Goal: Task Accomplishment & Management: Complete application form

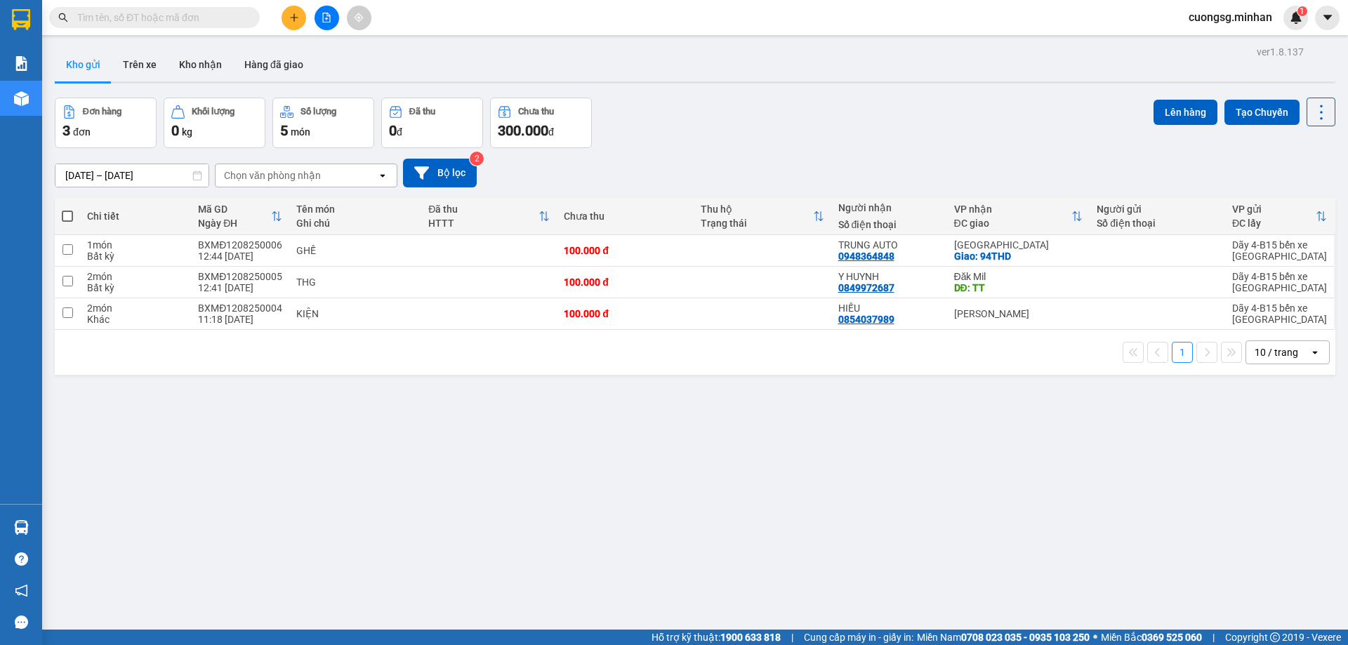
click at [327, 21] on icon "file-add" at bounding box center [326, 18] width 10 height 10
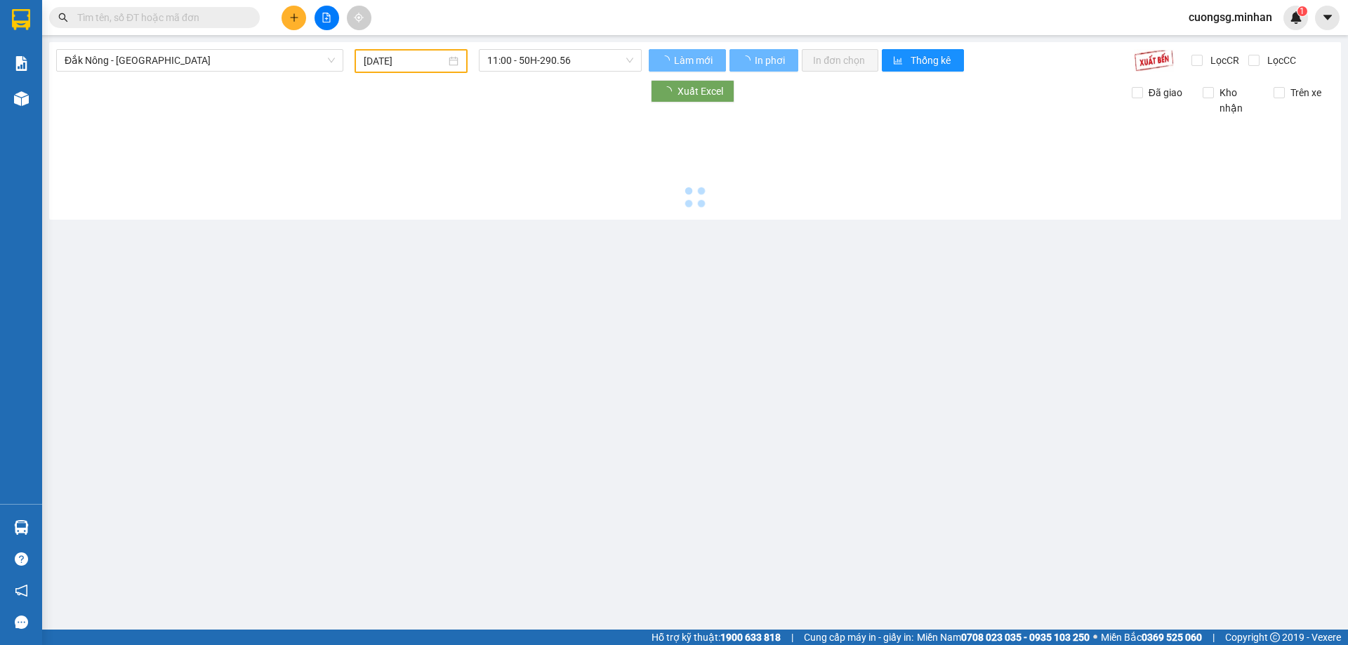
type input "[DATE]"
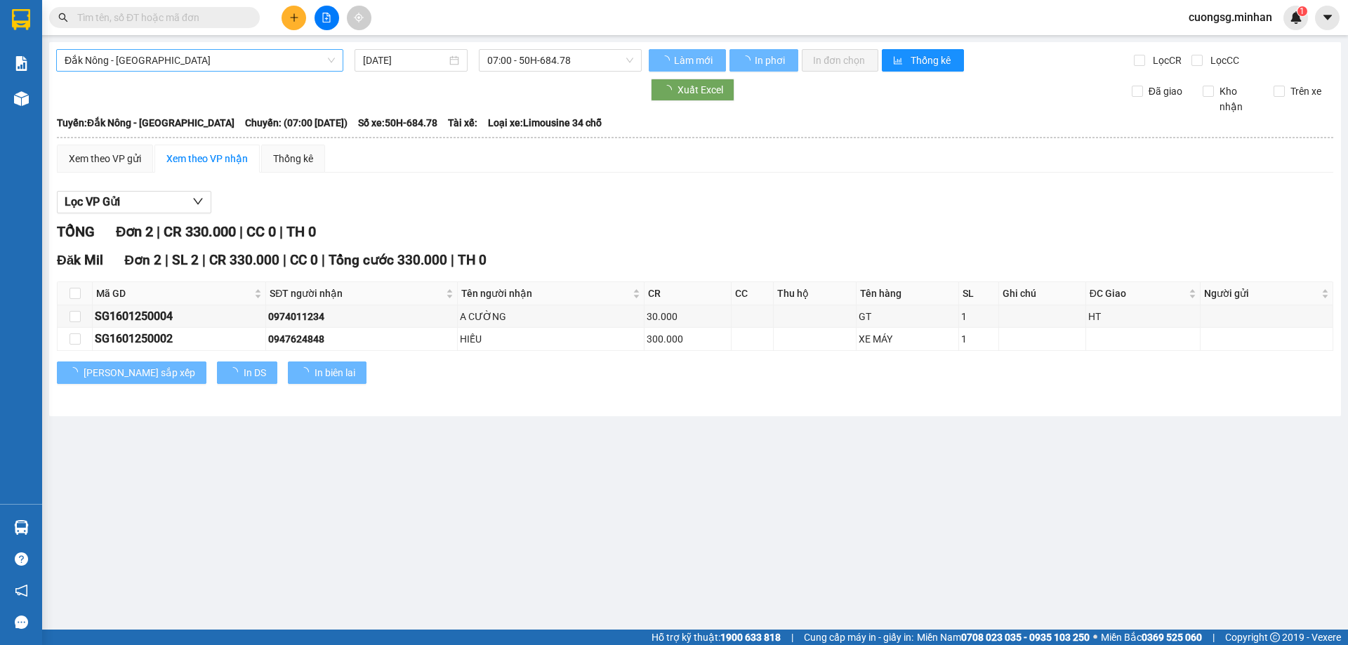
click at [159, 56] on span "Đắk Nông - [GEOGRAPHIC_DATA]" at bounding box center [200, 60] width 270 height 21
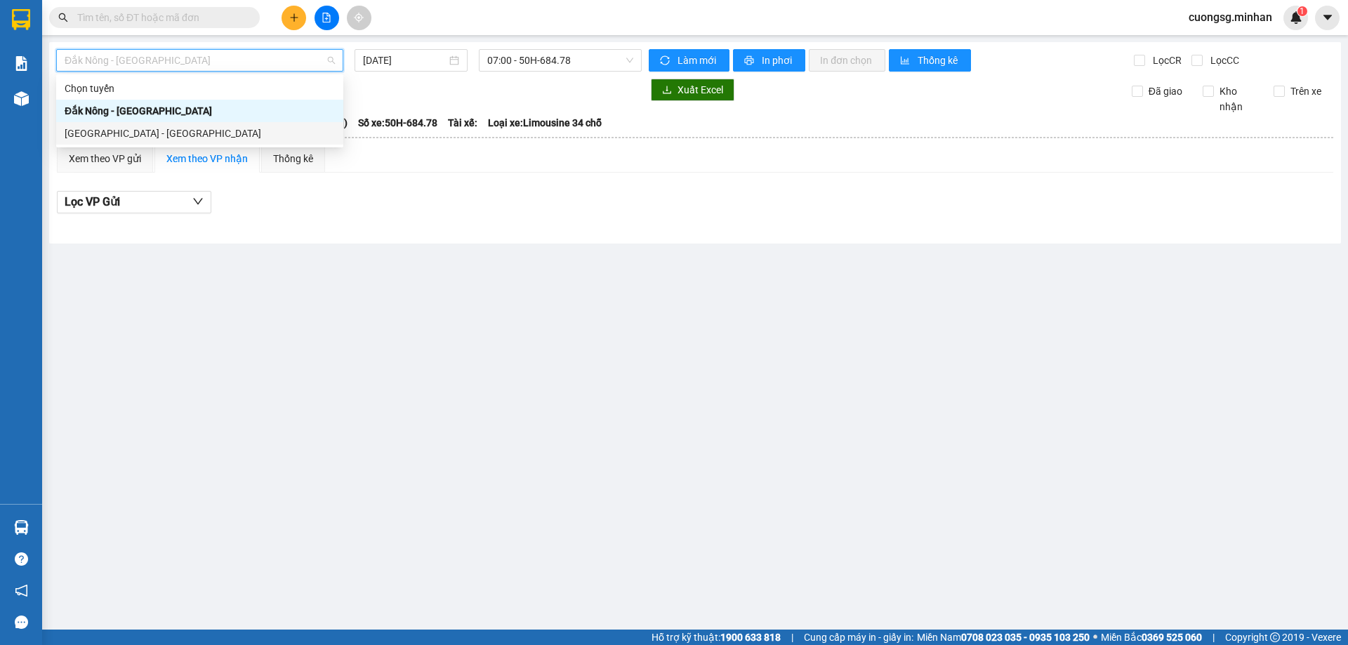
click at [159, 135] on div "[GEOGRAPHIC_DATA] - [GEOGRAPHIC_DATA]" at bounding box center [200, 133] width 270 height 15
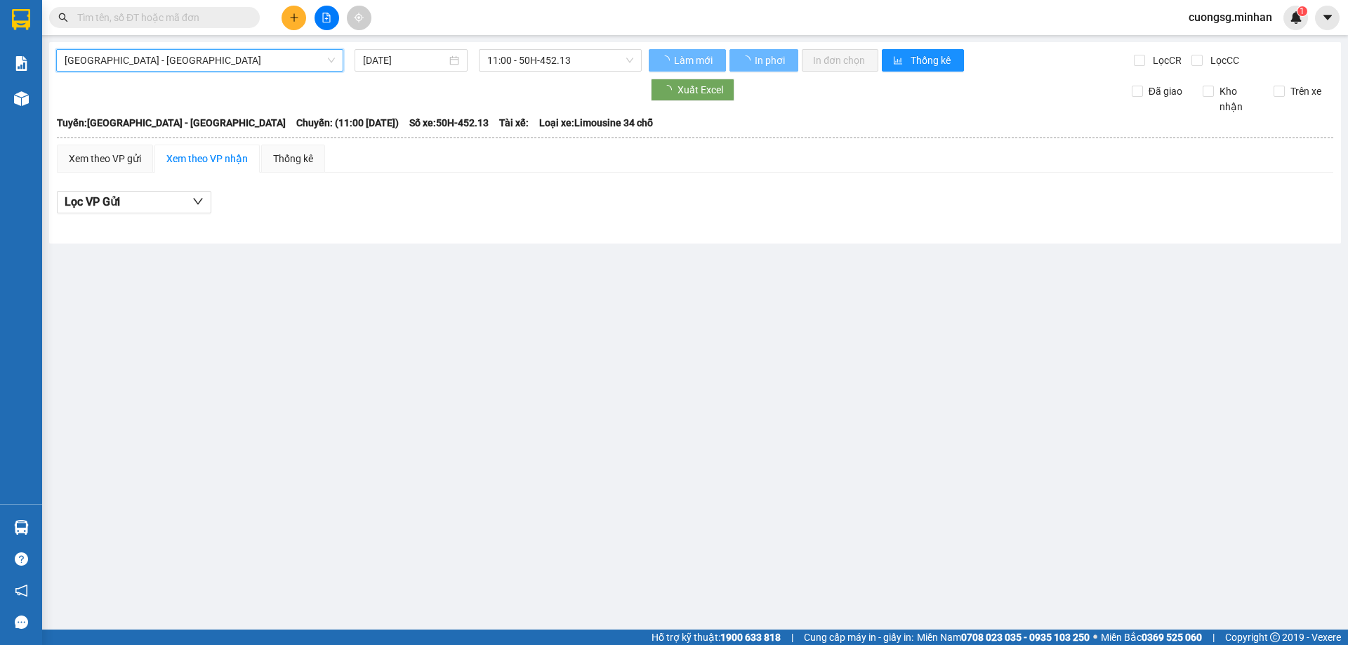
click at [424, 67] on input "[DATE]" at bounding box center [405, 60] width 84 height 15
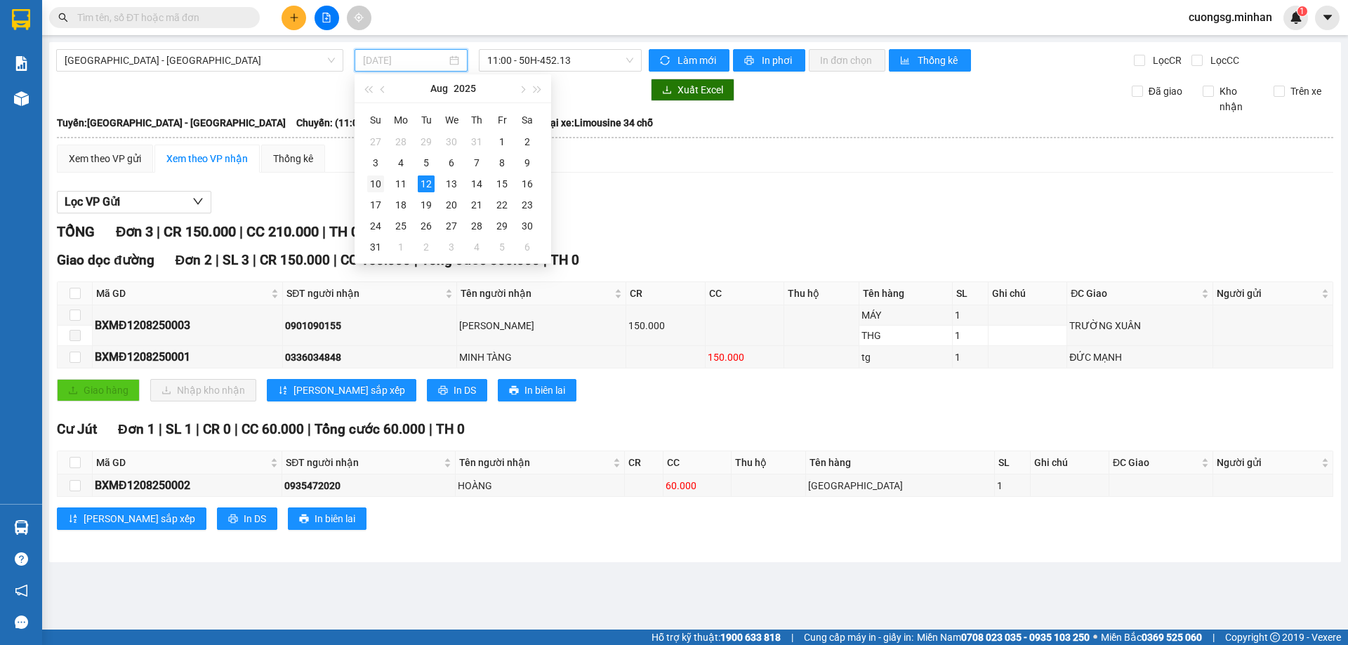
click at [373, 187] on div "10" at bounding box center [375, 183] width 17 height 17
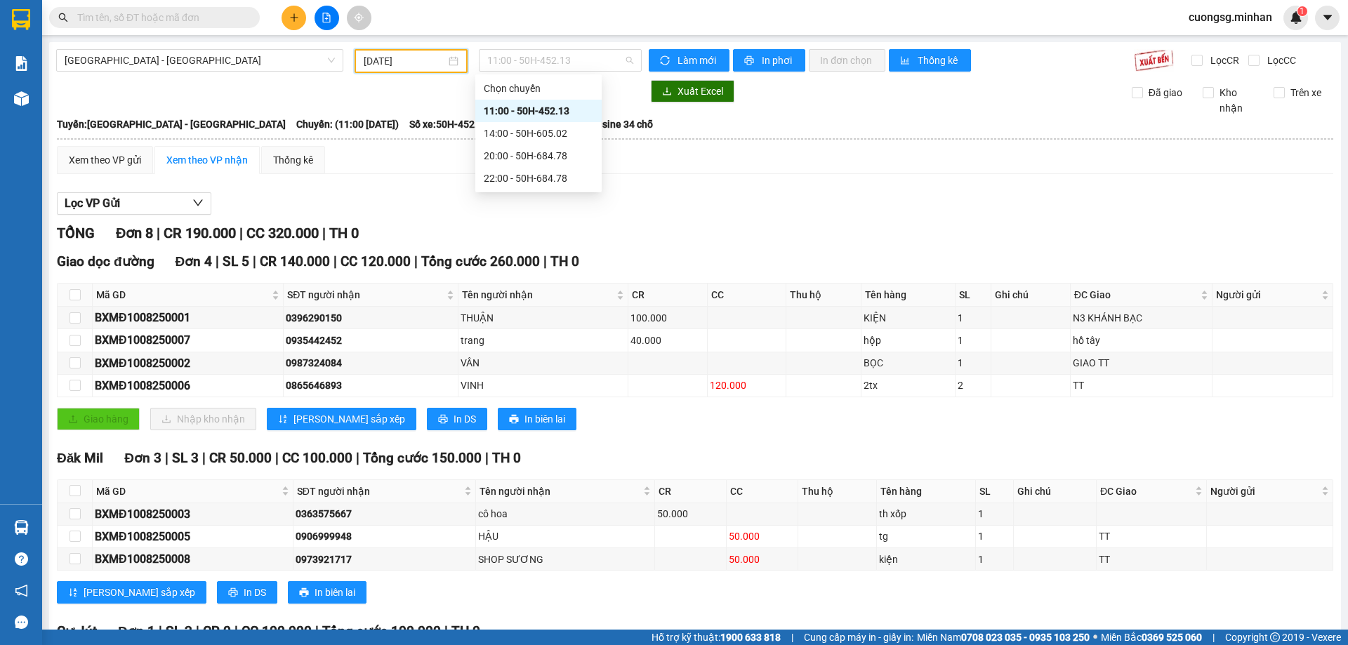
drag, startPoint x: 498, startPoint y: 65, endPoint x: 508, endPoint y: 77, distance: 14.9
click at [498, 66] on span "11:00 - 50H-452.13" at bounding box center [560, 60] width 146 height 21
click at [515, 133] on div "14:00 - 50H-605.02" at bounding box center [539, 133] width 110 height 15
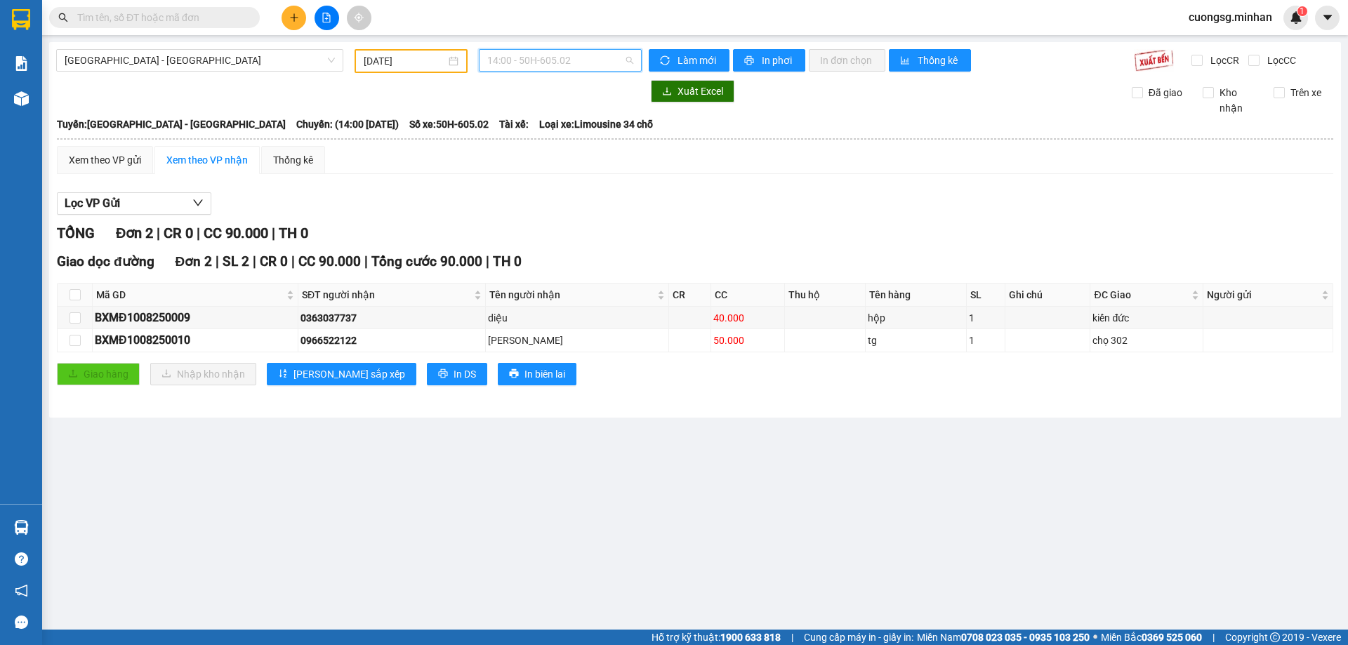
click at [560, 60] on span "14:00 - 50H-605.02" at bounding box center [560, 60] width 146 height 21
click at [540, 151] on div "20:00 - 50H-684.78" at bounding box center [542, 155] width 110 height 15
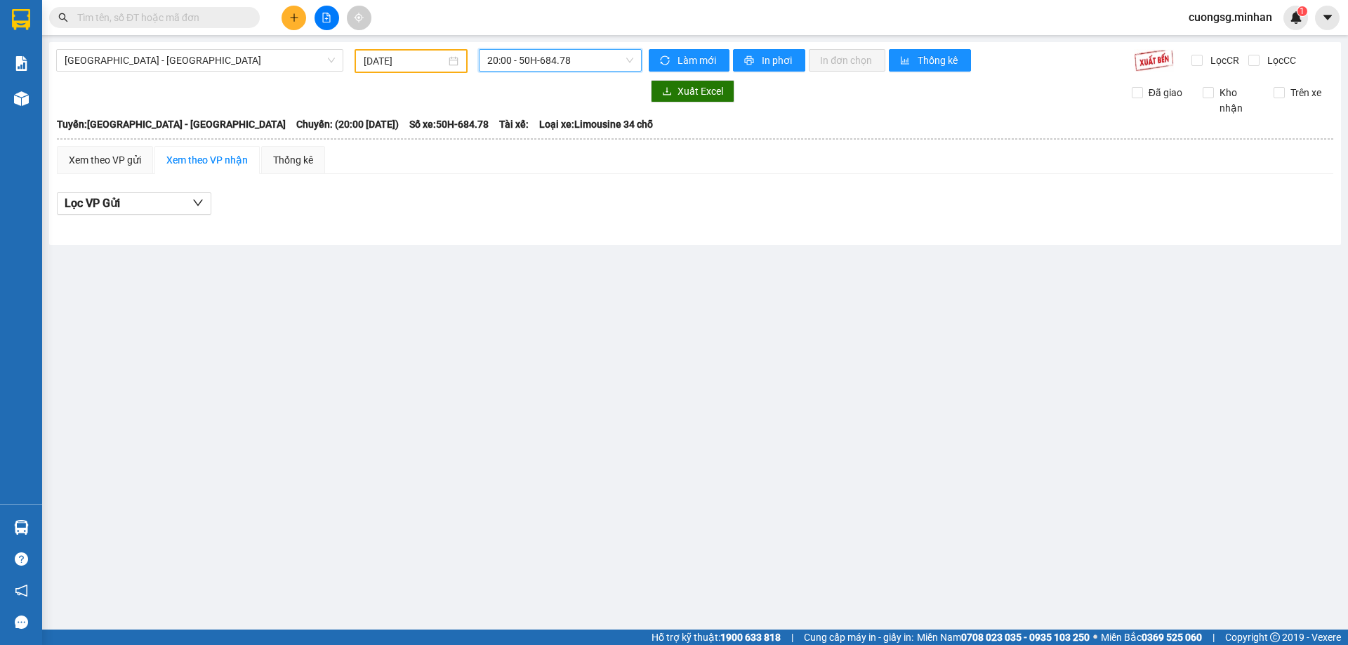
drag, startPoint x: 538, startPoint y: 56, endPoint x: 551, endPoint y: 117, distance: 61.8
click at [539, 57] on span "20:00 - 50H-684.78" at bounding box center [560, 60] width 146 height 21
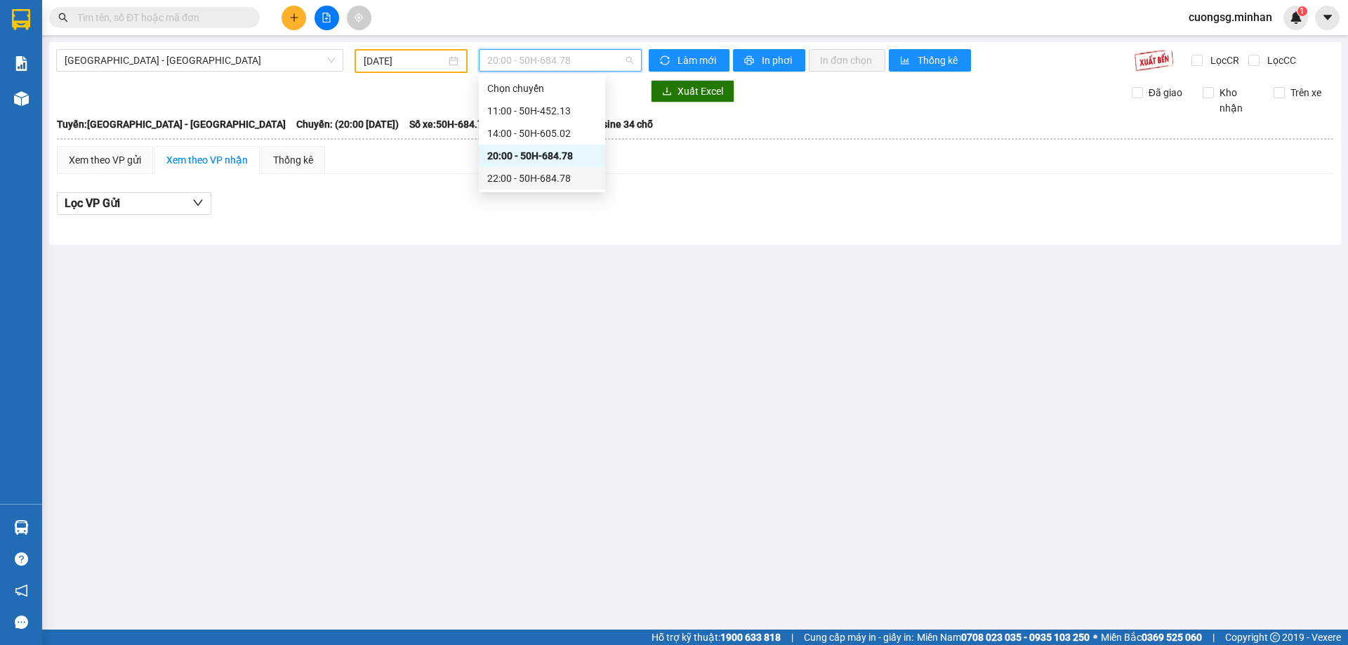
click at [533, 177] on div "22:00 - 50H-684.78" at bounding box center [542, 178] width 110 height 15
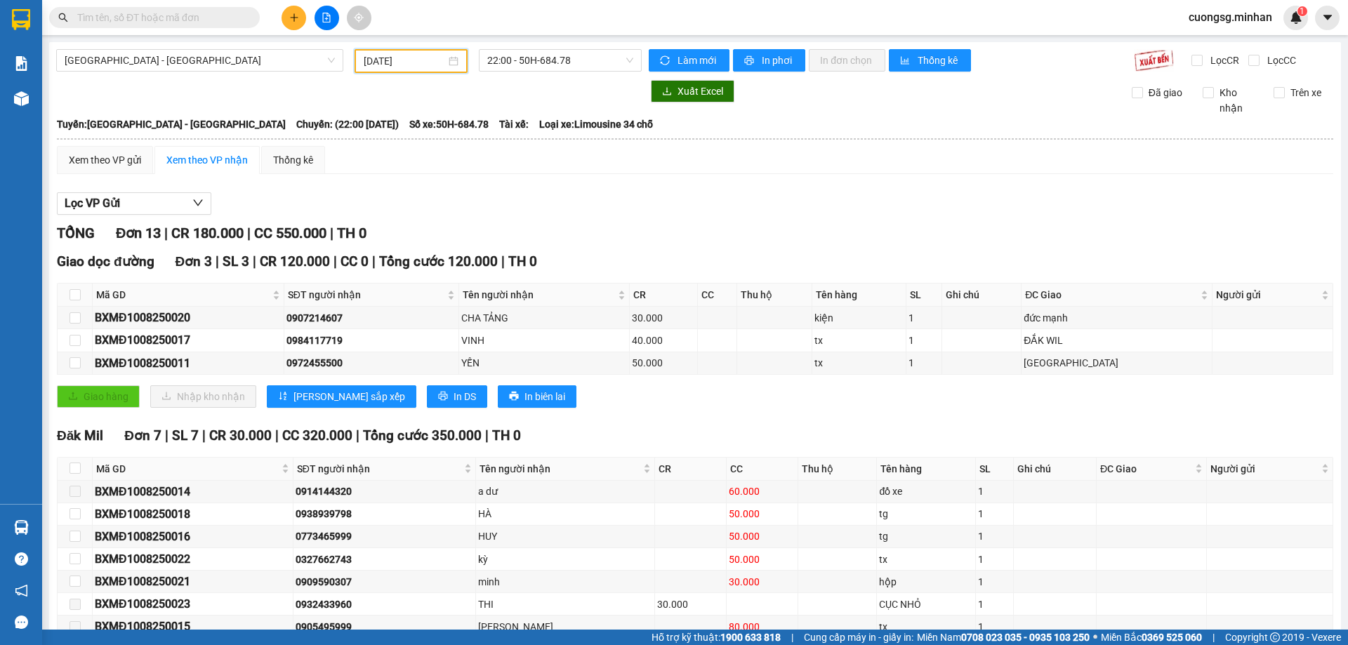
click at [383, 58] on input "[DATE]" at bounding box center [405, 60] width 82 height 15
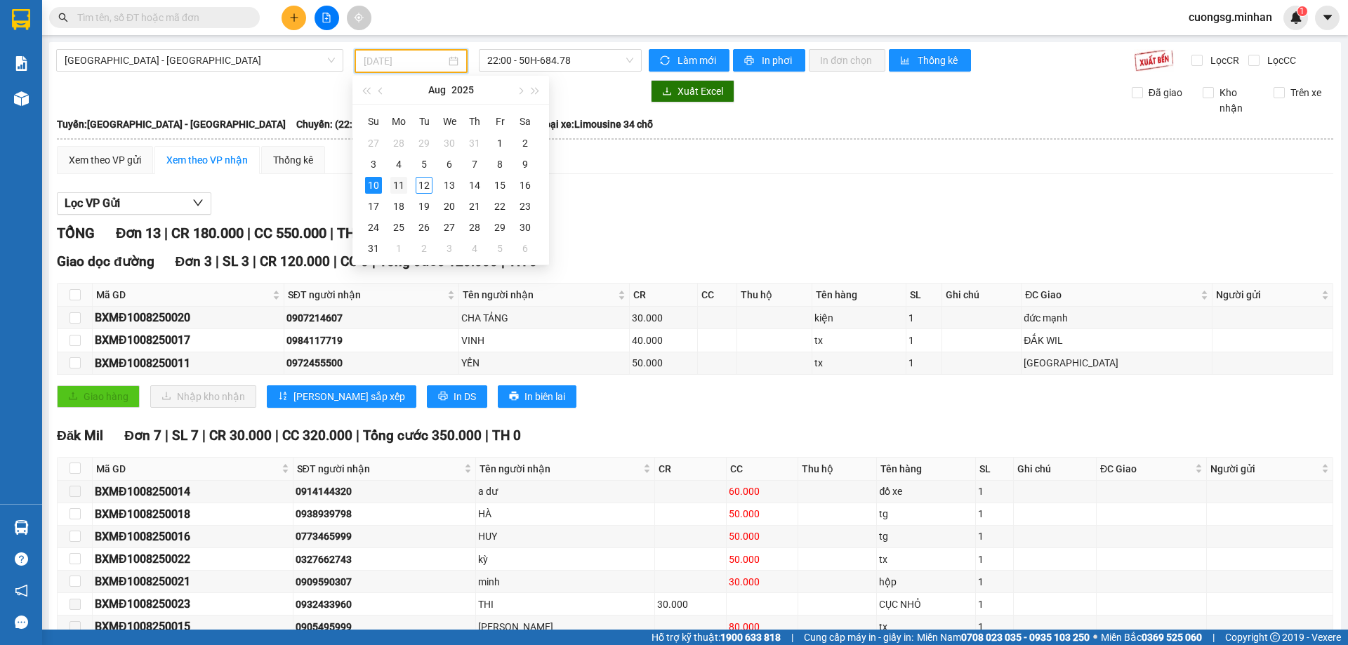
click at [395, 192] on div "11" at bounding box center [398, 185] width 17 height 17
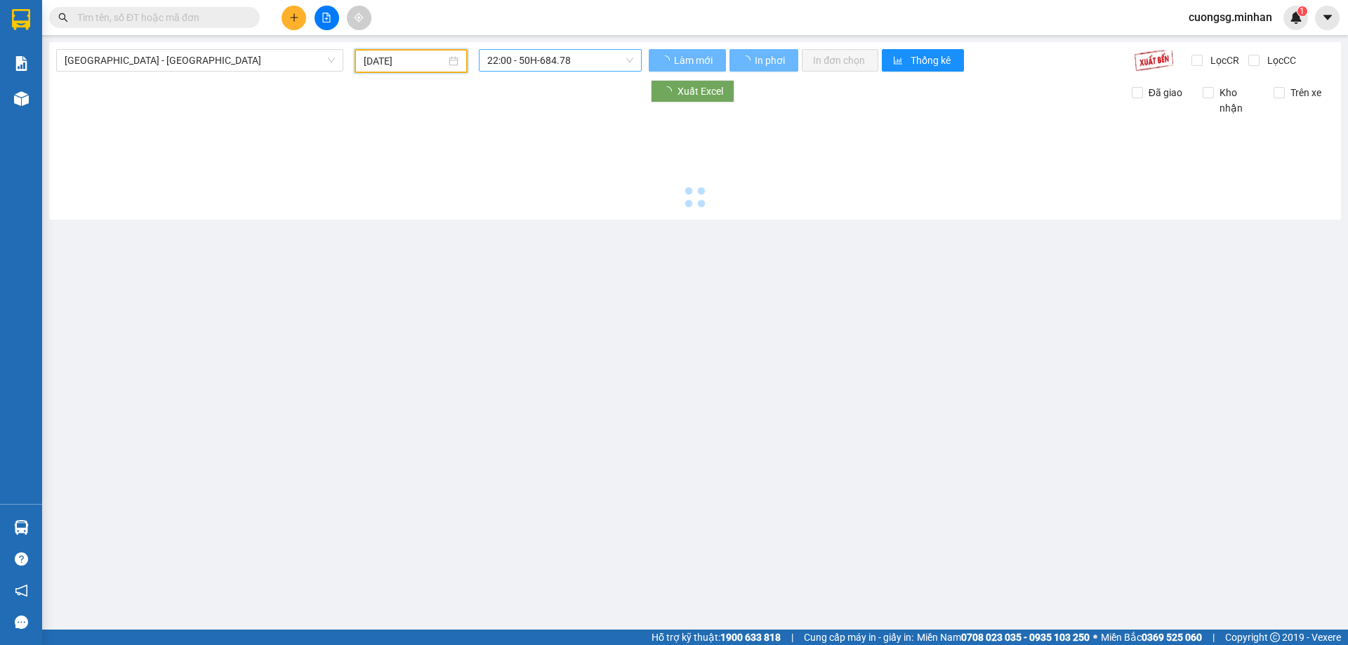
type input "[DATE]"
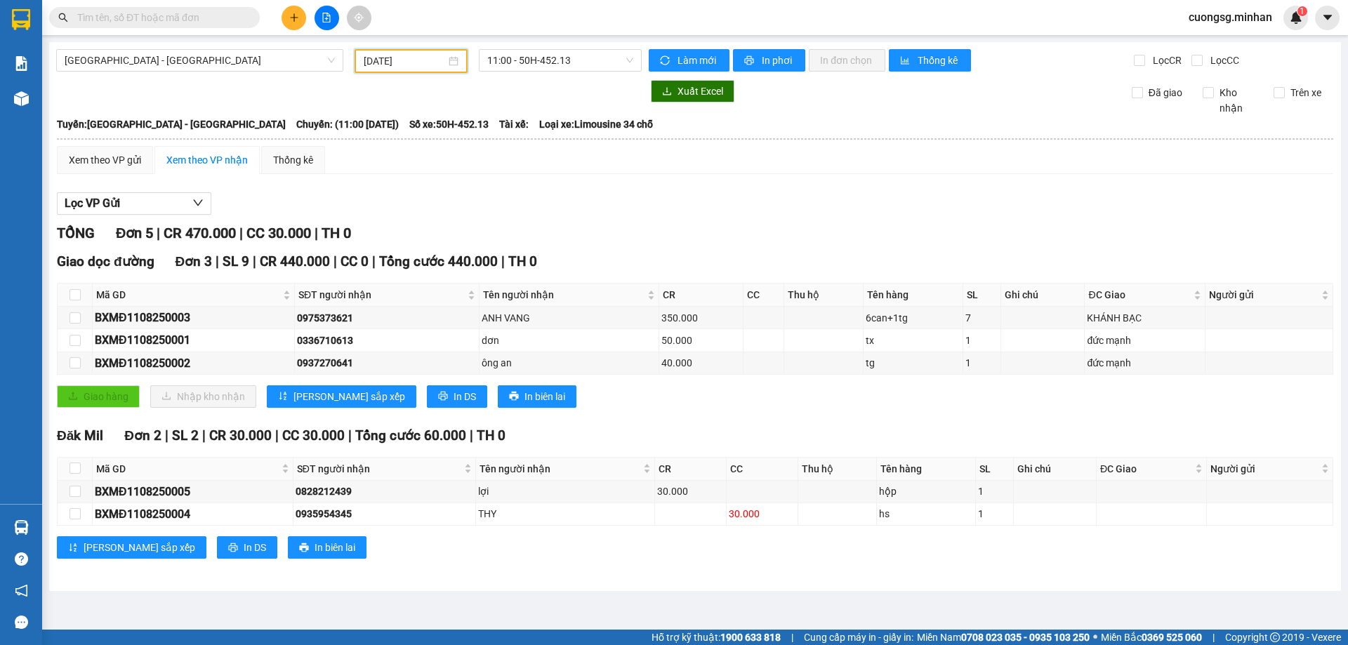
click at [515, 72] on div "11:00 - 50H-452.13" at bounding box center [560, 61] width 174 height 24
click at [503, 71] on div "11:00 - 50H-452.13" at bounding box center [560, 60] width 163 height 22
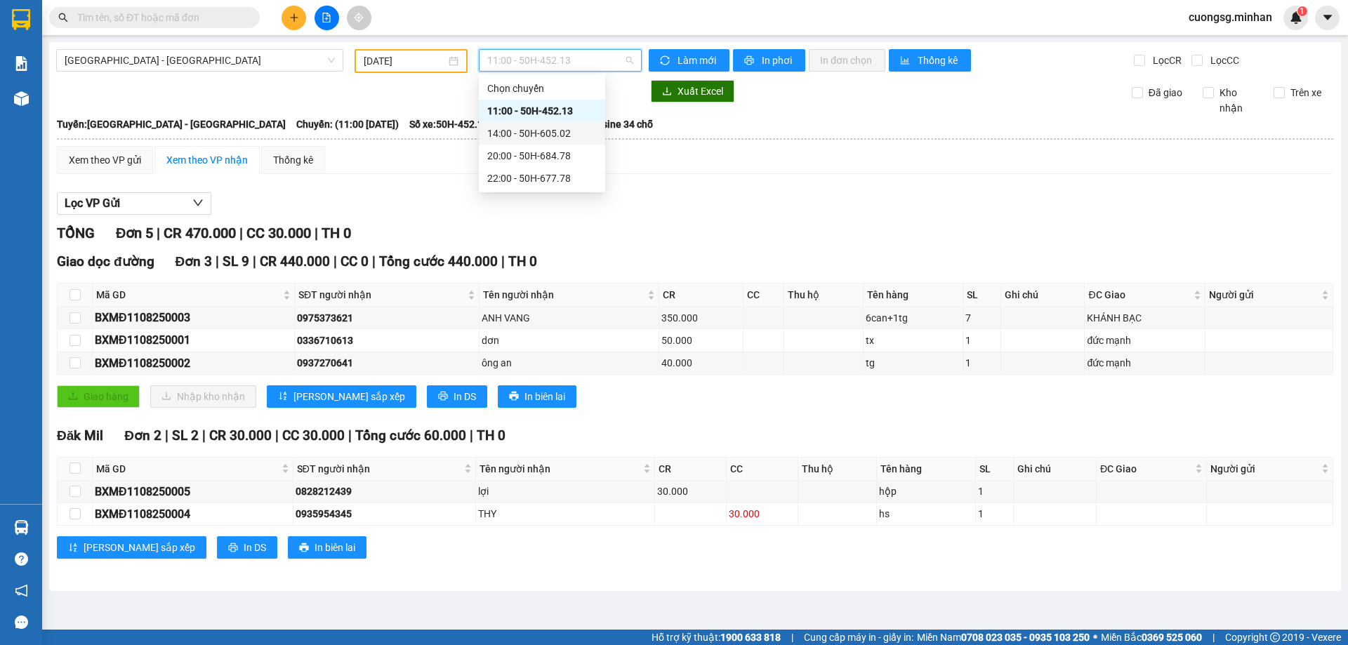
click at [513, 138] on div "14:00 - 50H-605.02" at bounding box center [542, 133] width 110 height 15
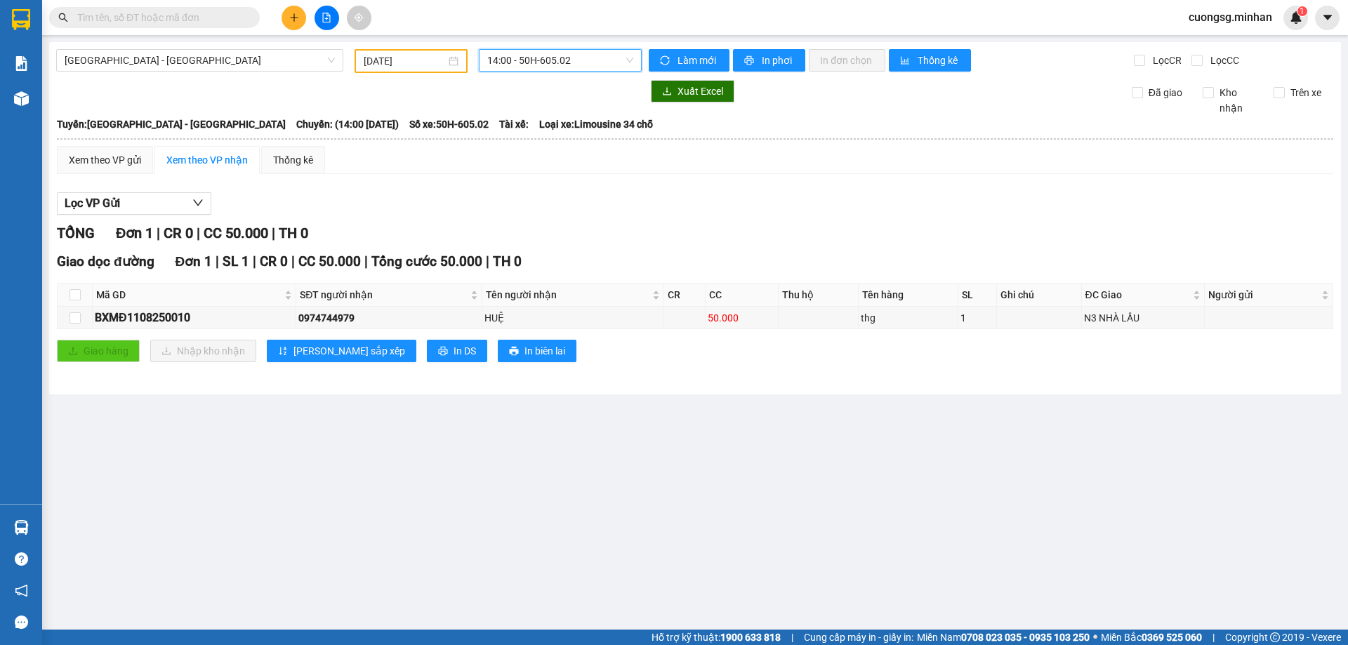
click at [522, 67] on span "14:00 - 50H-605.02" at bounding box center [560, 60] width 146 height 21
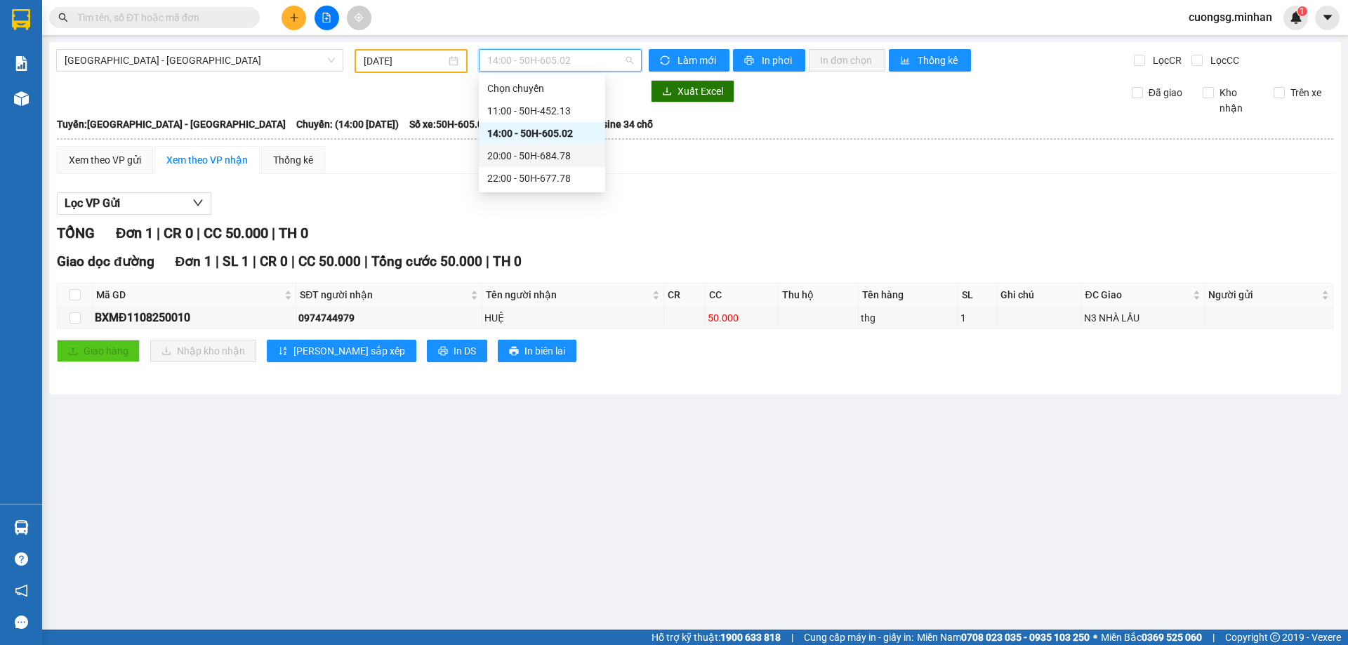
click at [535, 154] on div "20:00 - 50H-684.78" at bounding box center [542, 155] width 110 height 15
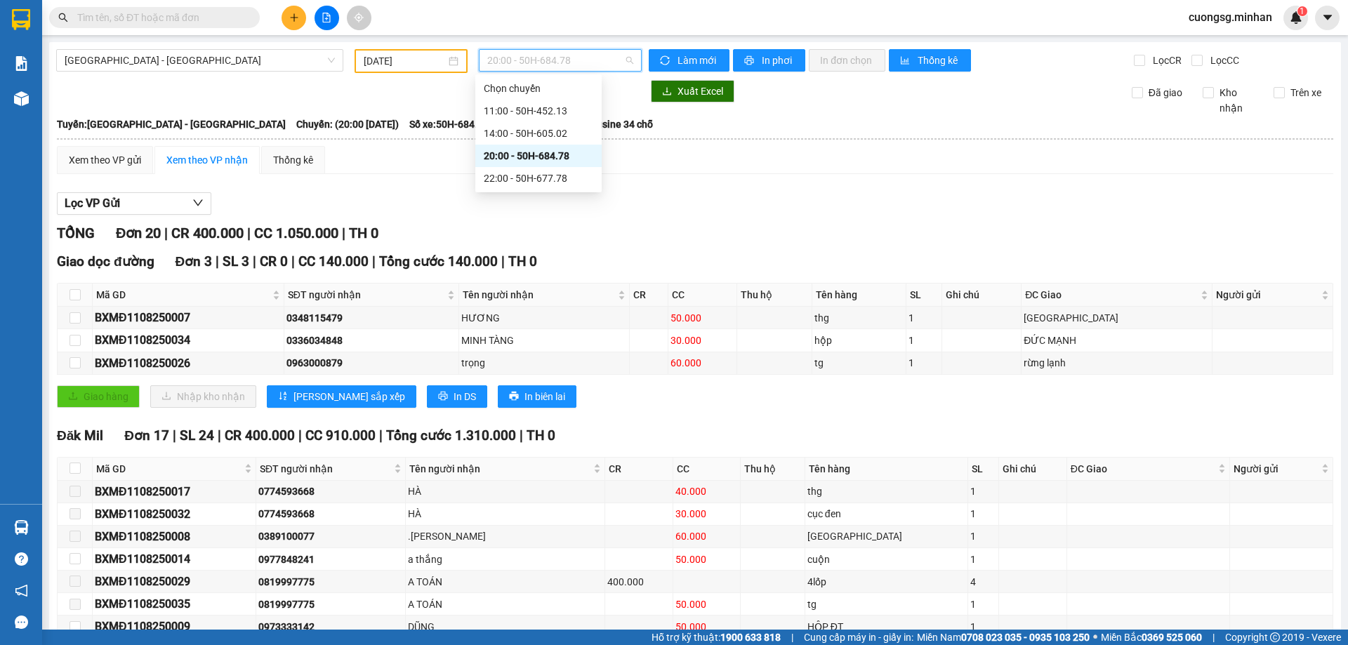
click at [520, 58] on span "20:00 - 50H-684.78" at bounding box center [560, 60] width 146 height 21
click at [542, 183] on div "22:00 - 50H-677.78" at bounding box center [539, 178] width 110 height 15
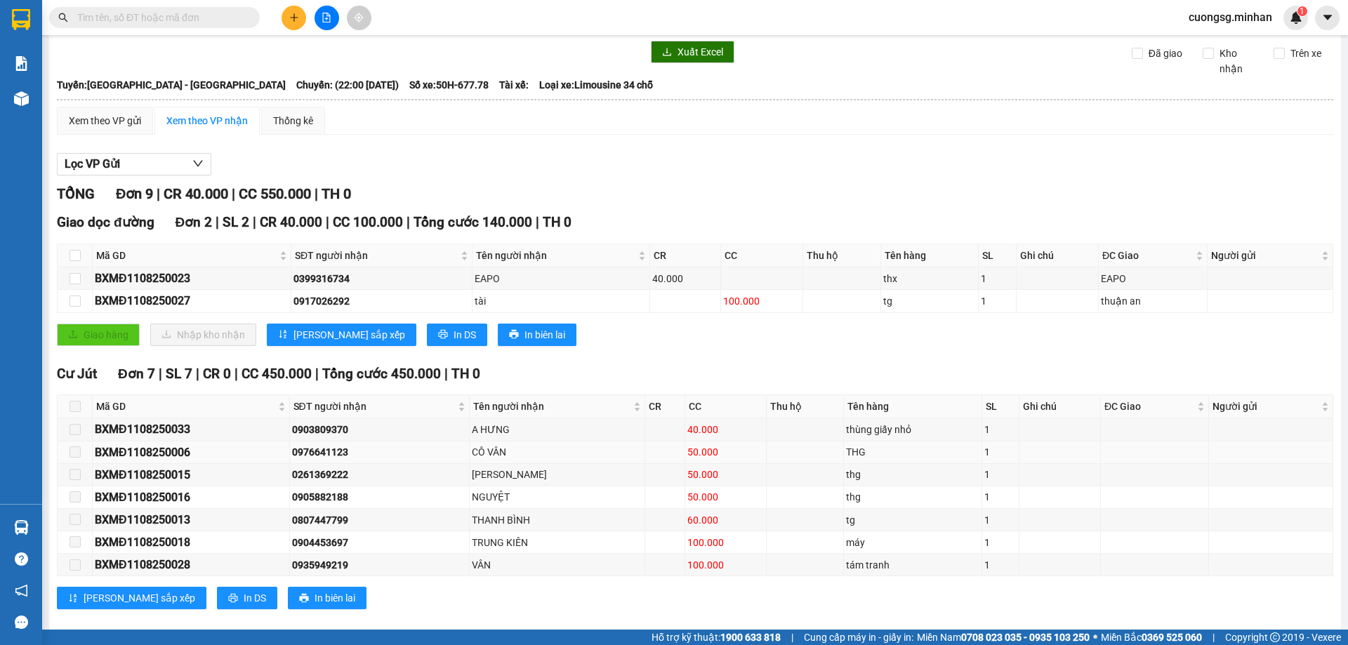
scroll to position [58, 0]
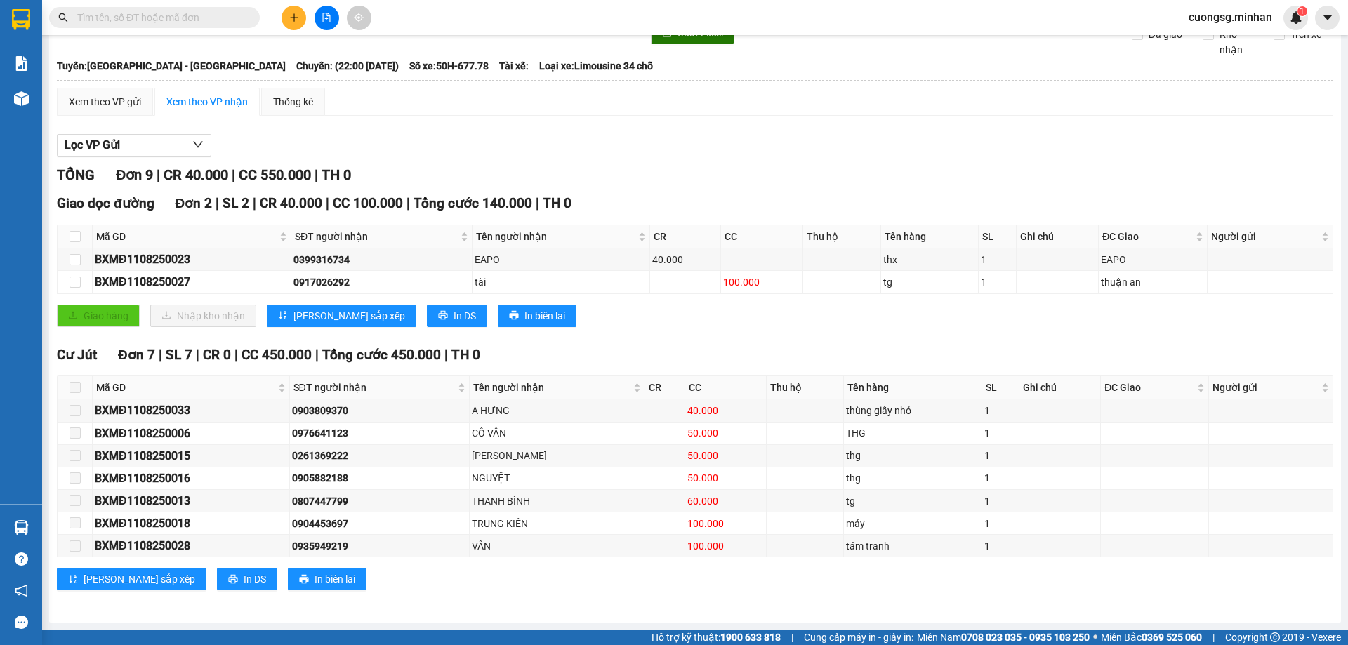
click at [304, 15] on button at bounding box center [293, 18] width 25 height 25
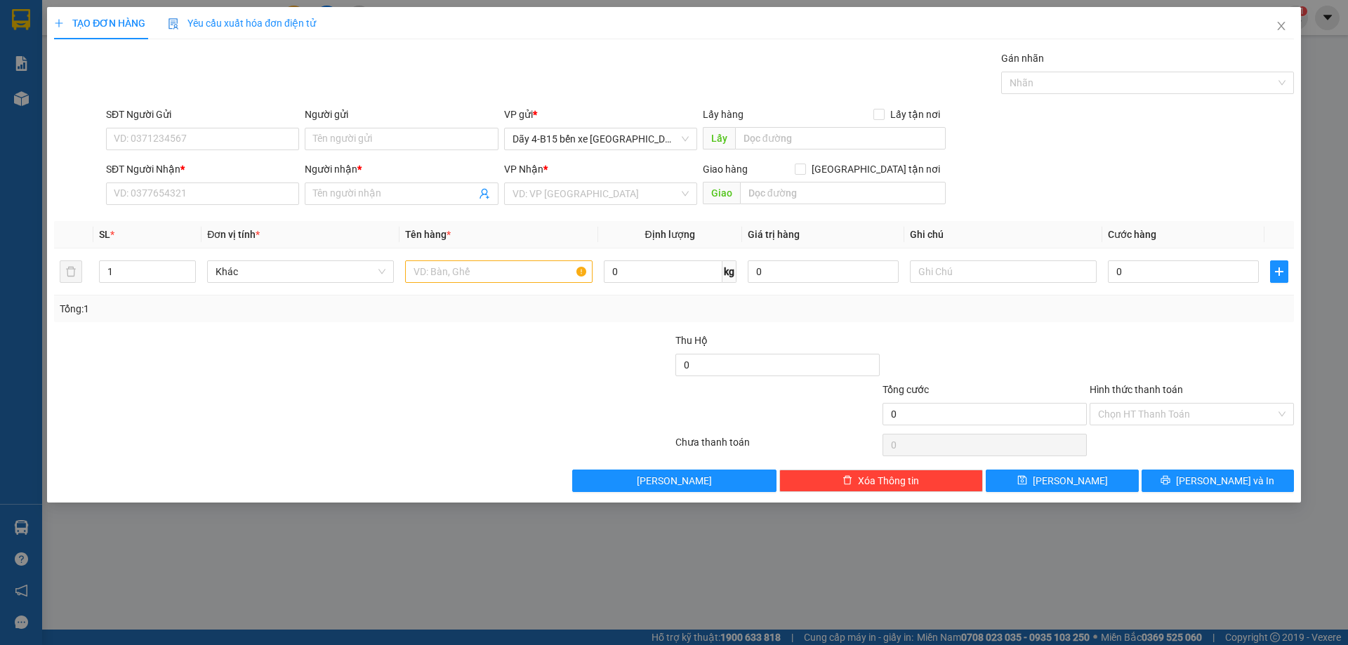
click at [204, 209] on div "SĐT Người Nhận * VD: 0377654321" at bounding box center [202, 185] width 193 height 49
click at [209, 194] on input "SĐT Người Nhận *" at bounding box center [202, 194] width 193 height 22
click at [209, 187] on input "0942813700" at bounding box center [202, 194] width 193 height 22
type input "0942813700"
click at [347, 190] on input "Người nhận *" at bounding box center [394, 193] width 162 height 15
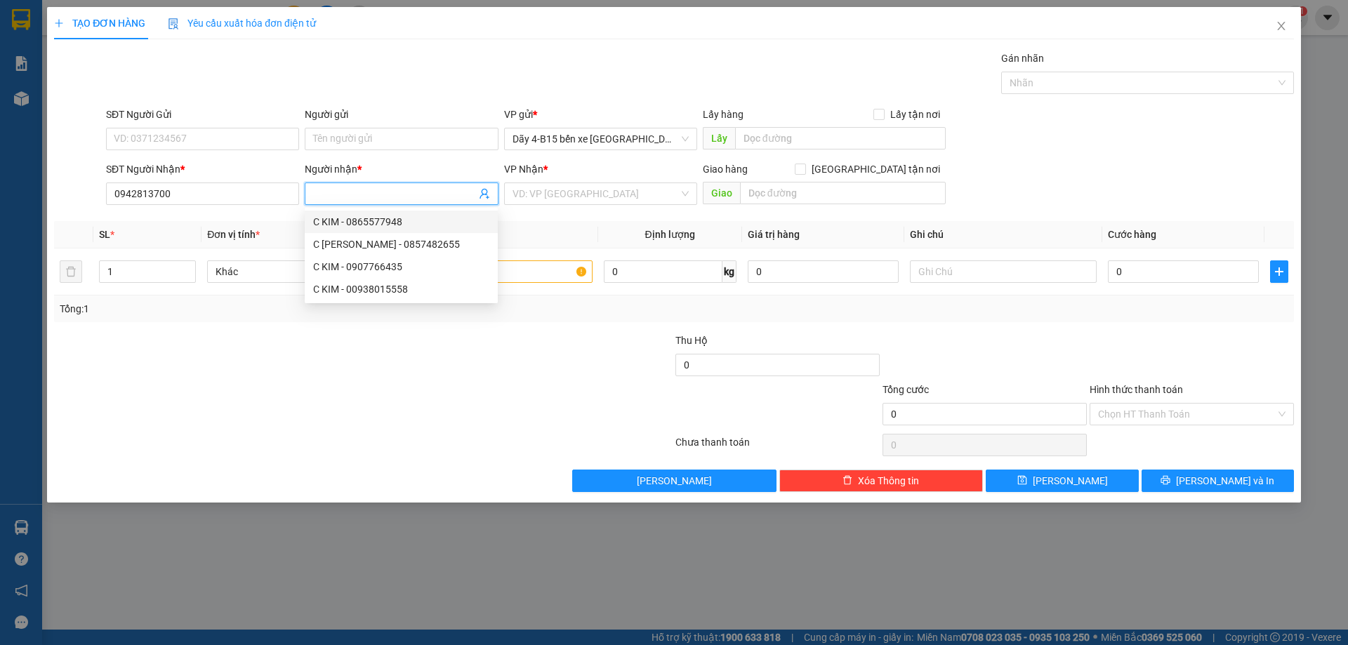
click at [389, 190] on input "Người nhận *" at bounding box center [394, 193] width 162 height 15
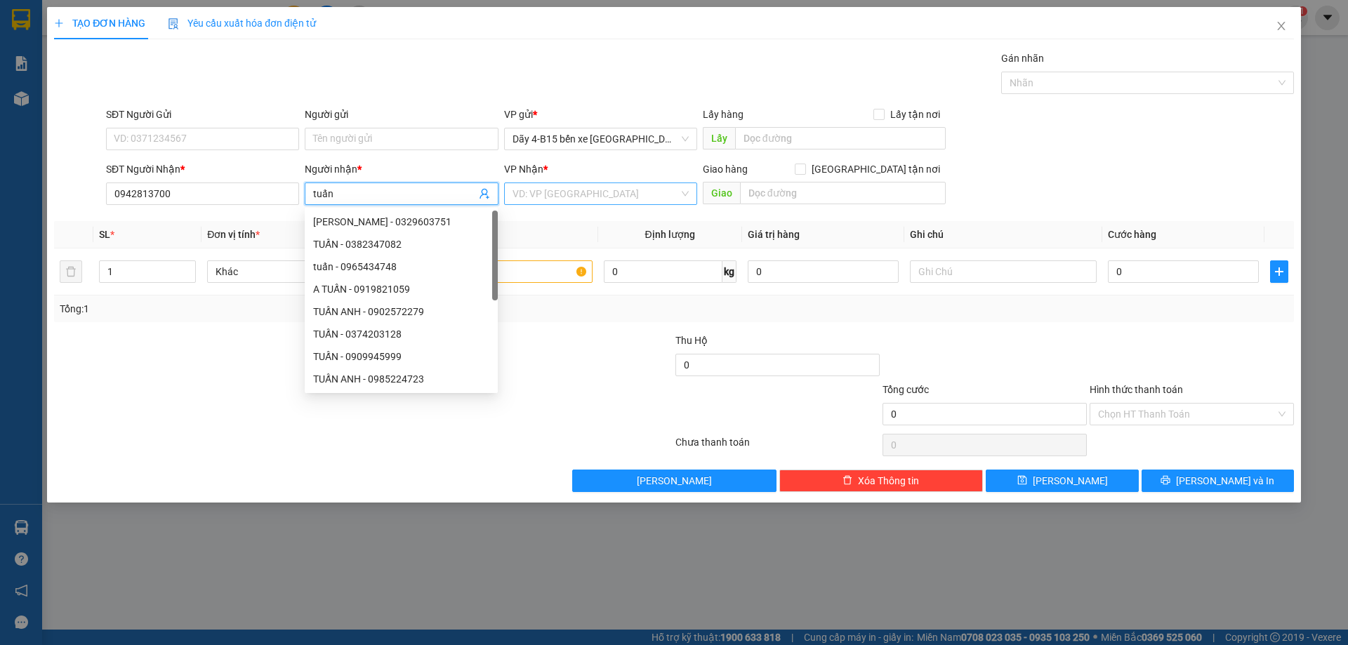
type input "tuấn"
drag, startPoint x: 625, startPoint y: 198, endPoint x: 612, endPoint y: 221, distance: 26.4
click at [625, 197] on input "search" at bounding box center [595, 193] width 166 height 21
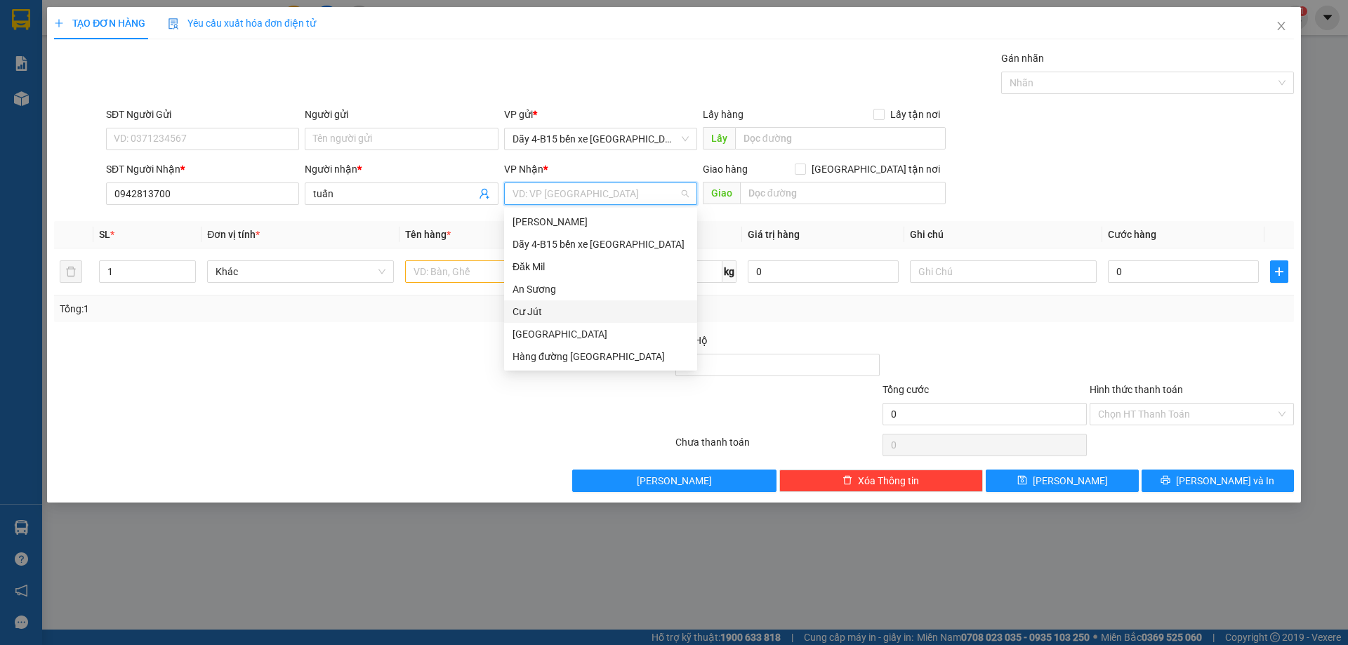
click at [533, 315] on div "Cư Jút" at bounding box center [600, 311] width 176 height 15
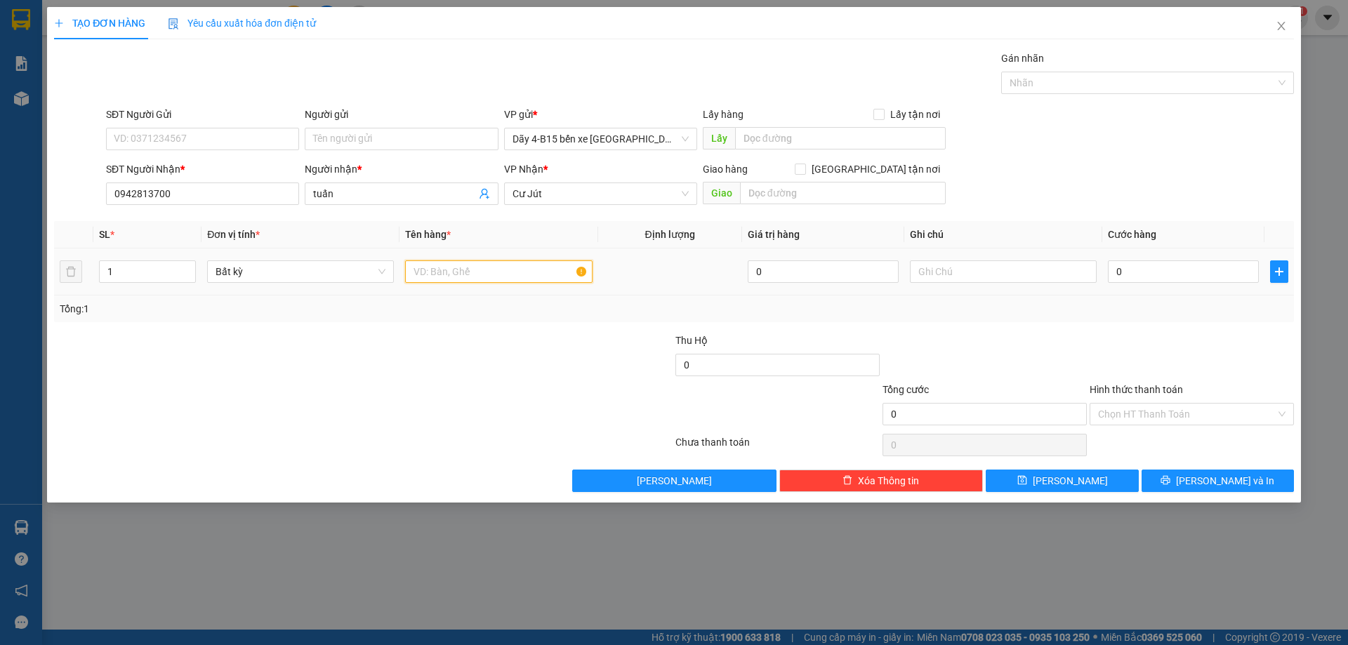
click at [475, 277] on input "text" at bounding box center [498, 271] width 187 height 22
type input "h"
type input "giấy tờ"
click at [1141, 277] on input "0" at bounding box center [1183, 271] width 151 height 22
type input "3"
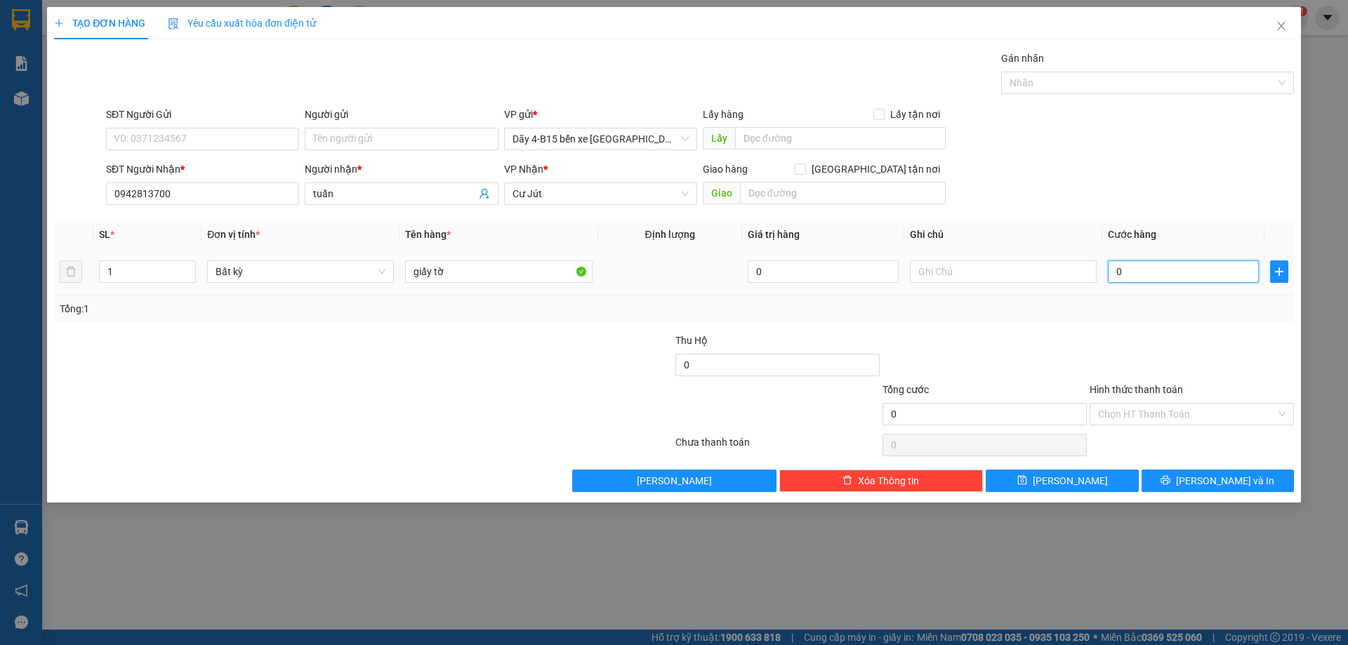
type input "3"
type input "30"
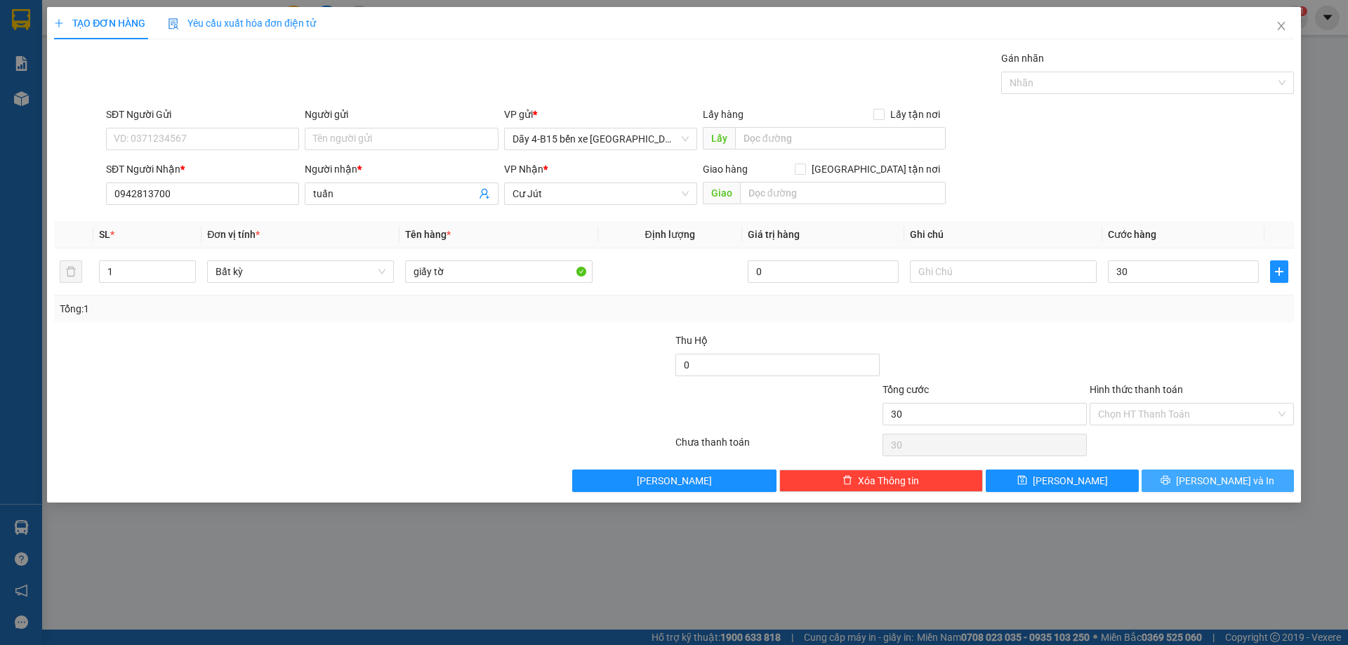
type input "30.000"
click at [1216, 484] on span "[PERSON_NAME] và In" at bounding box center [1225, 480] width 98 height 15
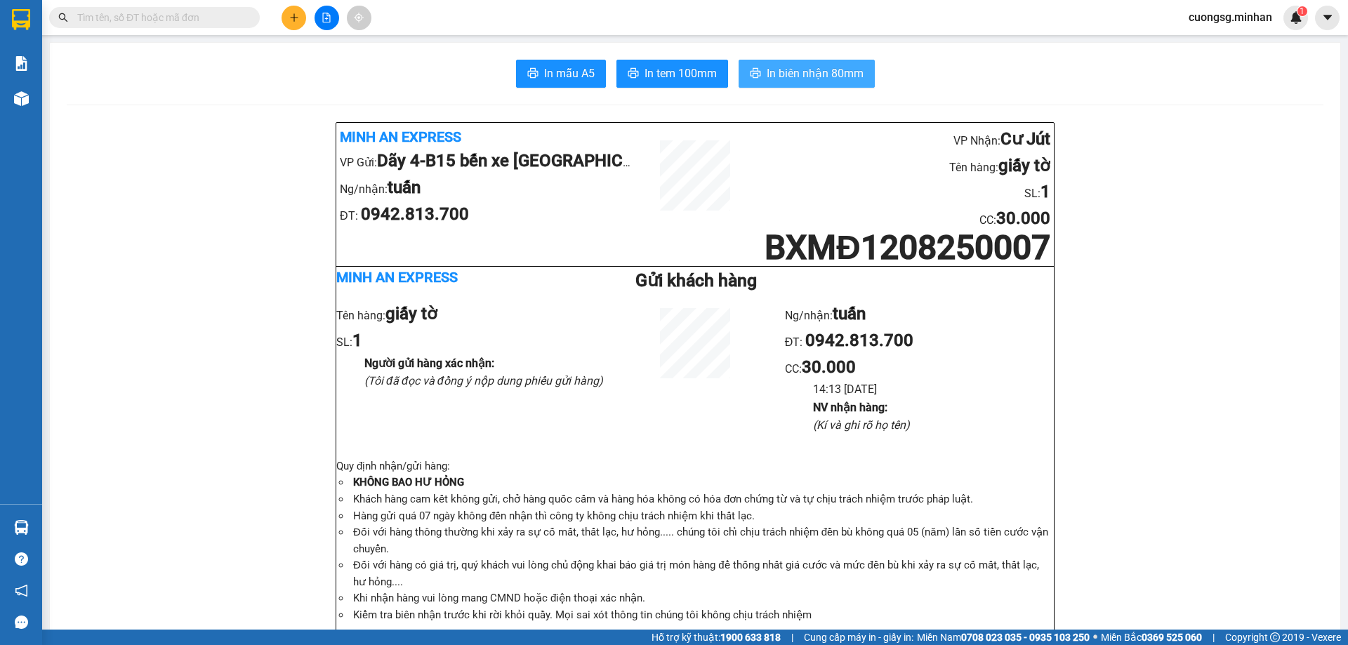
click at [767, 69] on span "In biên nhận 80mm" at bounding box center [815, 74] width 97 height 18
click at [652, 67] on span "In tem 100mm" at bounding box center [680, 74] width 72 height 18
click at [321, 18] on button at bounding box center [326, 18] width 25 height 25
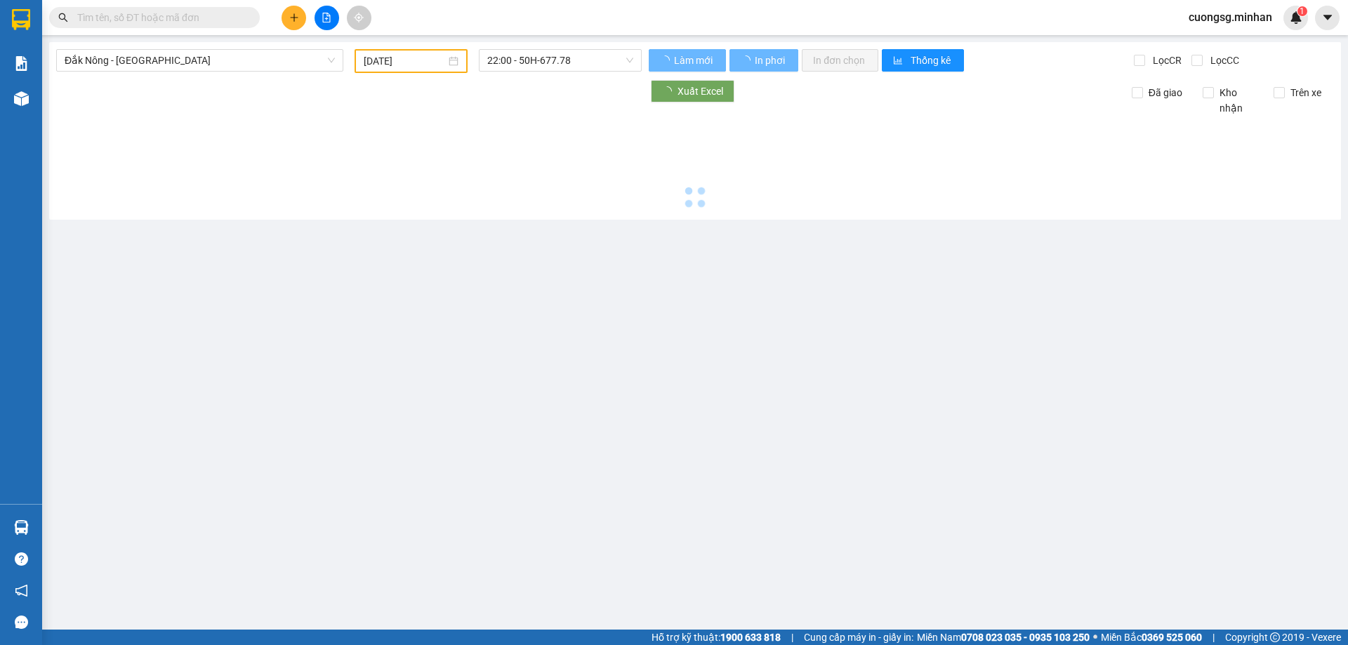
type input "[DATE]"
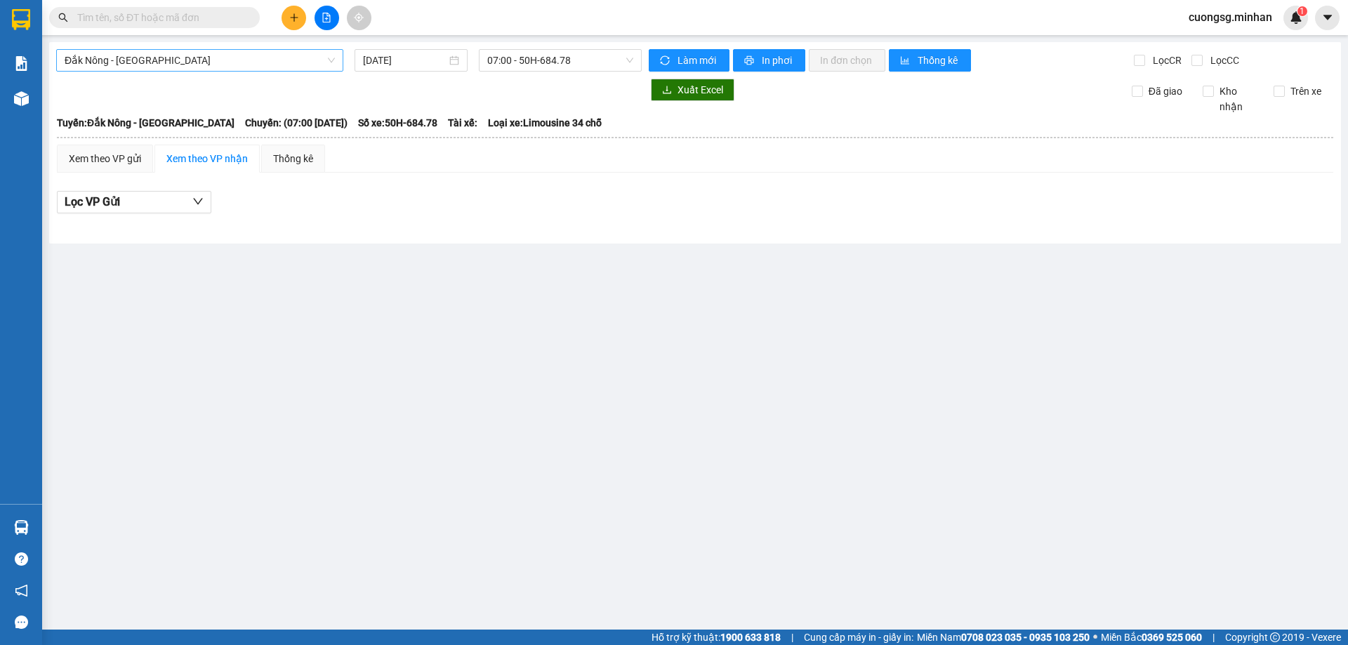
click at [291, 51] on span "Đắk Nông - [GEOGRAPHIC_DATA]" at bounding box center [200, 60] width 270 height 21
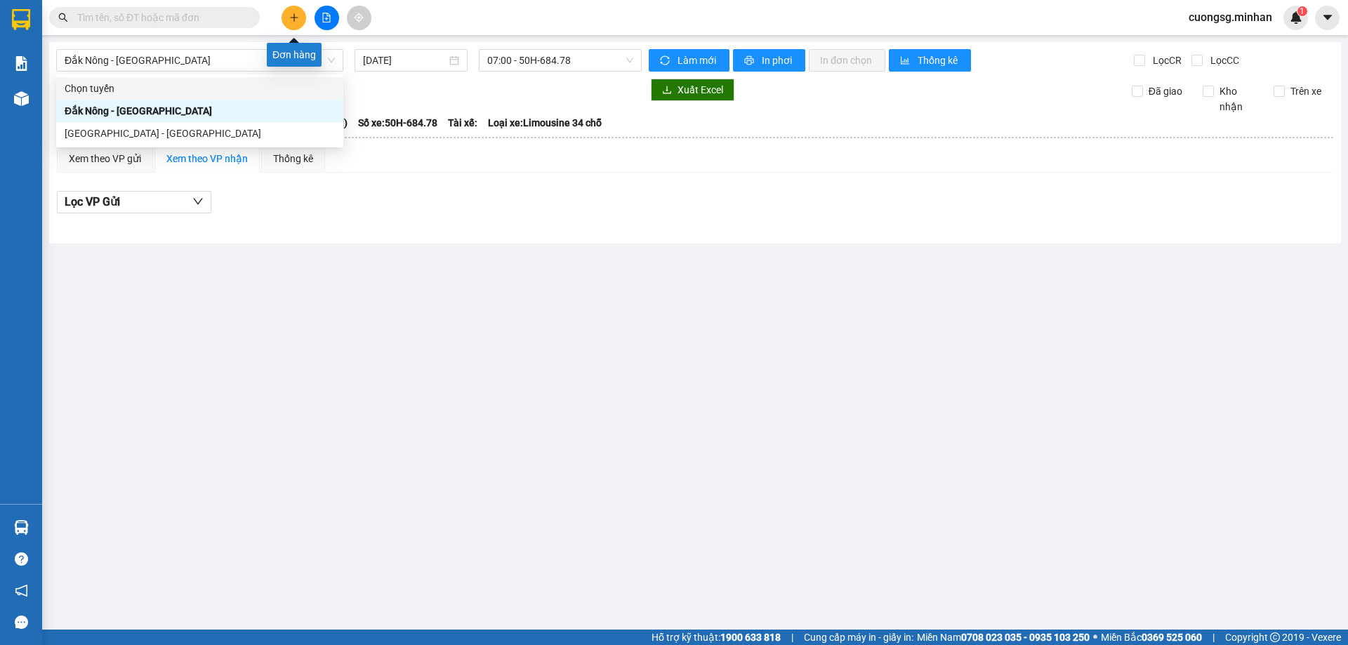
click at [292, 25] on button at bounding box center [293, 18] width 25 height 25
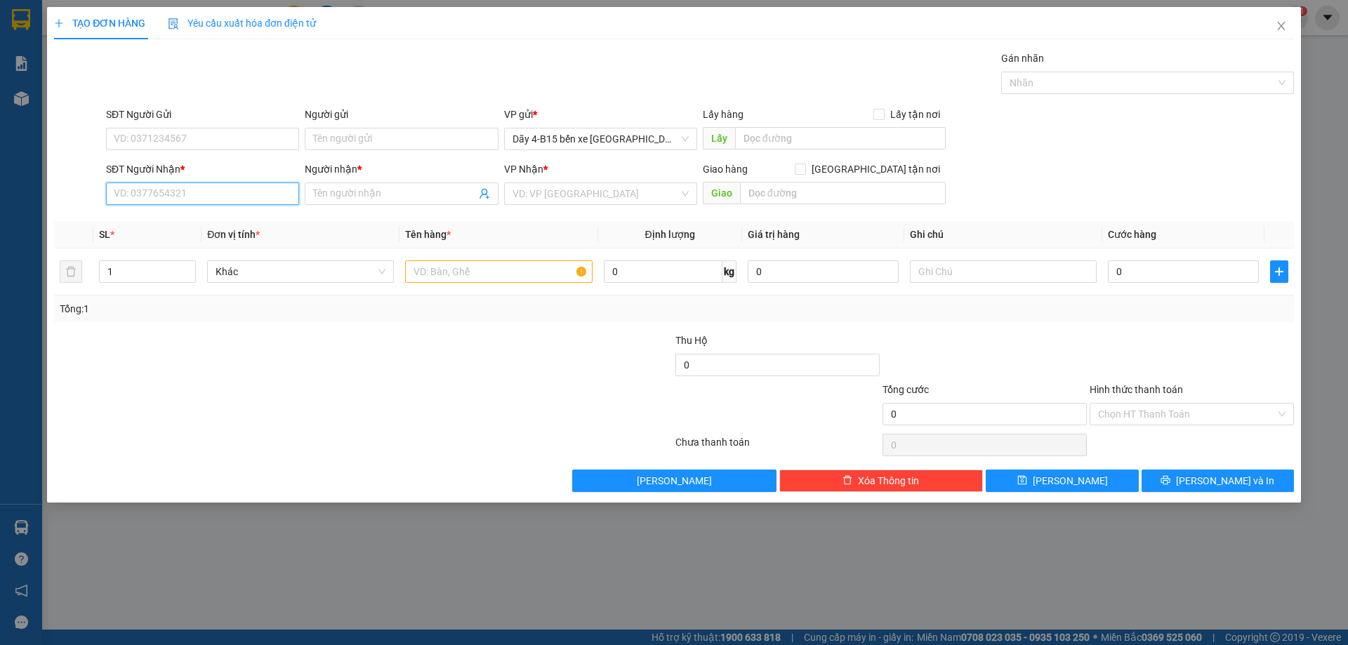
click at [192, 192] on input "SĐT Người Nhận *" at bounding box center [202, 194] width 193 height 22
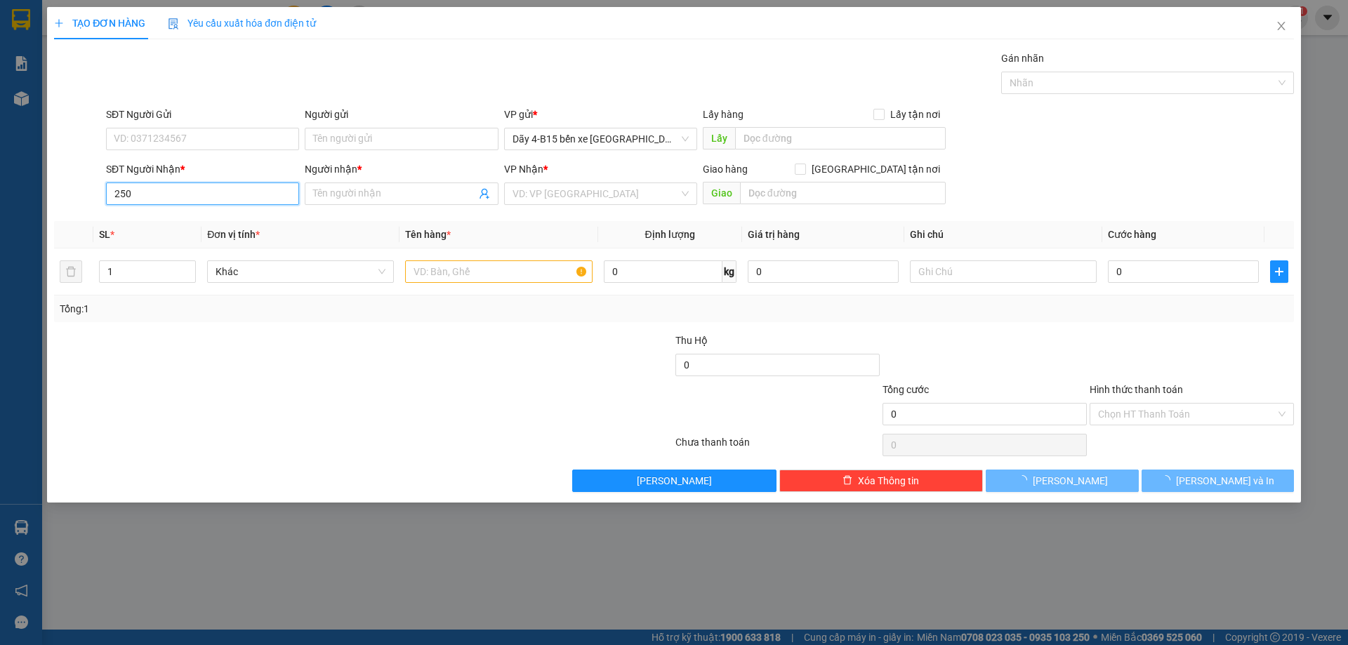
click at [192, 192] on input "250" at bounding box center [202, 194] width 193 height 22
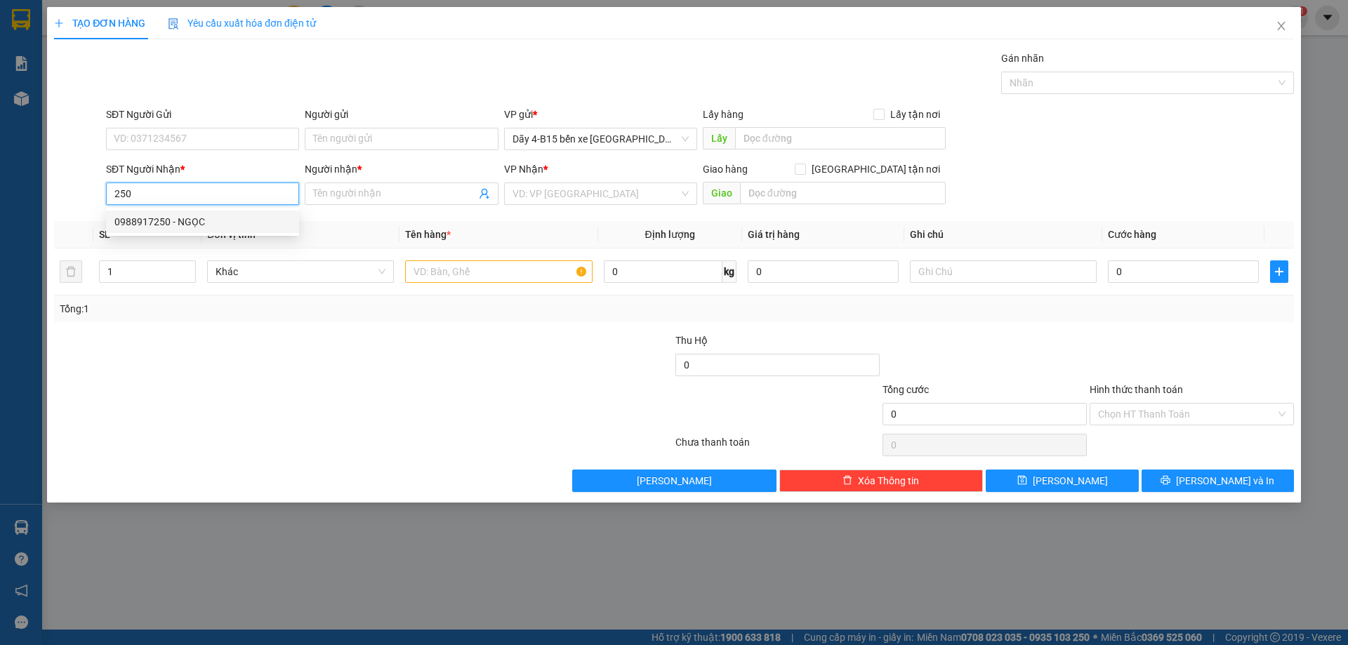
click at [193, 227] on div "0988917250 - NGỌC" at bounding box center [202, 221] width 176 height 15
type input "0988917250"
type input "NGỌC"
type input "0988917250"
click at [512, 270] on input "text" at bounding box center [498, 271] width 187 height 22
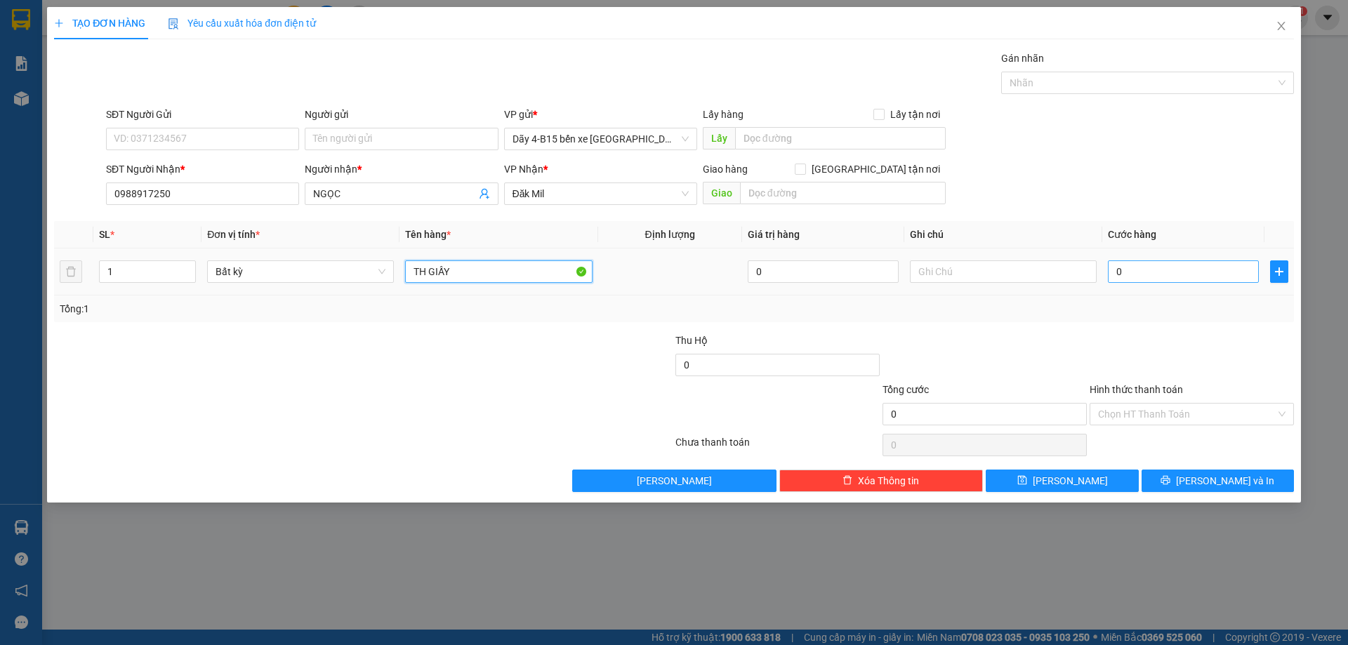
type input "TH GIẤY"
click at [1163, 279] on input "0" at bounding box center [1183, 271] width 151 height 22
type input "5"
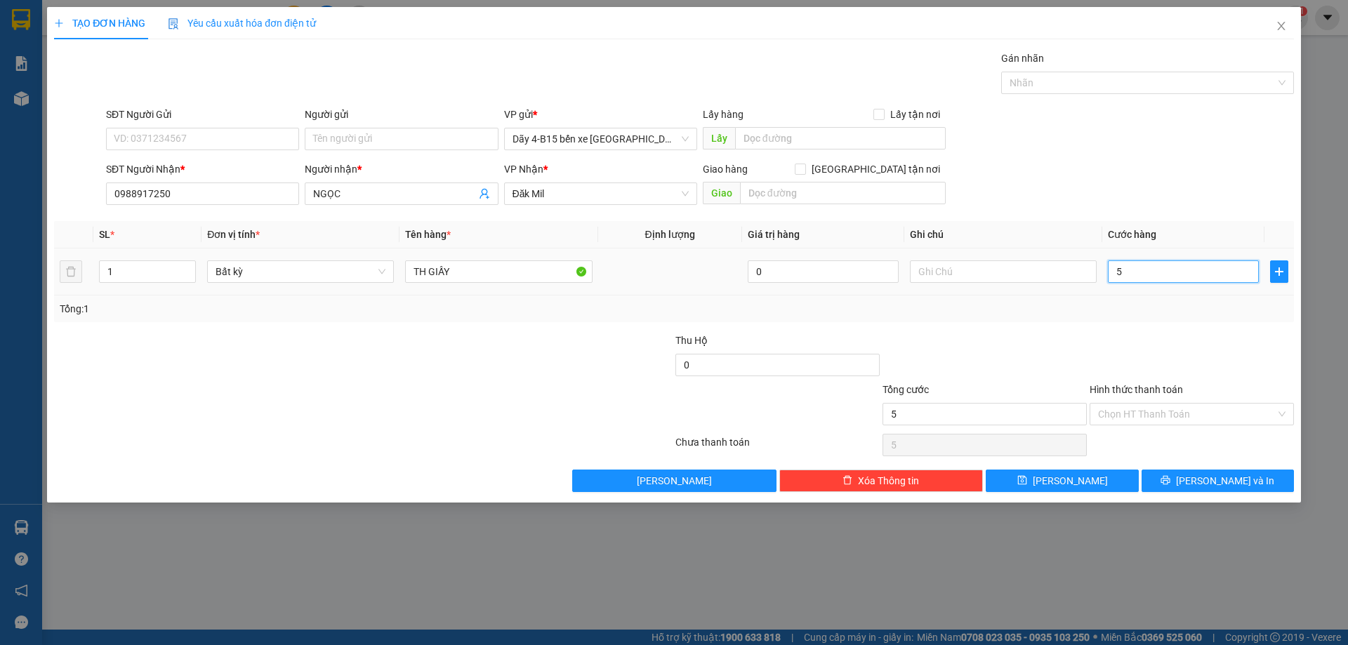
type input "50"
type input "50.000"
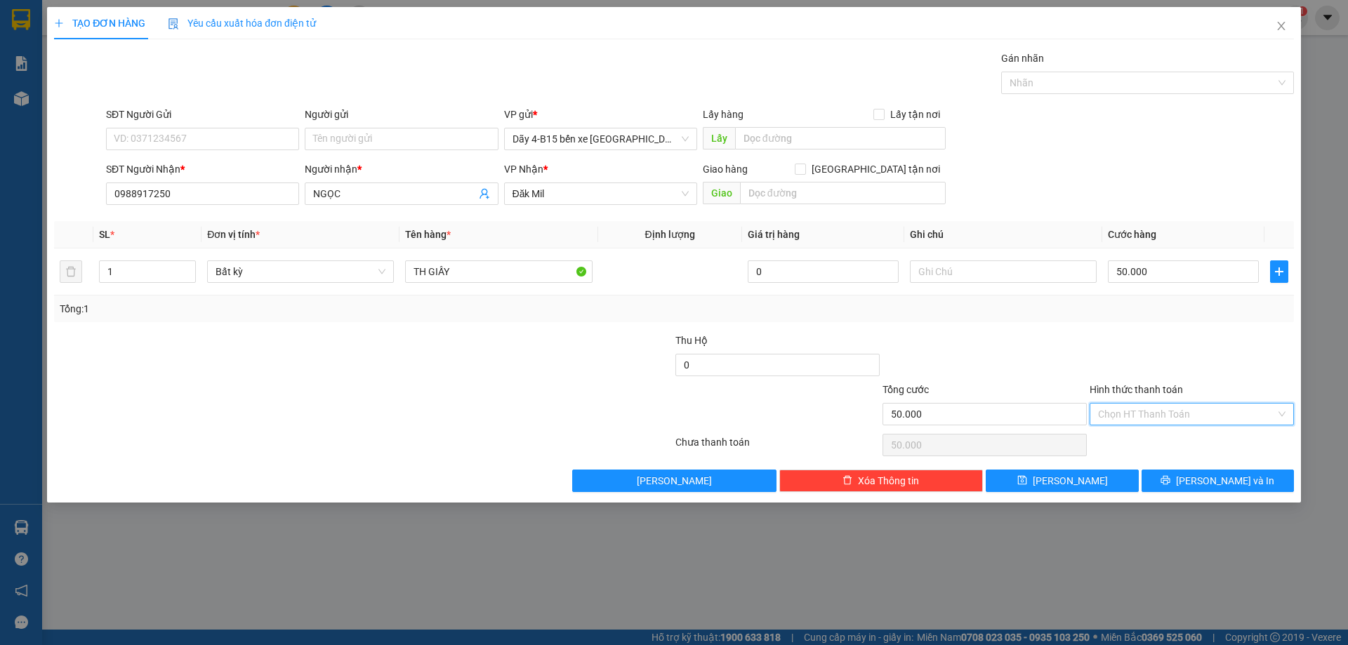
drag, startPoint x: 1140, startPoint y: 424, endPoint x: 1145, endPoint y: 450, distance: 26.4
click at [1140, 425] on div "Hình thức thanh toán Chọn HT Thanh Toán" at bounding box center [1191, 406] width 204 height 49
click at [1150, 442] on div "Tại văn phòng" at bounding box center [1191, 442] width 187 height 15
type input "0"
click at [1203, 481] on button "[PERSON_NAME] và In" at bounding box center [1217, 481] width 152 height 22
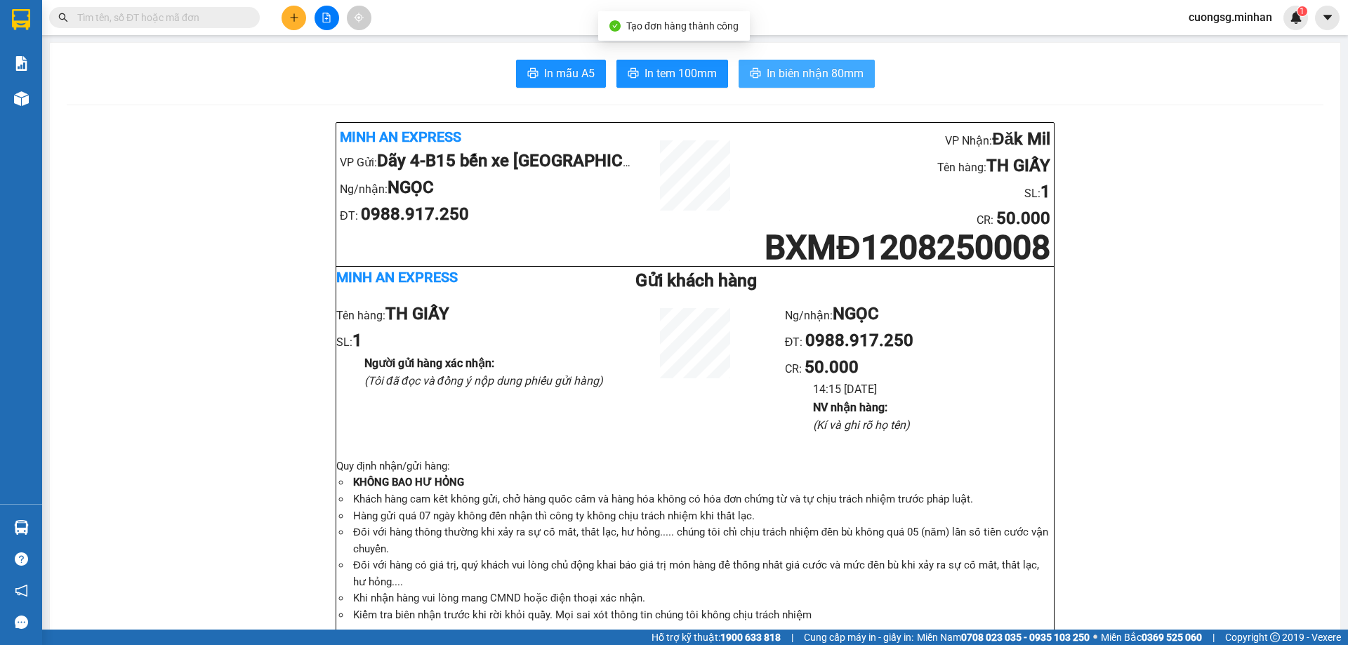
click at [784, 69] on span "In biên nhận 80mm" at bounding box center [815, 74] width 97 height 18
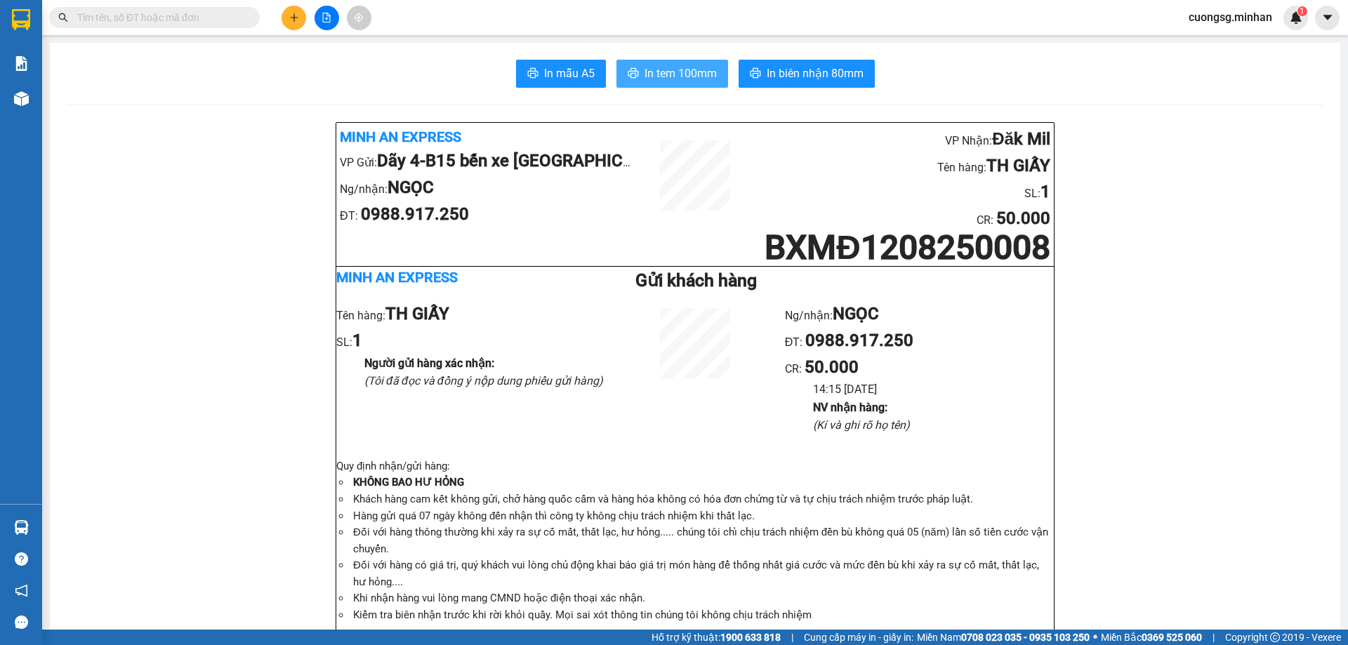
click at [690, 77] on span "In tem 100mm" at bounding box center [680, 74] width 72 height 18
click at [298, 21] on icon "plus" at bounding box center [294, 18] width 10 height 10
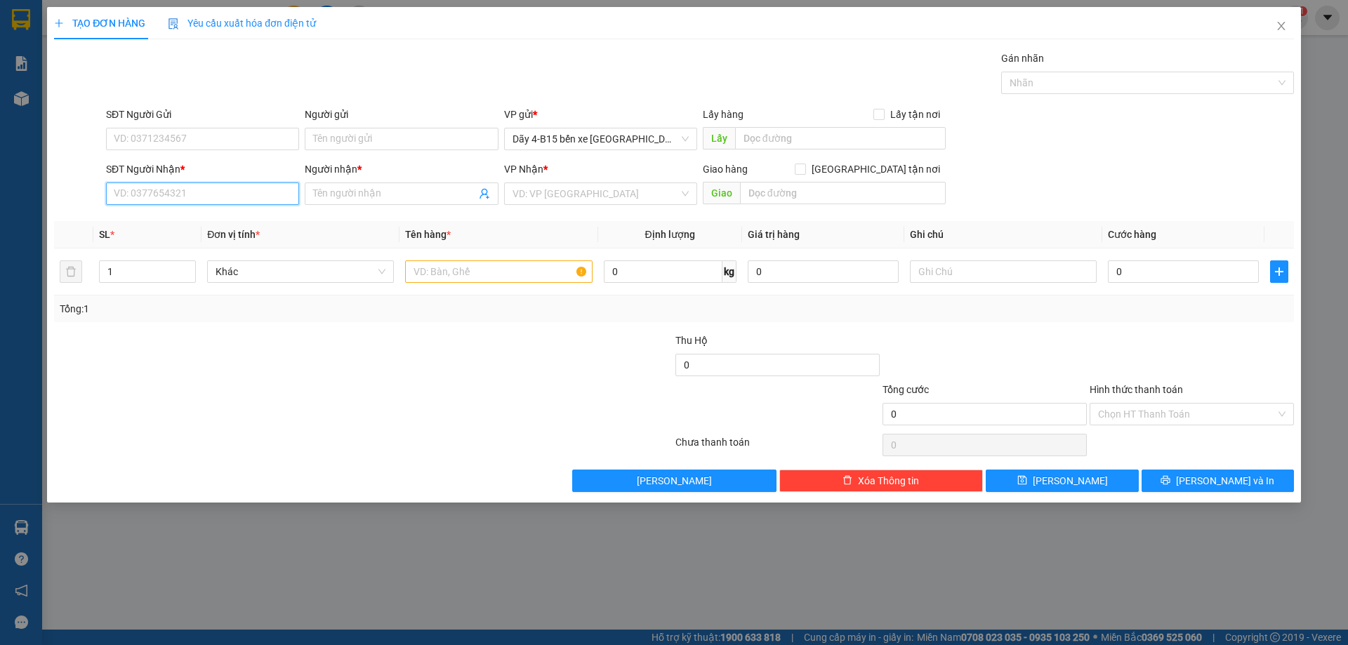
click at [177, 189] on input "SĐT Người Nhận *" at bounding box center [202, 194] width 193 height 22
click at [182, 199] on input "820" at bounding box center [202, 194] width 193 height 22
click at [183, 199] on input "820" at bounding box center [202, 194] width 193 height 22
click at [229, 197] on input "0964701820" at bounding box center [202, 194] width 193 height 22
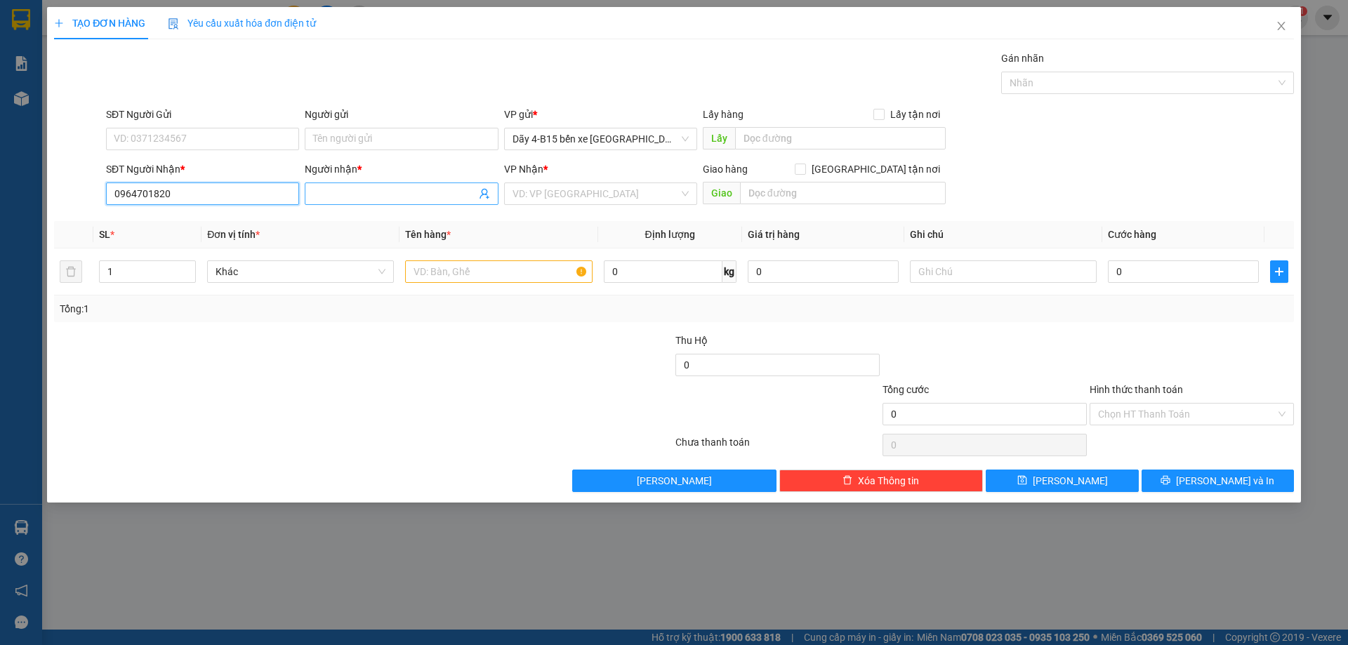
type input "0964701820"
click at [333, 198] on input "Người nhận *" at bounding box center [394, 193] width 162 height 15
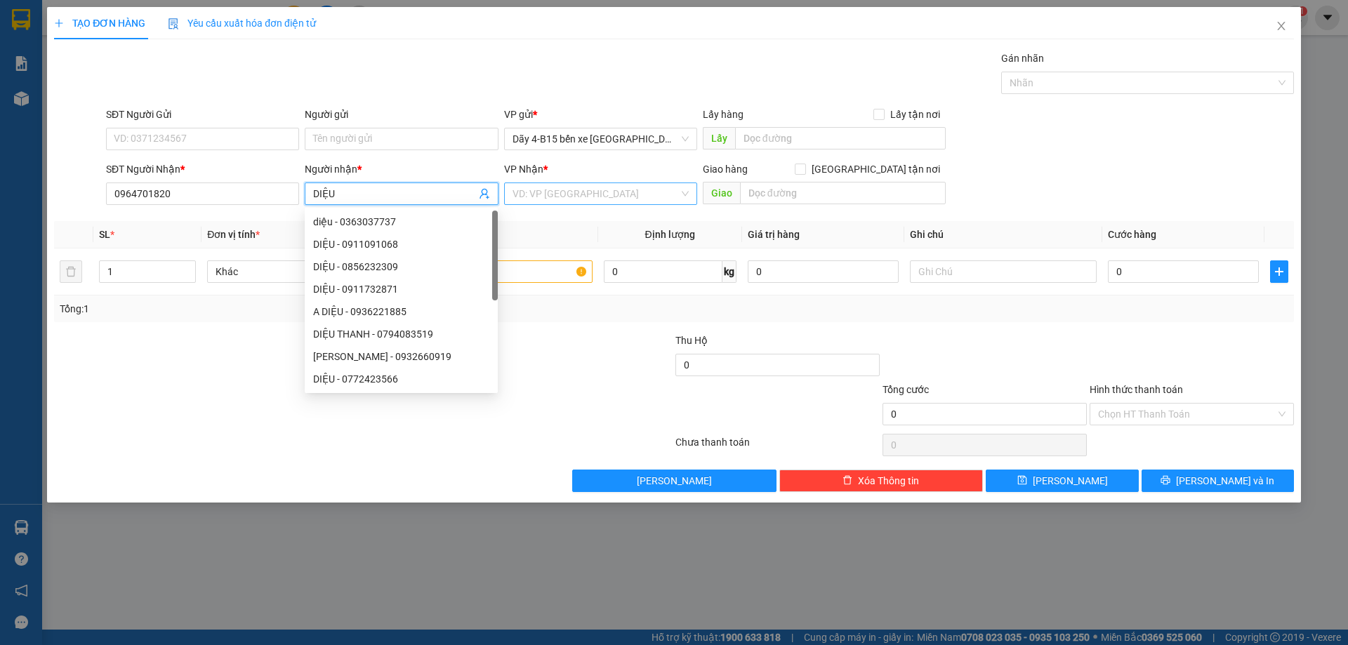
type input "DIỆU"
click at [533, 194] on input "search" at bounding box center [595, 193] width 166 height 21
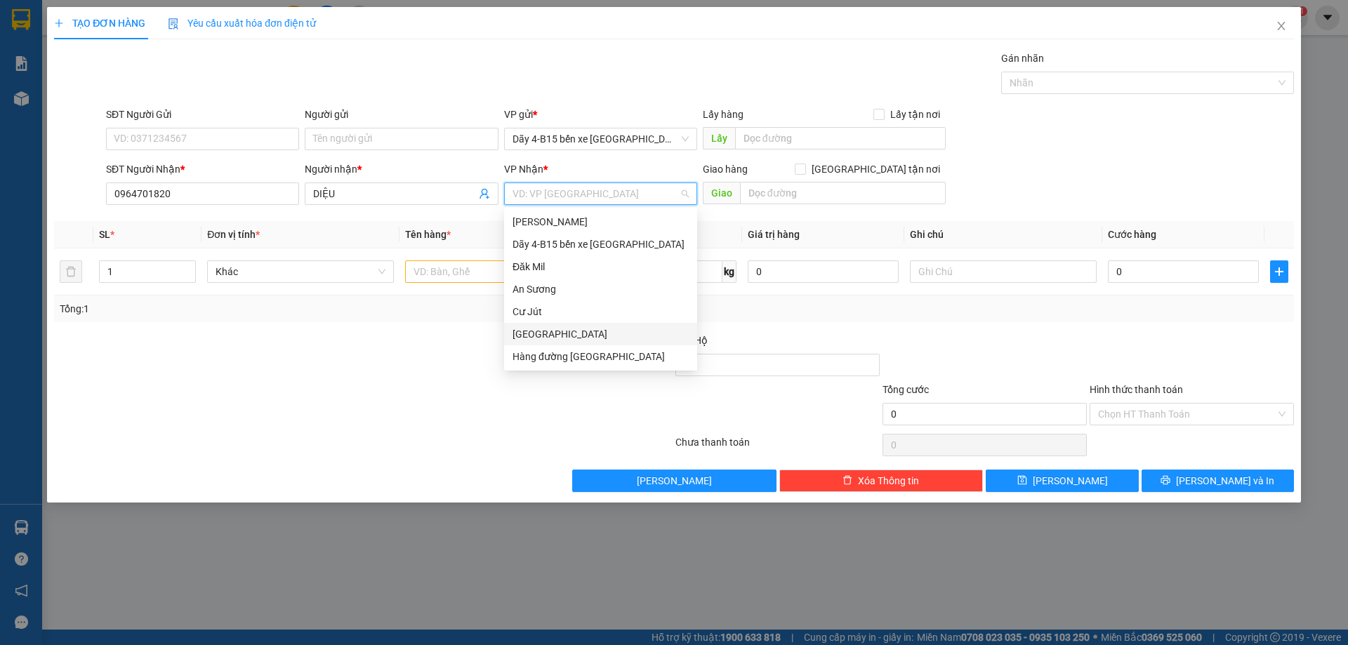
drag, startPoint x: 562, startPoint y: 333, endPoint x: 728, endPoint y: 212, distance: 205.6
click at [562, 333] on div "[GEOGRAPHIC_DATA]" at bounding box center [600, 333] width 176 height 15
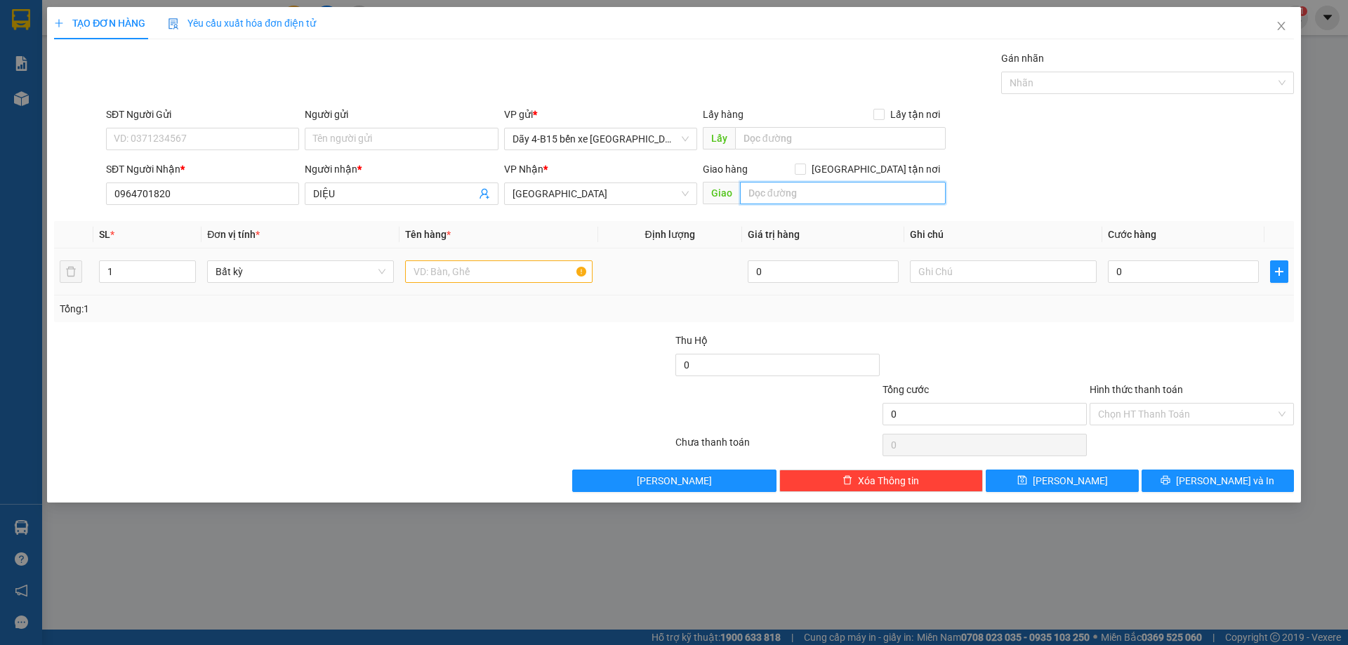
drag, startPoint x: 781, startPoint y: 192, endPoint x: 785, endPoint y: 183, distance: 9.4
click at [781, 192] on input "text" at bounding box center [843, 193] width 206 height 22
type input "[PERSON_NAME]"
click at [498, 270] on input "text" at bounding box center [498, 271] width 187 height 22
type input "TH GIÂY"
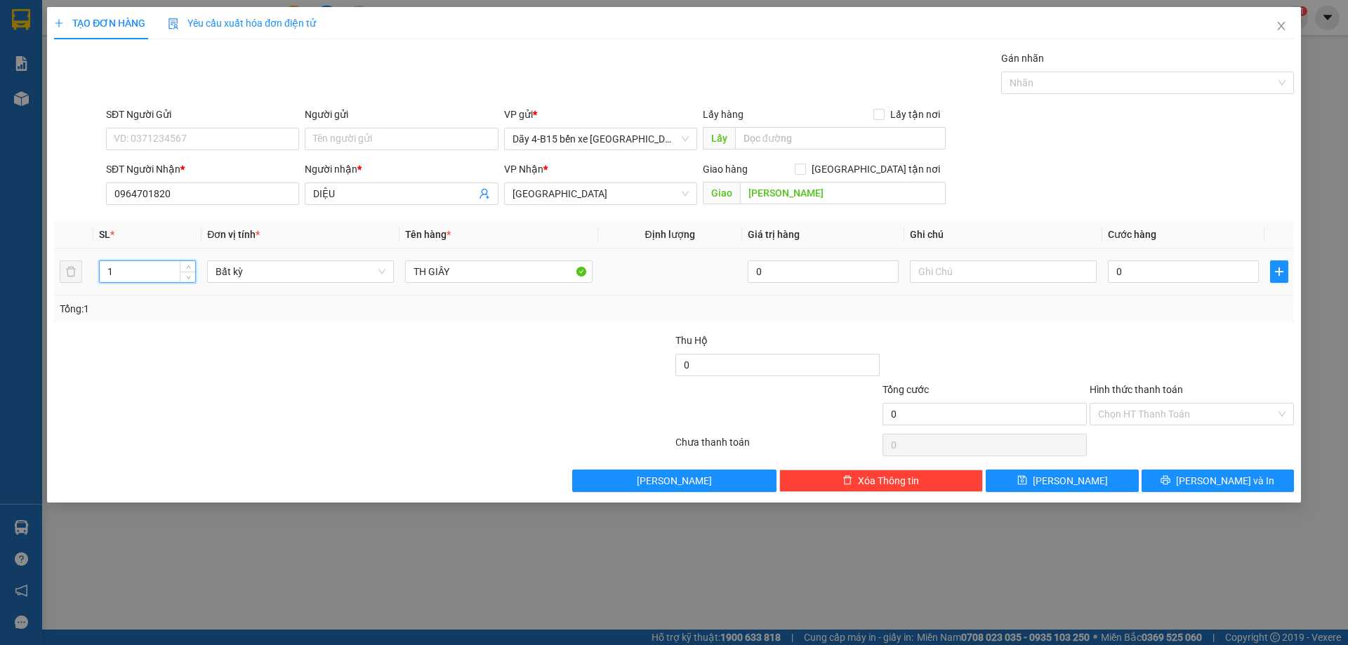
click at [111, 269] on input "1" at bounding box center [147, 271] width 95 height 21
type input "2"
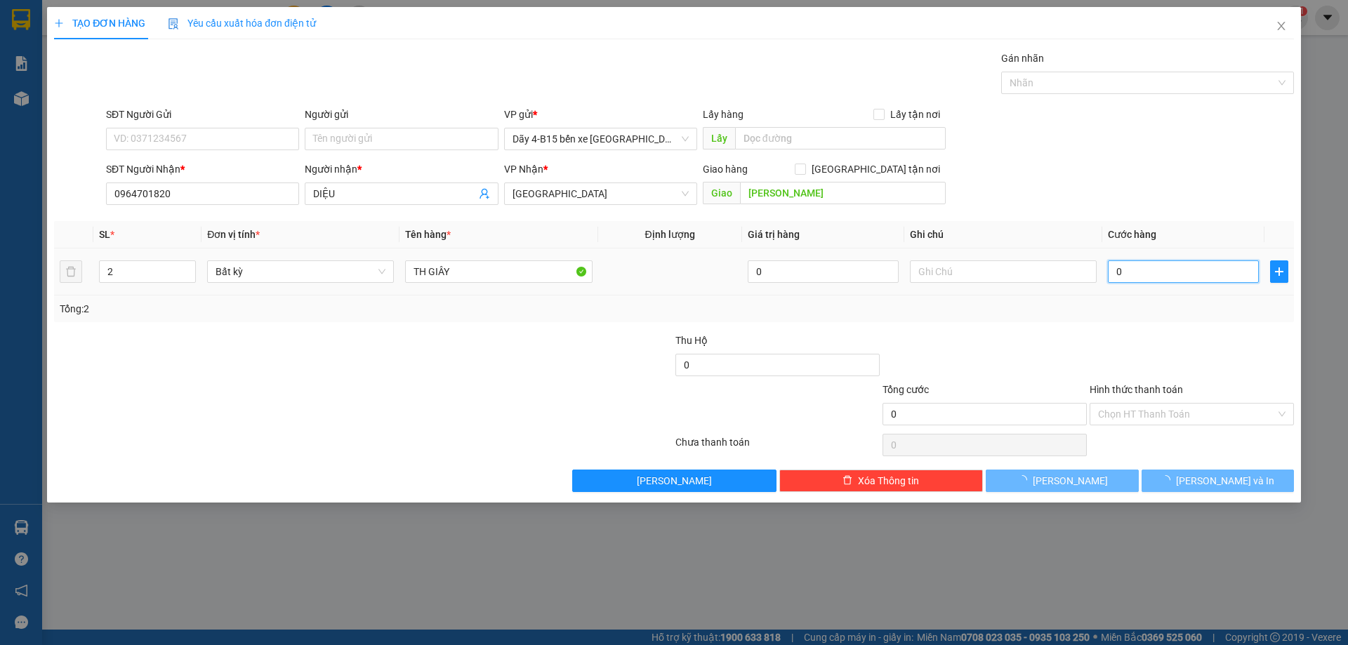
click at [1127, 272] on input "0" at bounding box center [1183, 271] width 151 height 22
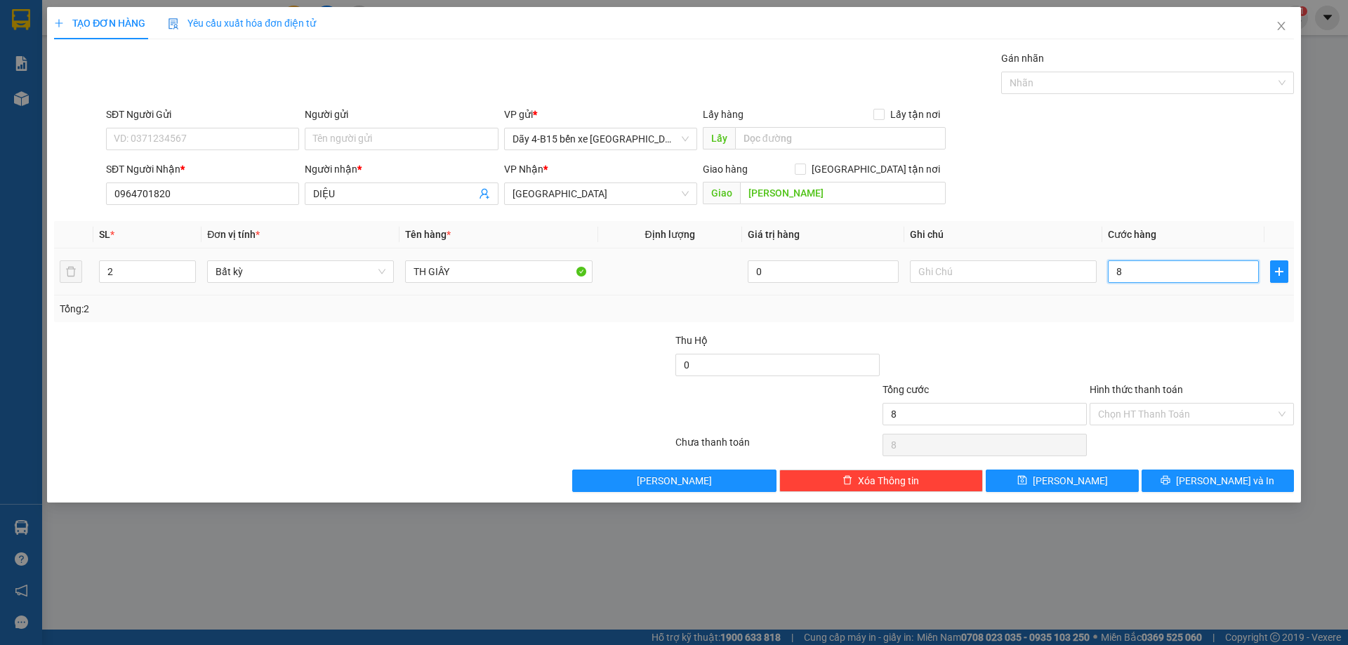
type input "8"
type input "80"
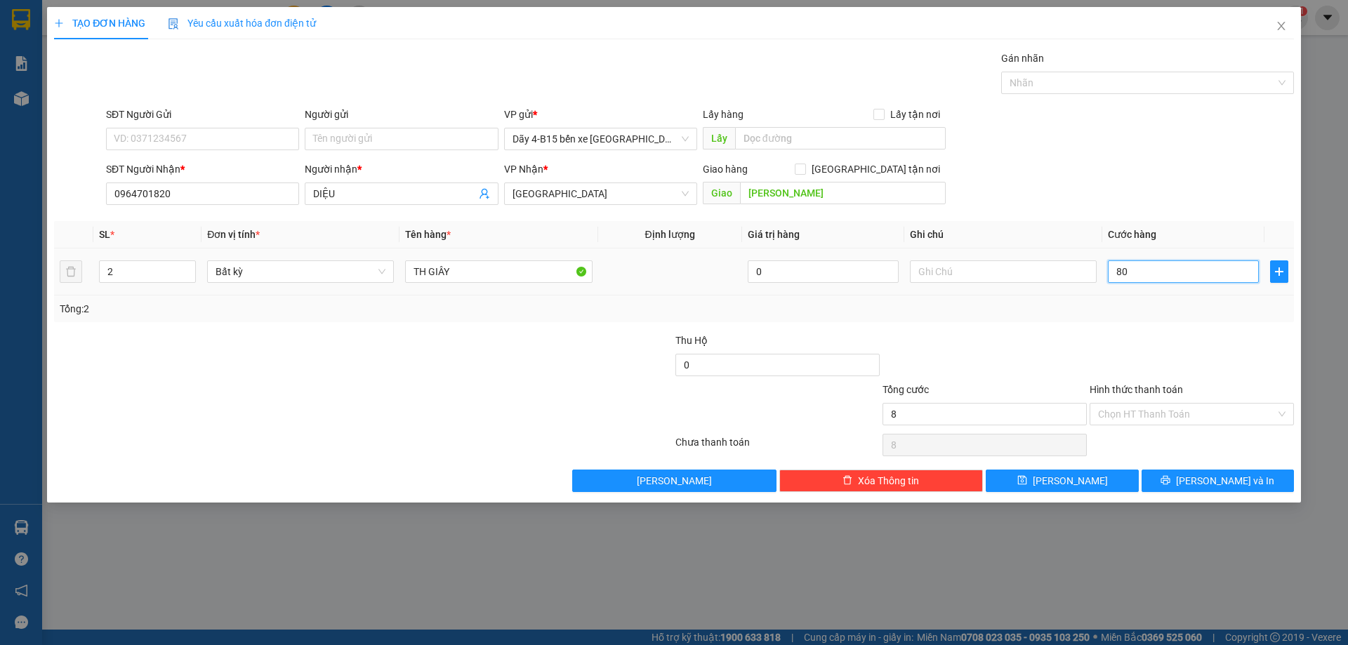
type input "80"
type input "80.000"
drag, startPoint x: 1125, startPoint y: 410, endPoint x: 1126, endPoint y: 424, distance: 14.1
click at [1125, 412] on input "Hình thức thanh toán" at bounding box center [1187, 414] width 178 height 21
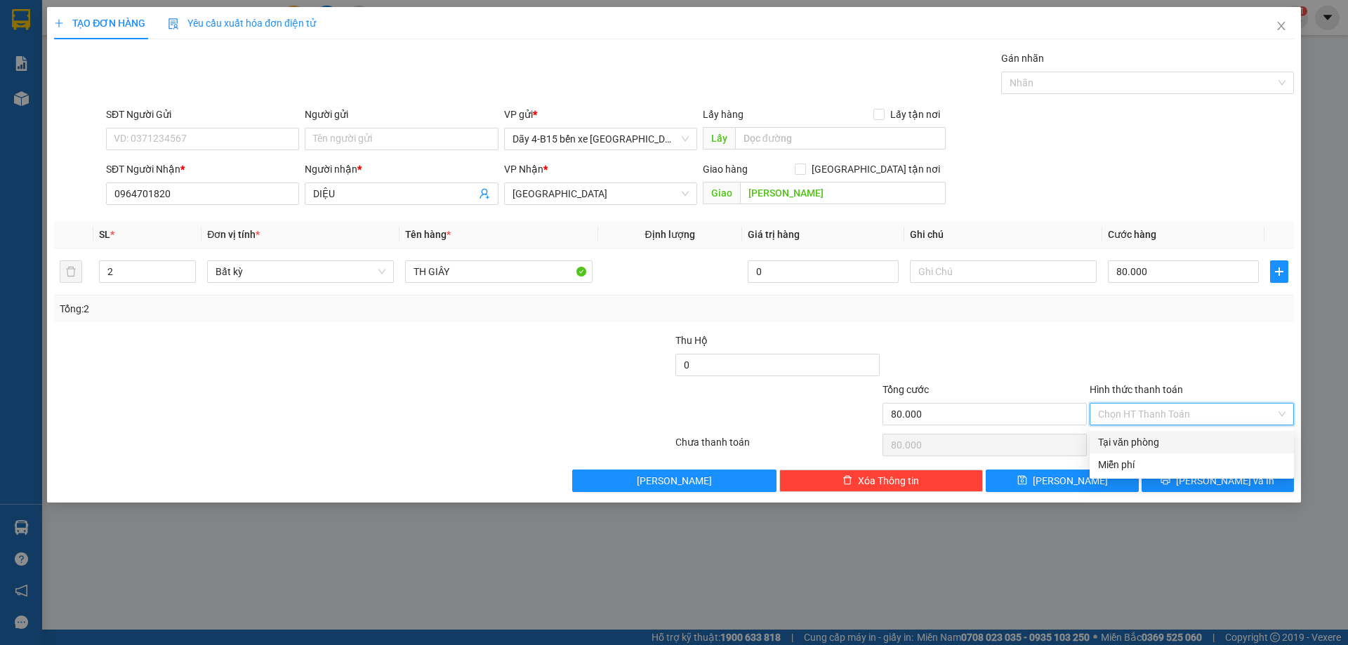
click at [1128, 439] on div "Tại văn phòng" at bounding box center [1191, 442] width 187 height 15
type input "0"
click at [1179, 481] on button "[PERSON_NAME] và In" at bounding box center [1217, 481] width 152 height 22
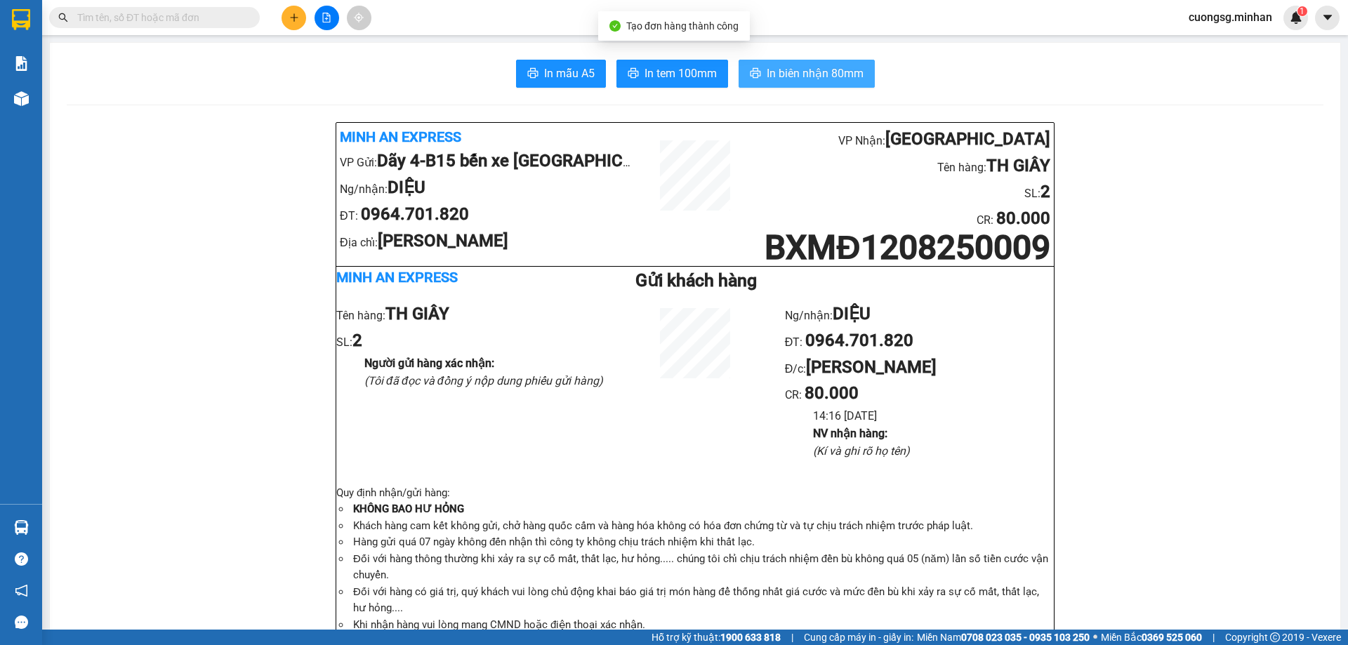
click at [809, 81] on span "In biên nhận 80mm" at bounding box center [815, 74] width 97 height 18
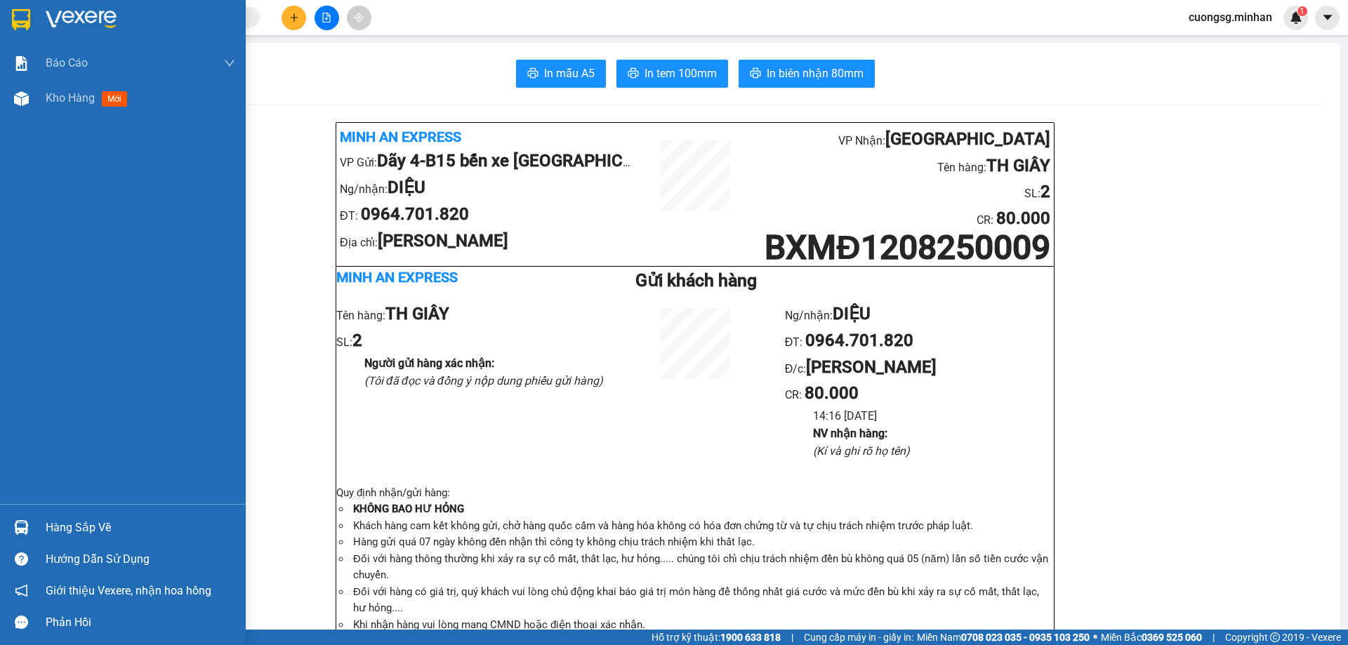
click at [21, 24] on img at bounding box center [21, 19] width 18 height 21
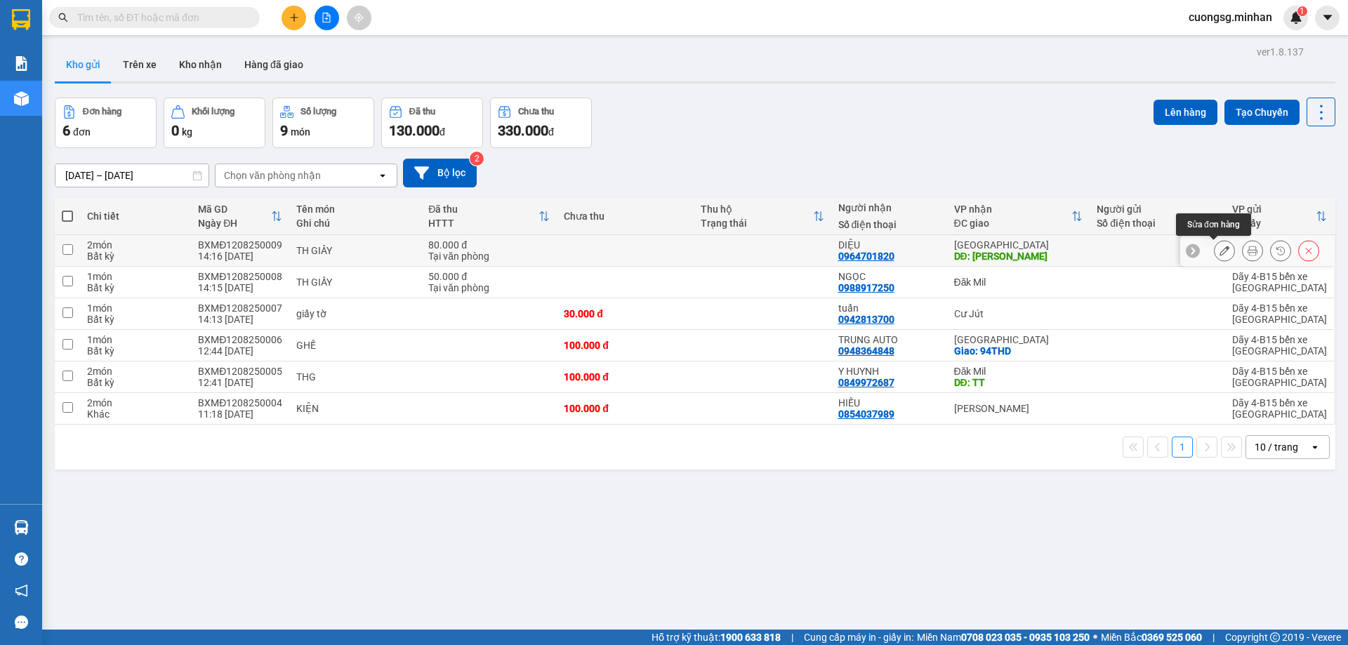
click at [1219, 249] on icon at bounding box center [1224, 251] width 10 height 10
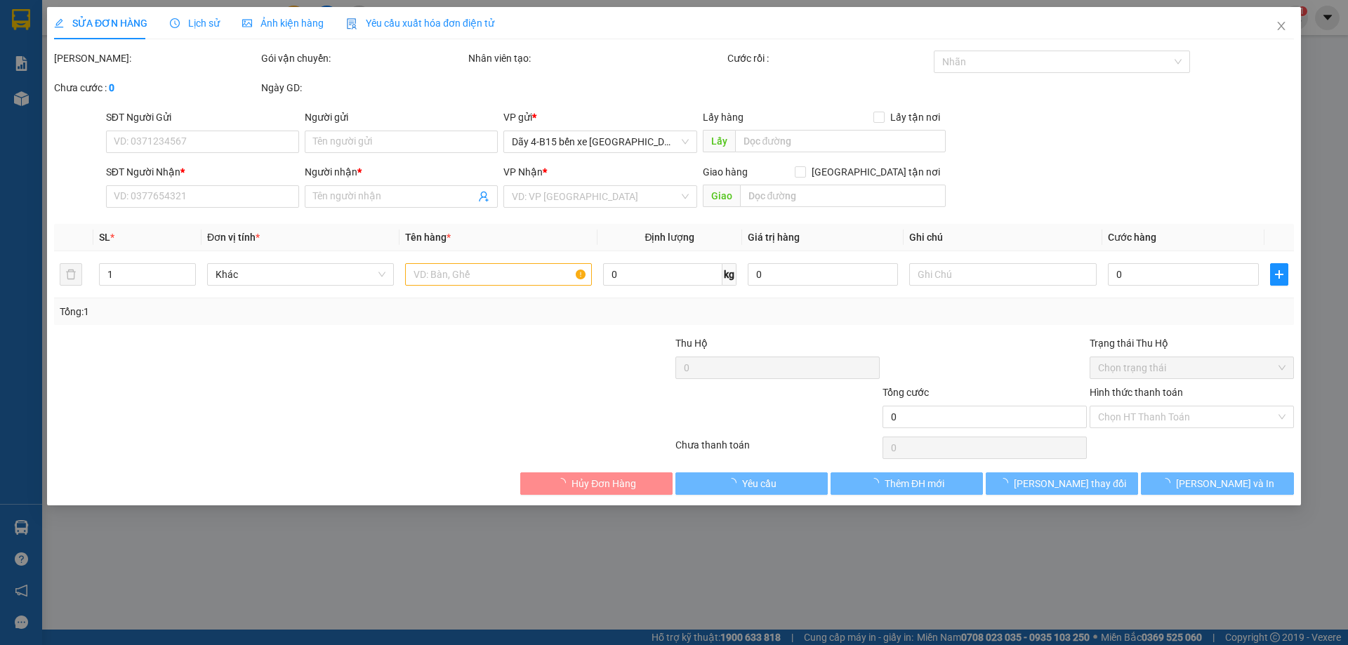
type input "0964701820"
type input "DIỆU"
type input "[PERSON_NAME]"
type input "80.000"
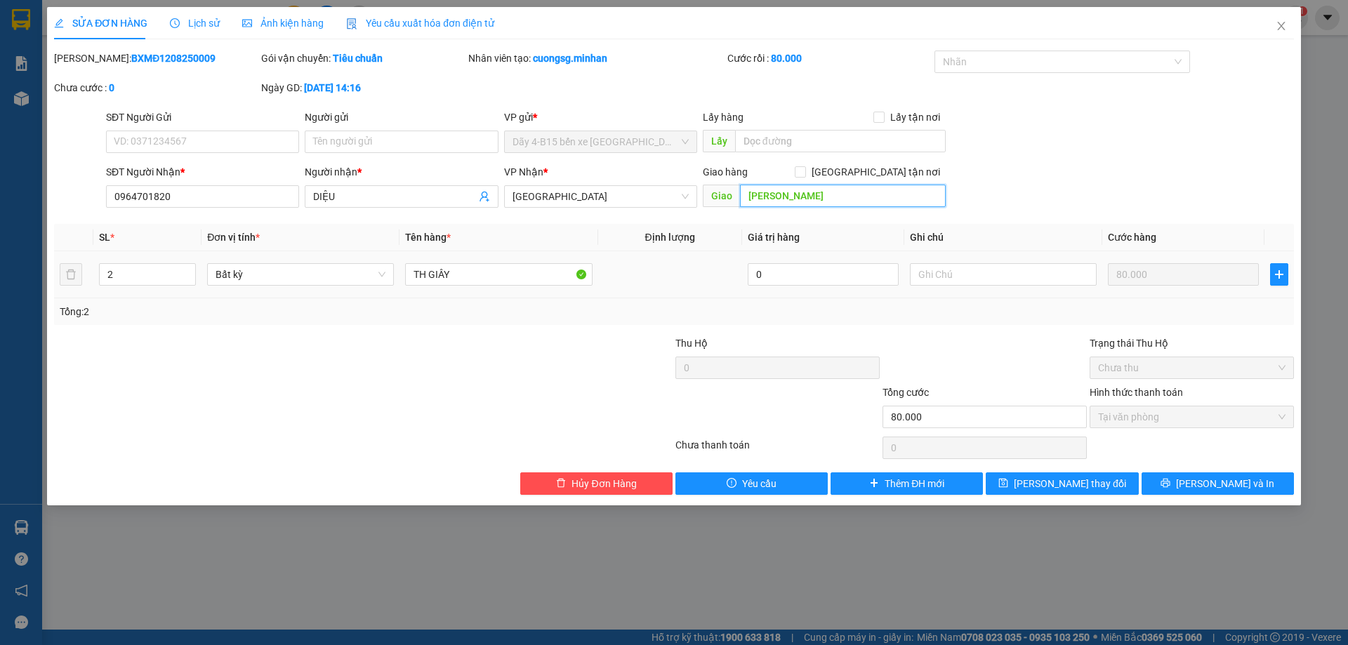
click at [804, 197] on input "[PERSON_NAME]" at bounding box center [843, 196] width 206 height 22
type input "GIA NGHĨA"
click at [1183, 486] on button "[PERSON_NAME] và In" at bounding box center [1217, 483] width 152 height 22
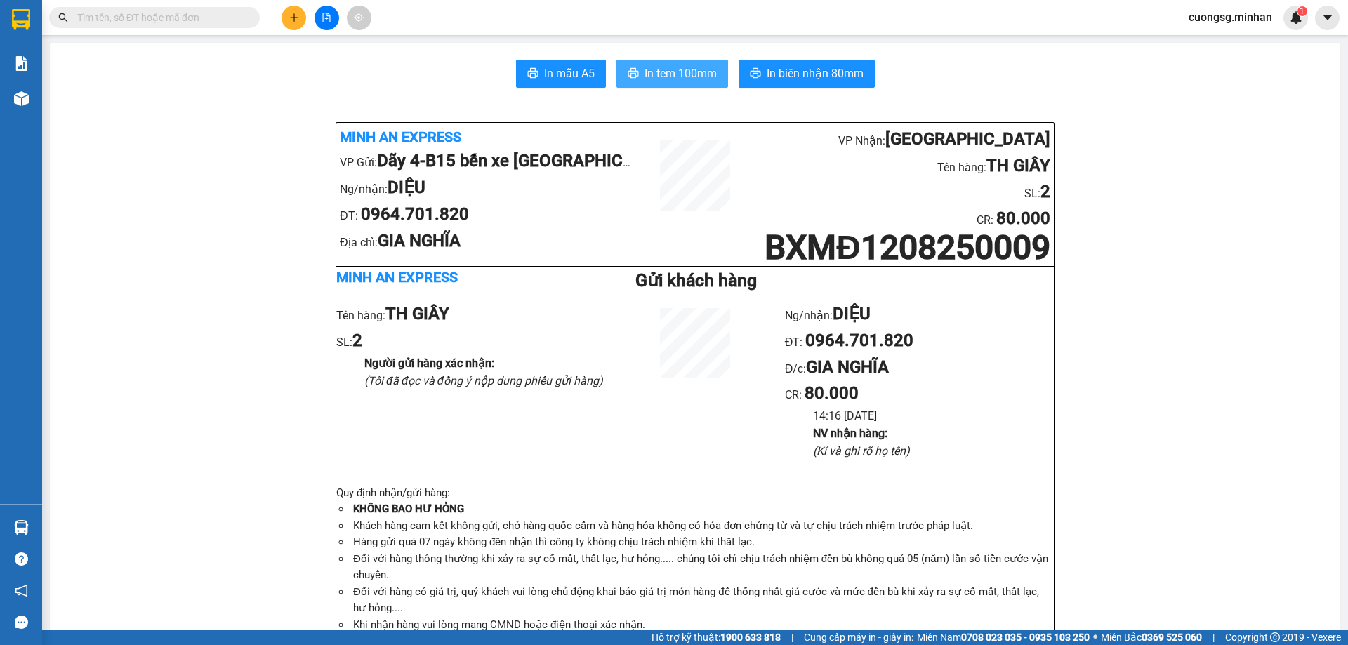
click at [687, 76] on span "In tem 100mm" at bounding box center [680, 74] width 72 height 18
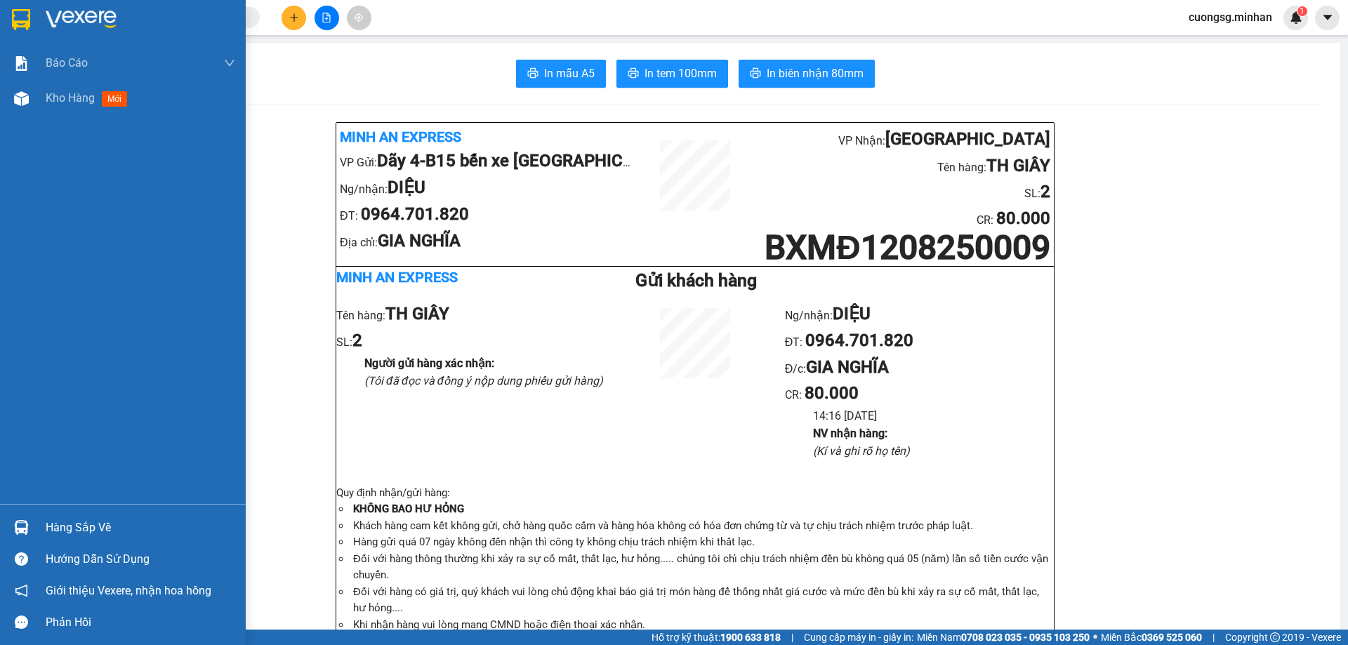
click at [27, 23] on img at bounding box center [21, 19] width 18 height 21
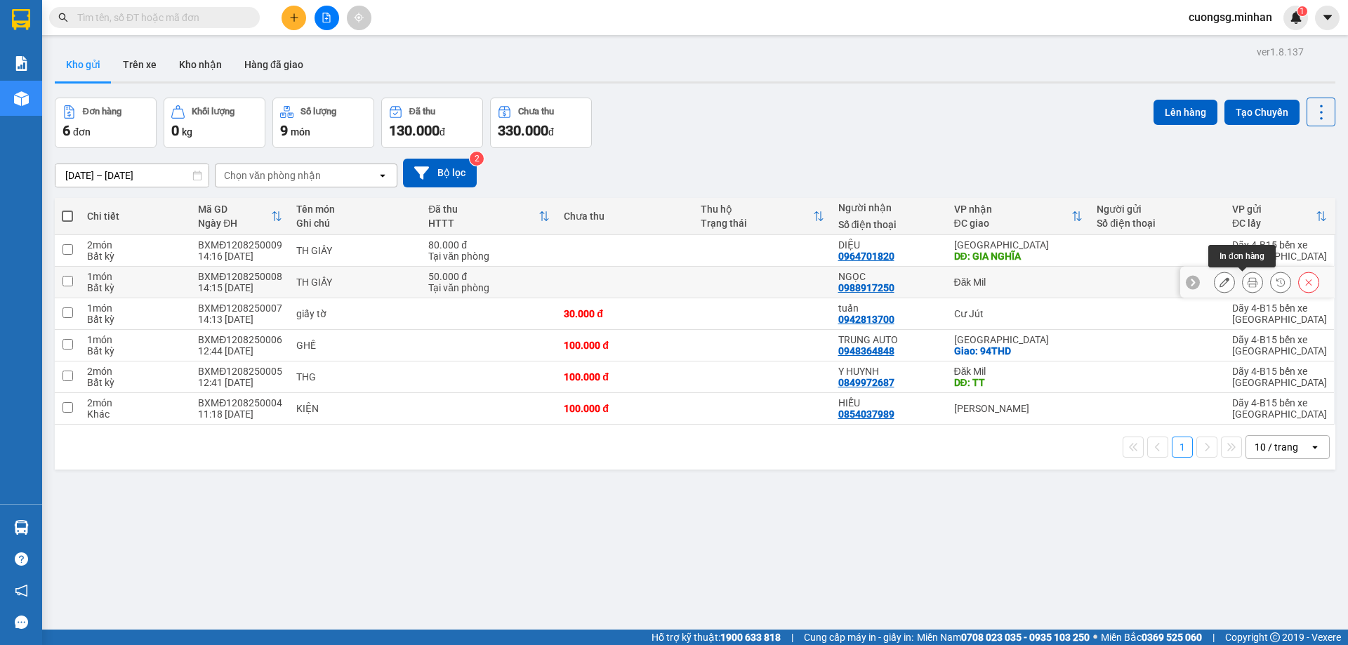
click at [1247, 282] on icon at bounding box center [1252, 282] width 10 height 10
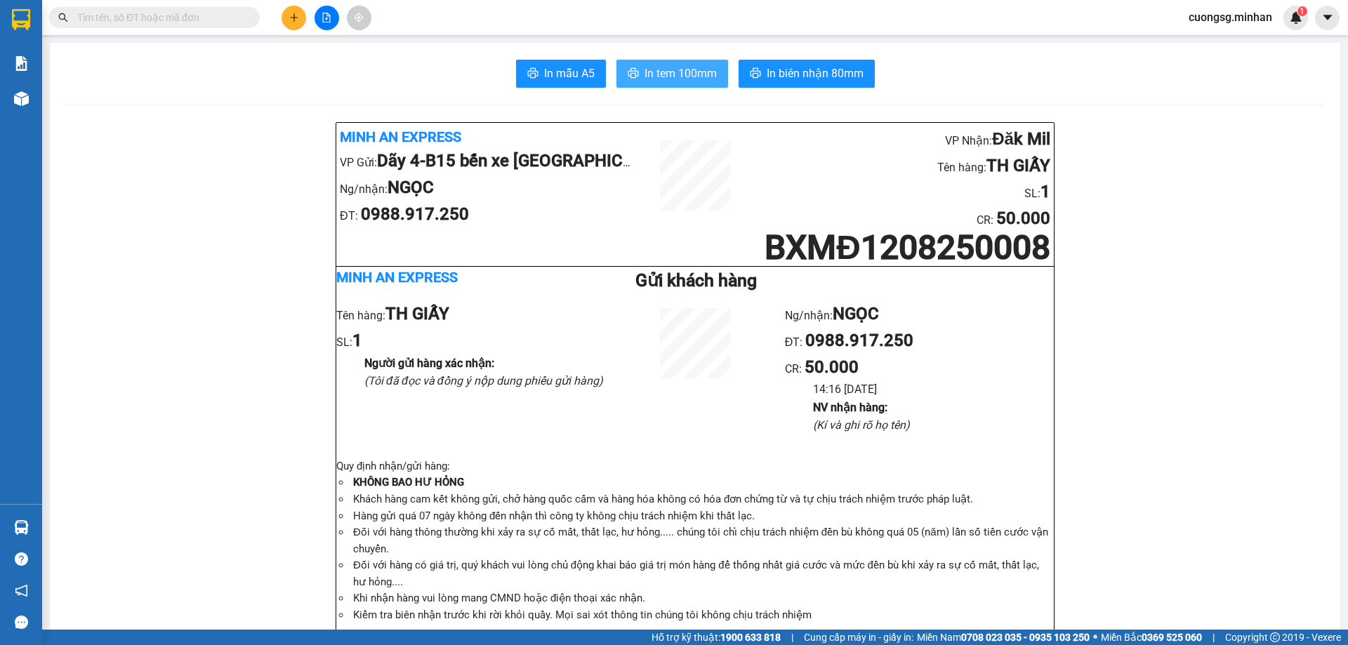
click at [690, 81] on span "In tem 100mm" at bounding box center [680, 74] width 72 height 18
click at [323, 20] on icon "file-add" at bounding box center [327, 18] width 8 height 10
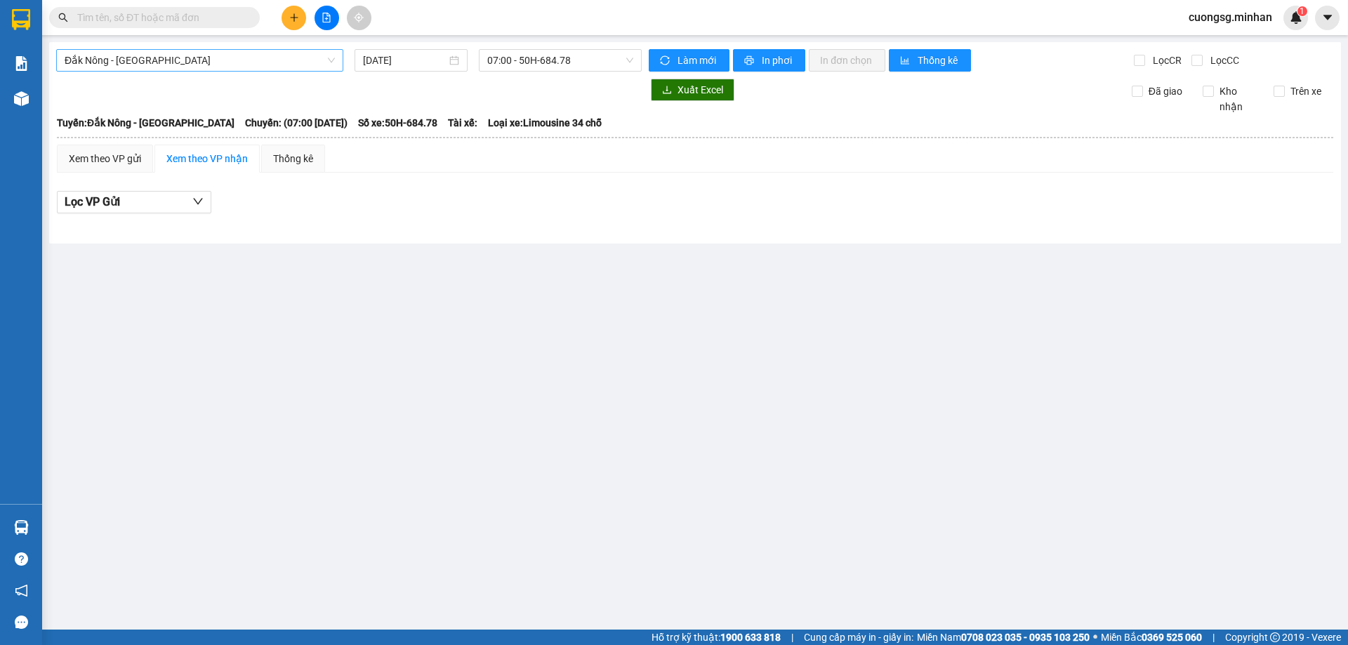
click at [299, 64] on span "Đắk Nông - [GEOGRAPHIC_DATA]" at bounding box center [200, 60] width 270 height 21
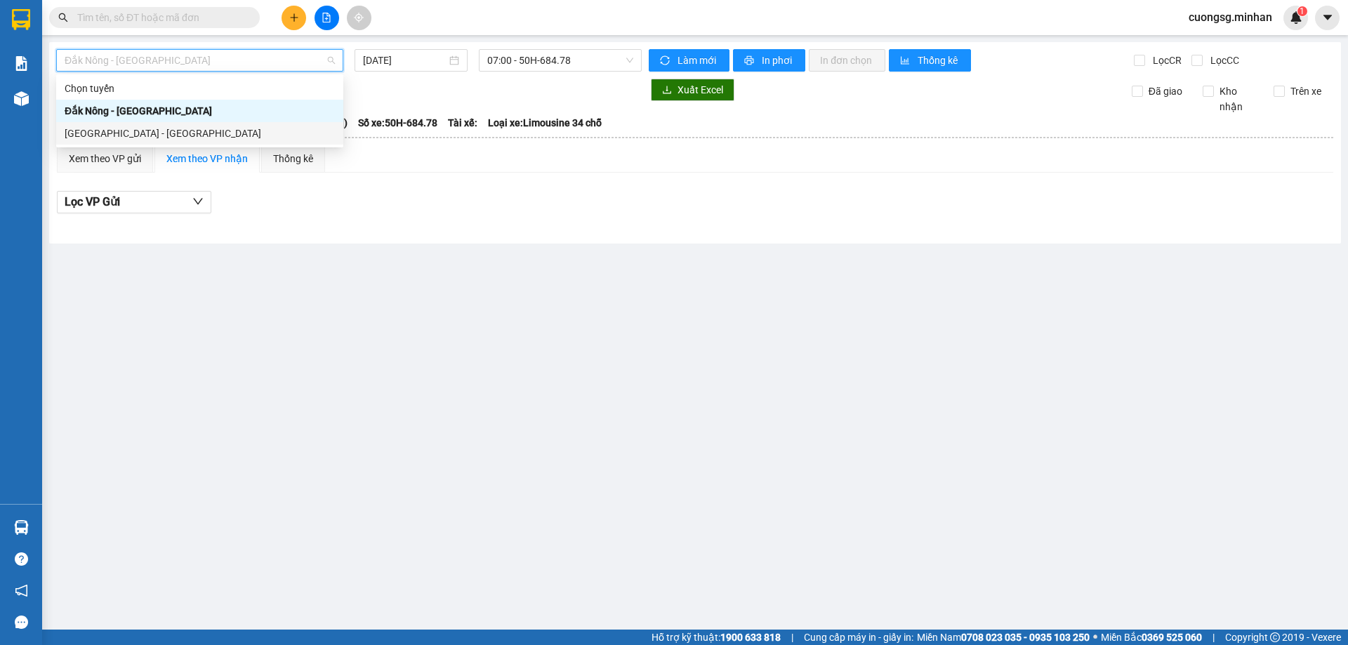
click at [229, 137] on div "[GEOGRAPHIC_DATA] - [GEOGRAPHIC_DATA]" at bounding box center [200, 133] width 270 height 15
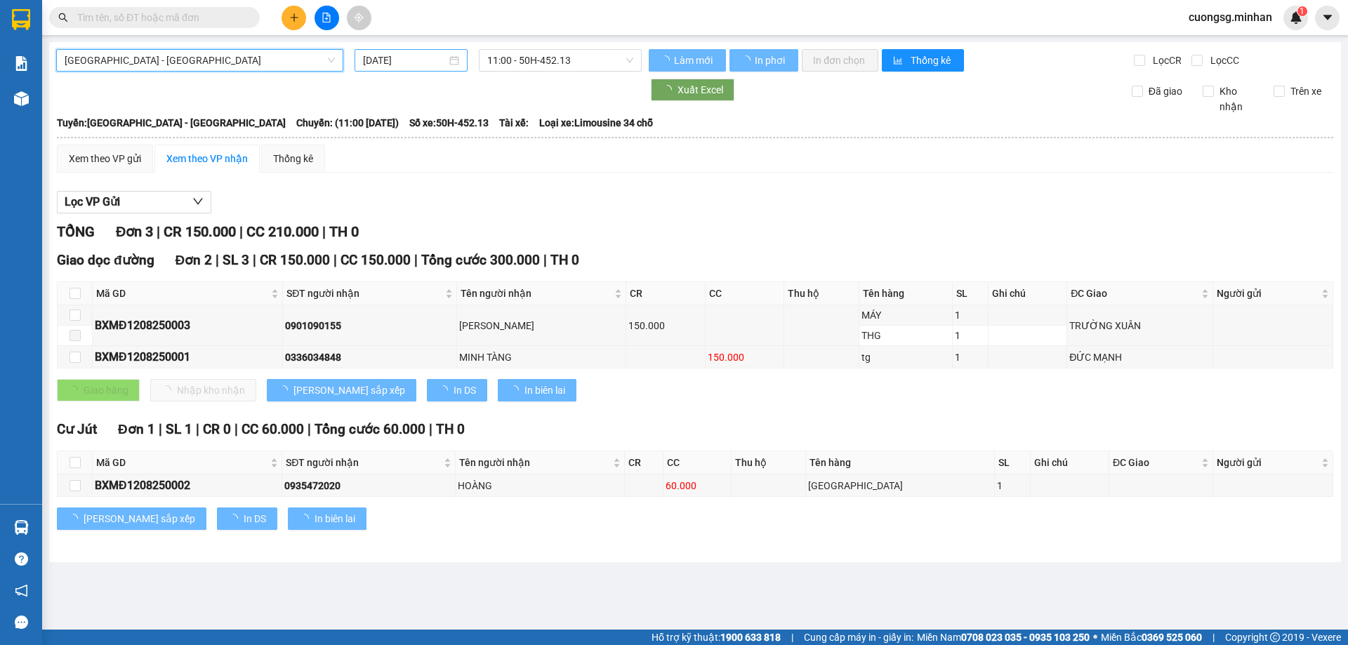
click at [389, 59] on input "[DATE]" at bounding box center [405, 60] width 84 height 15
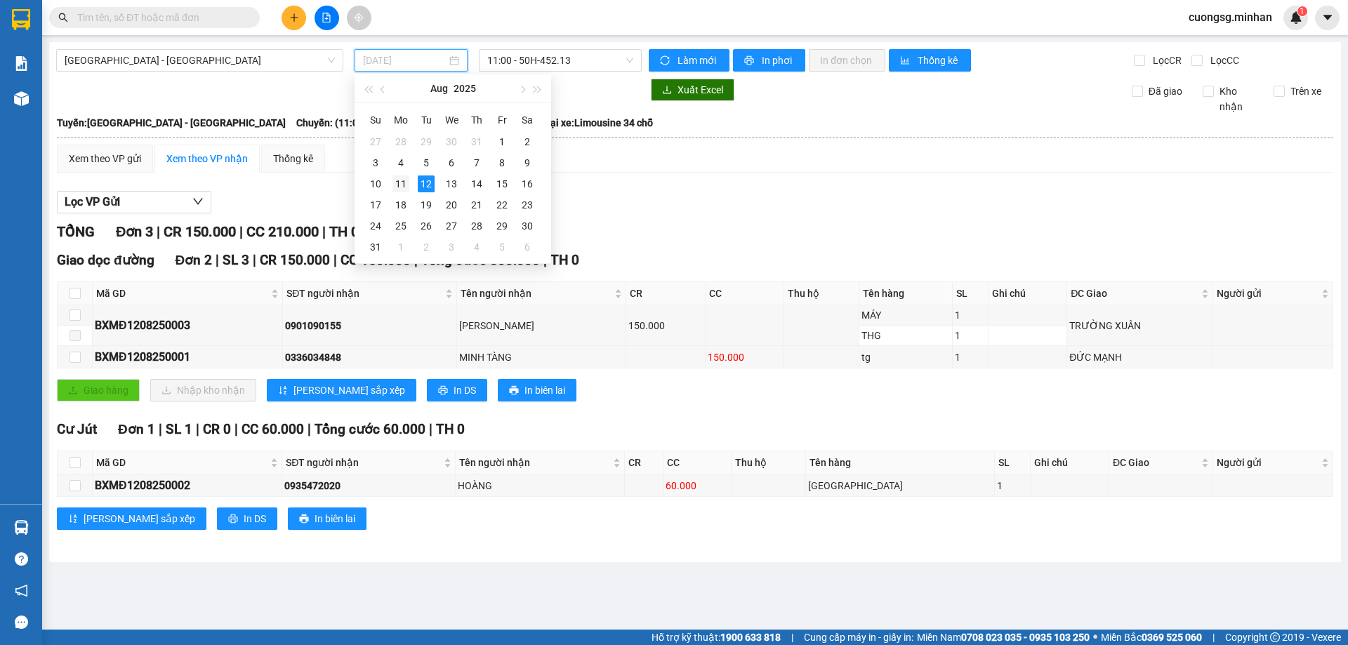
click at [400, 185] on div "11" at bounding box center [400, 183] width 17 height 17
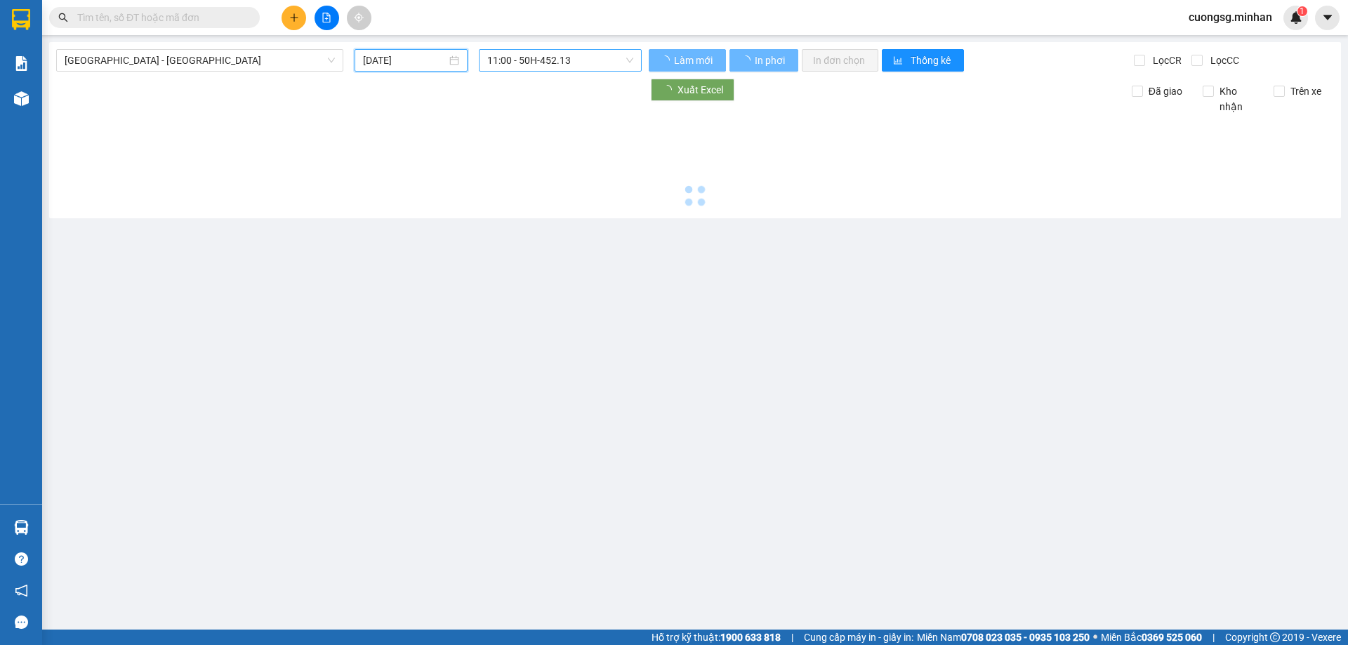
type input "[DATE]"
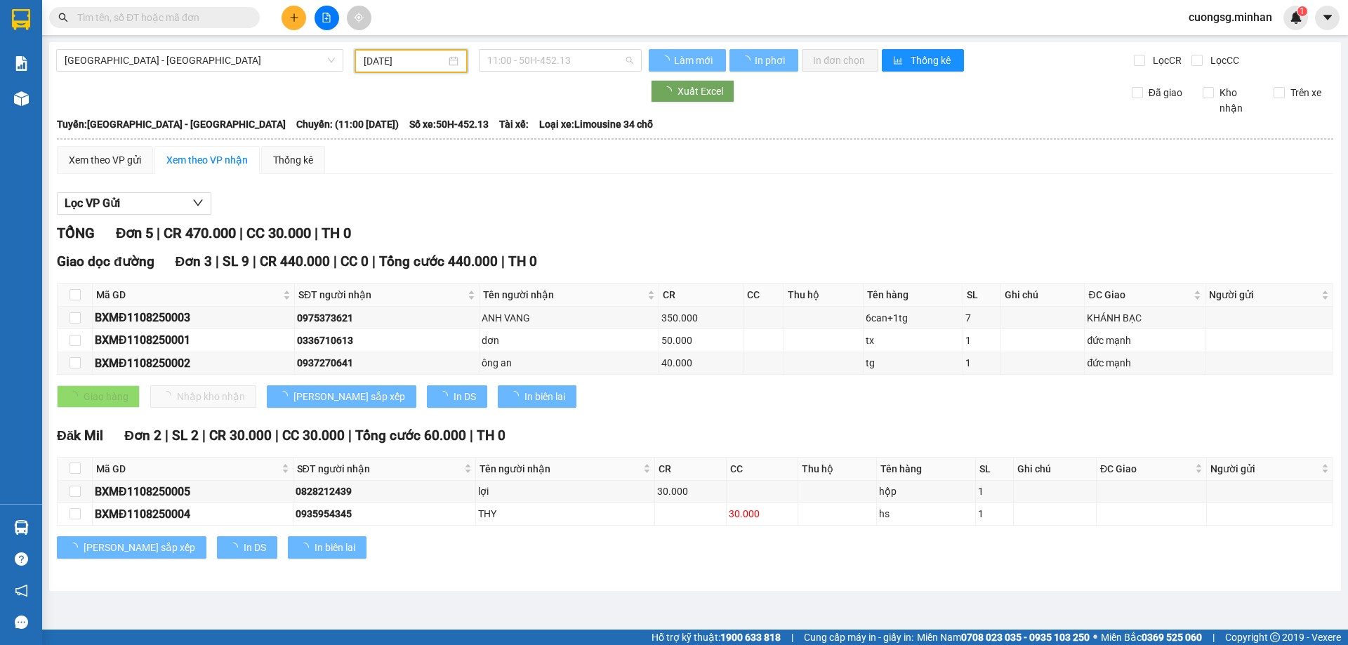
drag, startPoint x: 567, startPoint y: 55, endPoint x: 564, endPoint y: 77, distance: 21.3
click at [567, 55] on span "11:00 - 50H-452.13" at bounding box center [560, 60] width 146 height 21
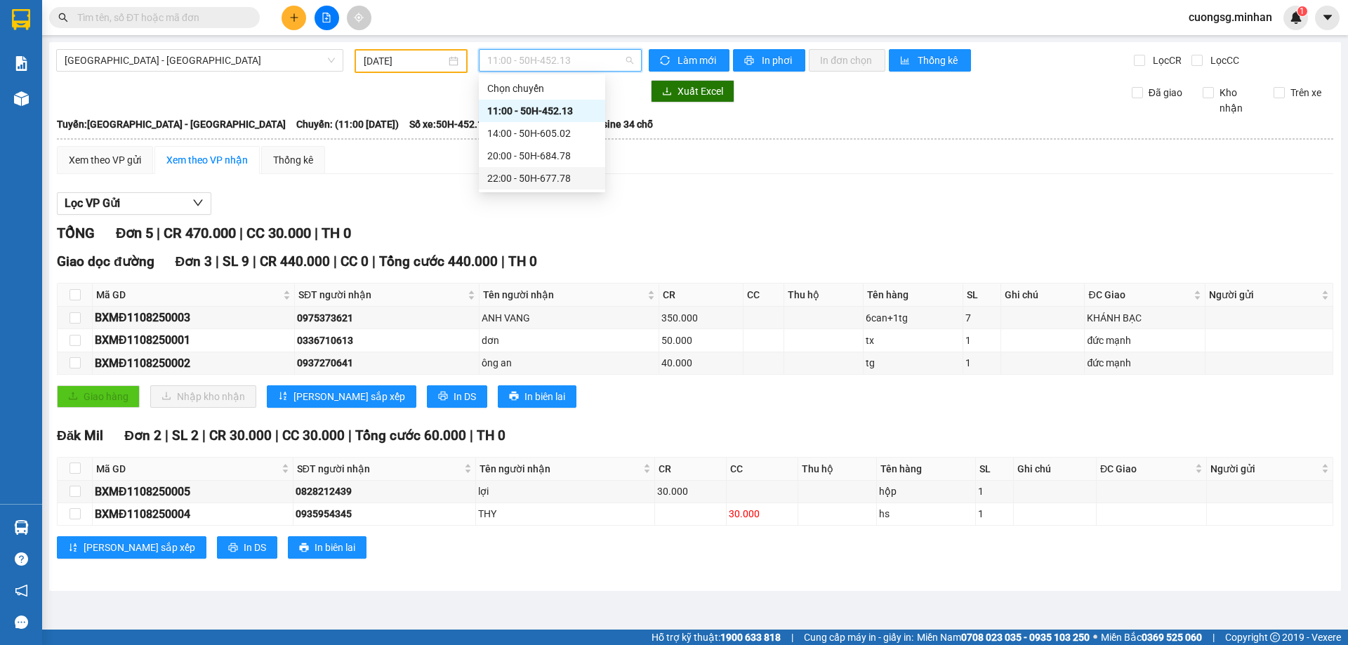
click at [526, 173] on div "22:00 - 50H-677.78" at bounding box center [542, 178] width 110 height 15
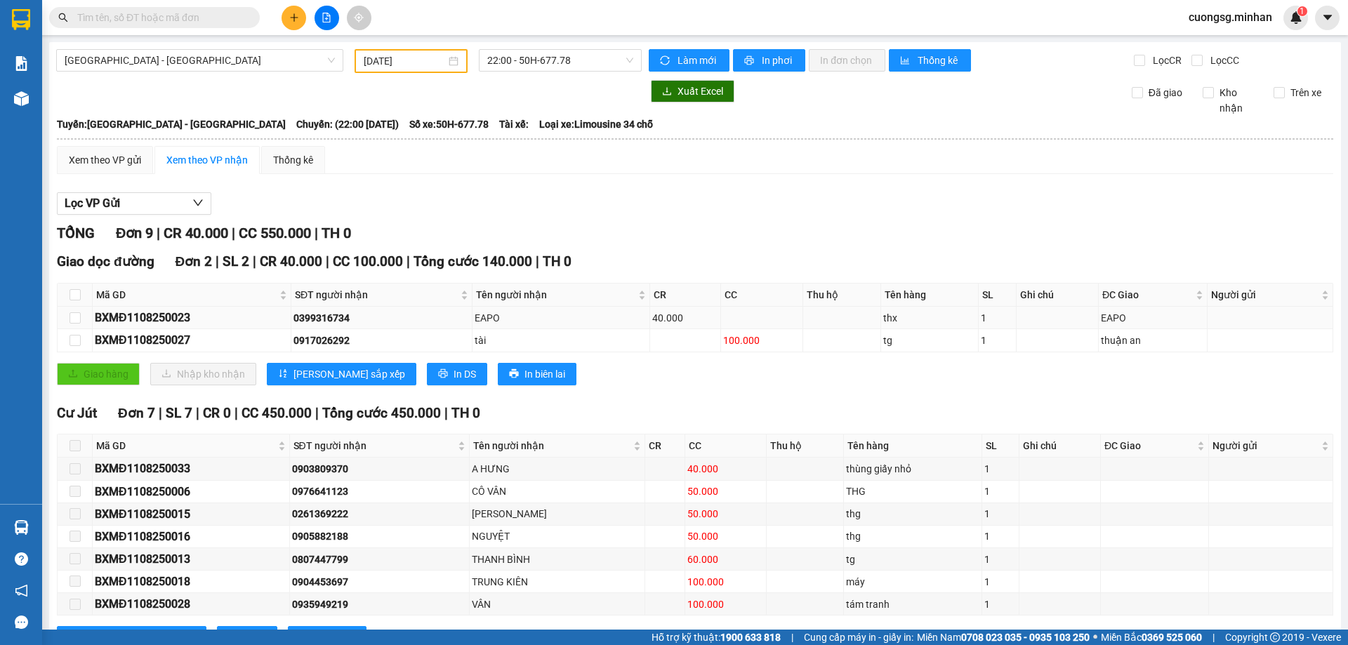
click at [142, 320] on div "BXMĐ1108250023" at bounding box center [192, 318] width 194 height 18
click at [161, 17] on input "text" at bounding box center [160, 17] width 166 height 15
paste input "BXMĐ1108250023"
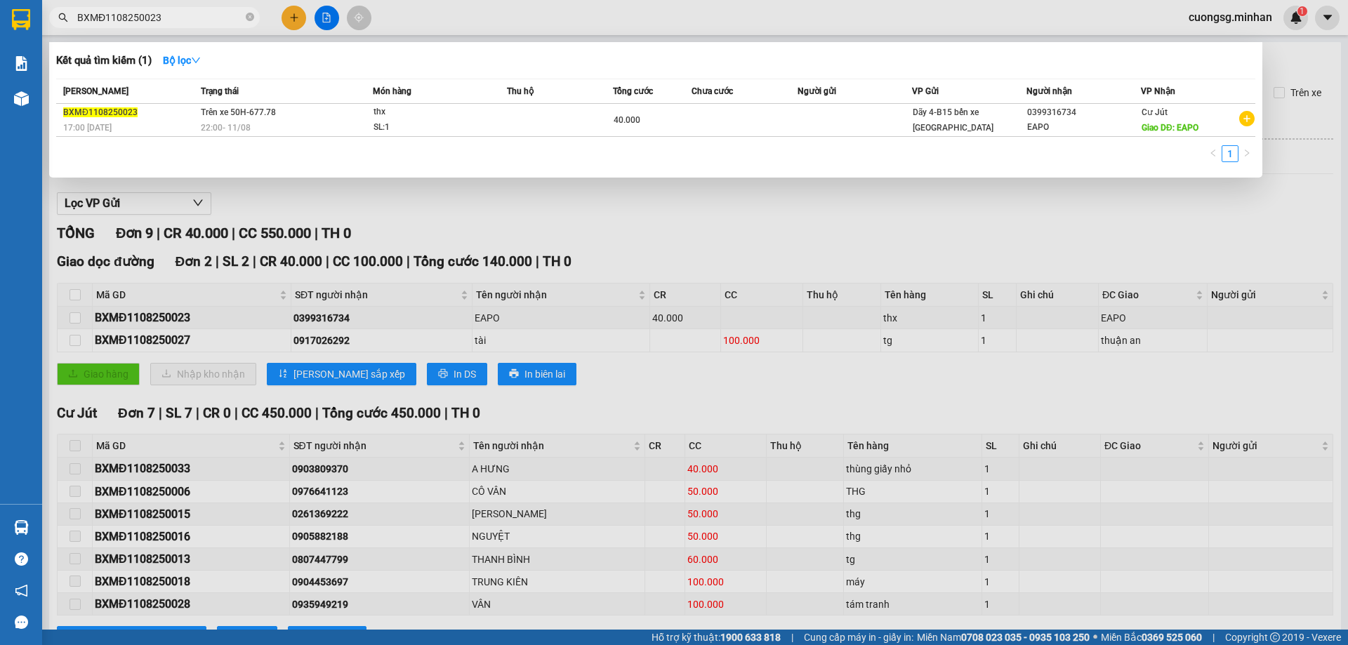
click at [752, 214] on div at bounding box center [674, 322] width 1348 height 645
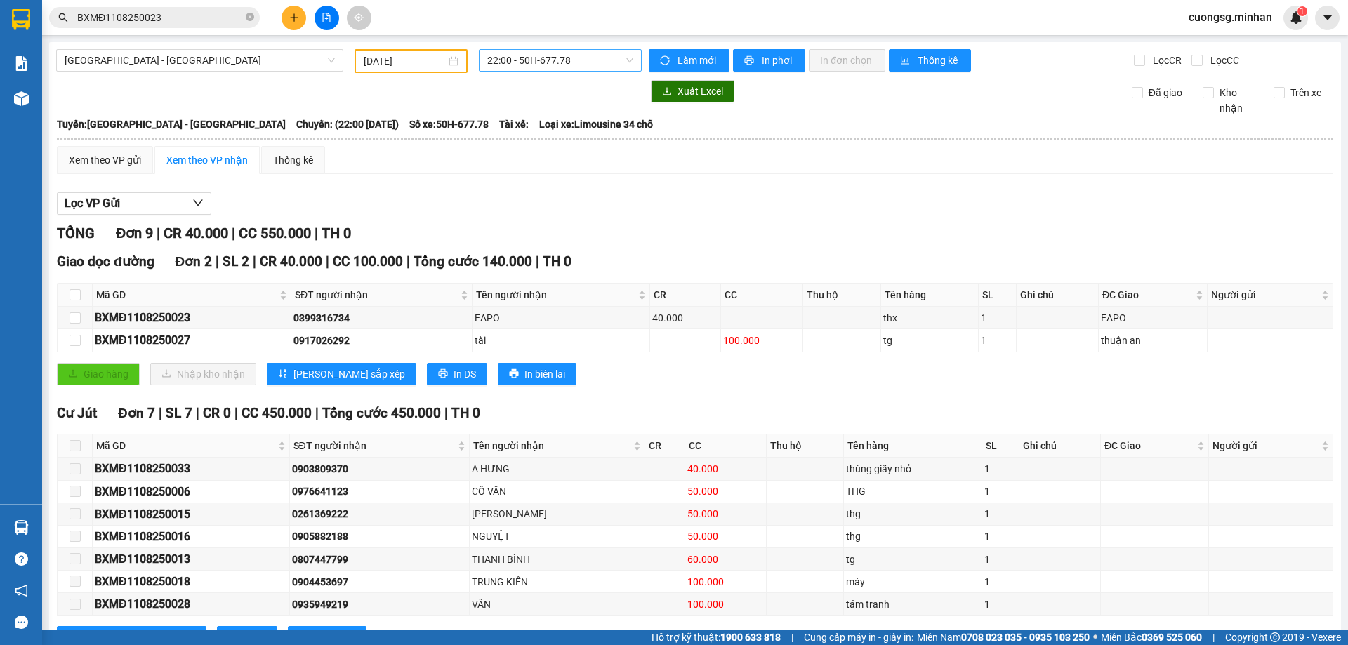
click at [511, 53] on span "22:00 - 50H-677.78" at bounding box center [560, 60] width 146 height 21
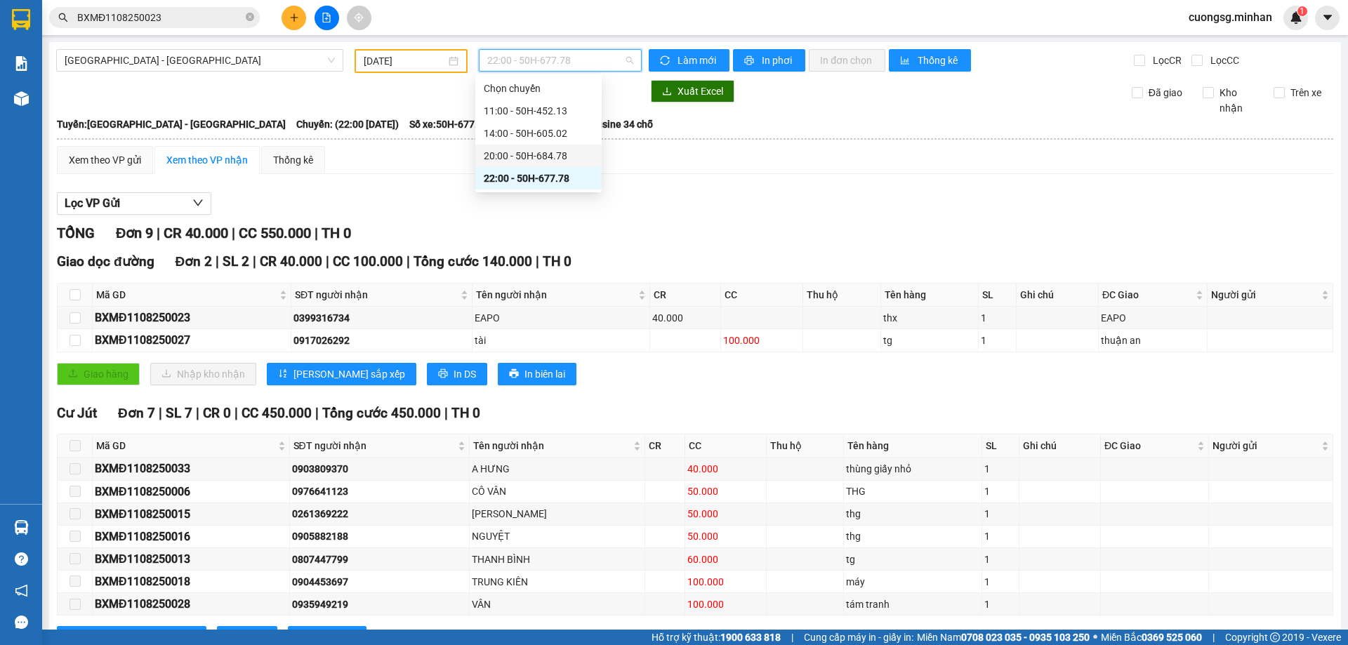
click at [519, 157] on div "20:00 - 50H-684.78" at bounding box center [539, 155] width 110 height 15
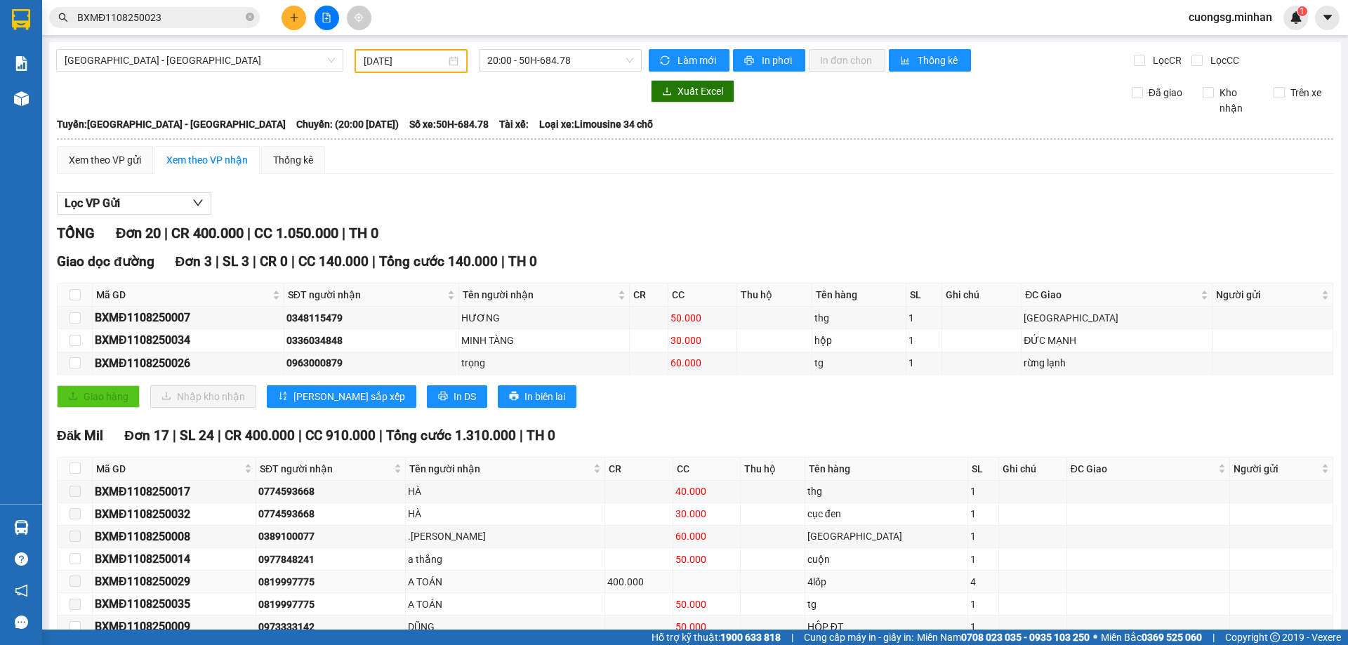
click at [307, 574] on div "0819997775" at bounding box center [330, 581] width 145 height 15
drag, startPoint x: 307, startPoint y: 440, endPoint x: 161, endPoint y: 442, distance: 146.7
click at [161, 573] on div "BXMĐ1108250029" at bounding box center [174, 582] width 159 height 18
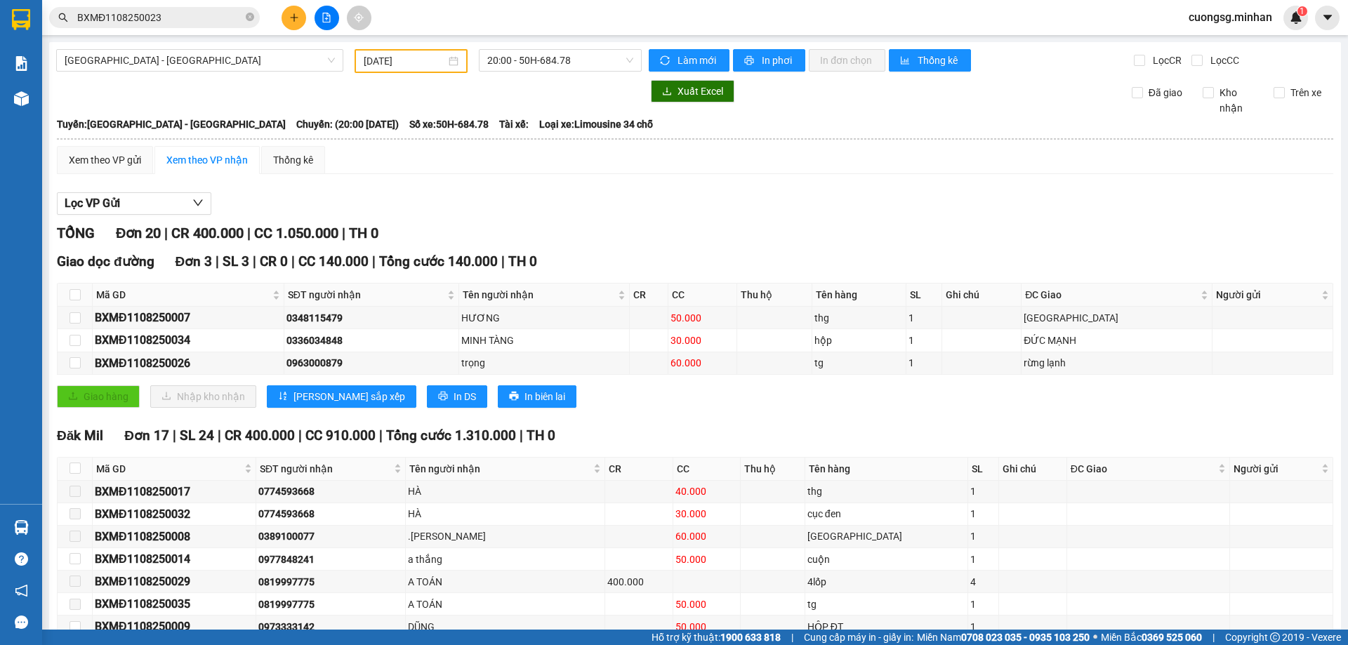
click at [164, 6] on div "Kết quả tìm kiếm ( 1 ) Bộ lọc Mã ĐH Trạng thái Món hàng Thu hộ Tổng cước Chưa c…" at bounding box center [137, 18] width 274 height 25
click at [165, 20] on input "BXMĐ1108250023" at bounding box center [160, 17] width 166 height 15
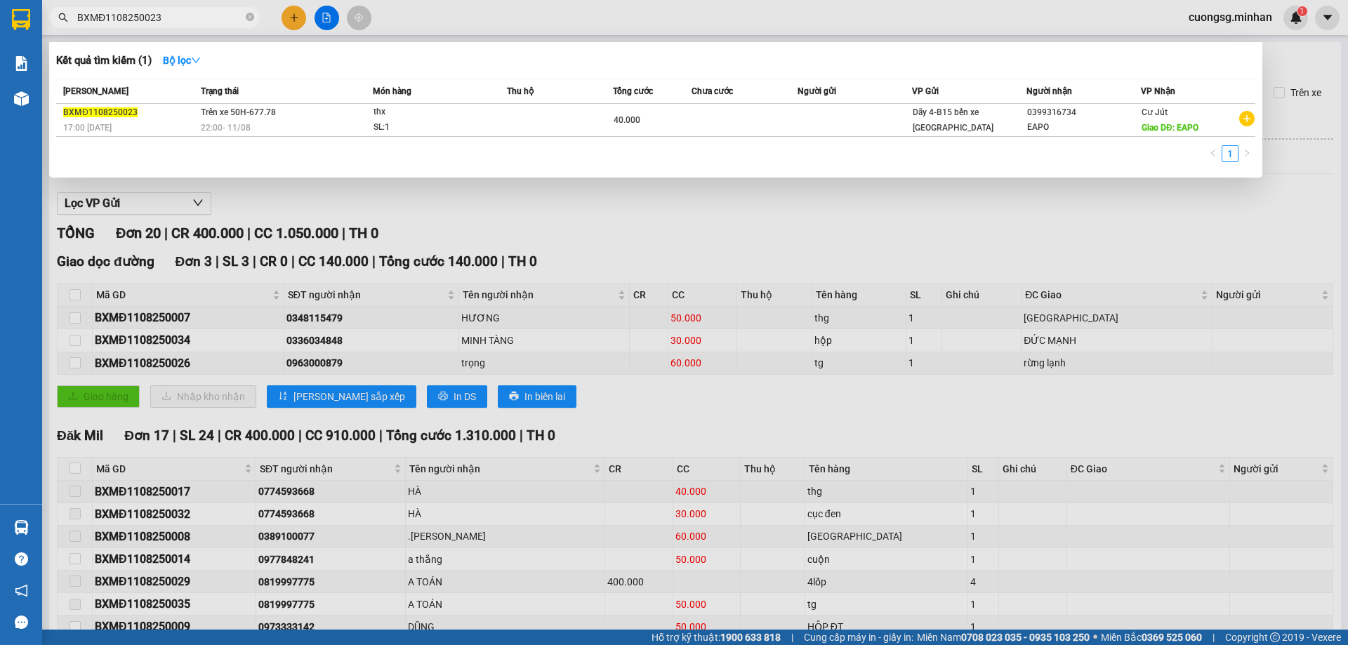
click at [165, 20] on input "BXMĐ1108250023" at bounding box center [160, 17] width 166 height 15
paste input "9"
click at [513, 467] on div at bounding box center [674, 322] width 1348 height 645
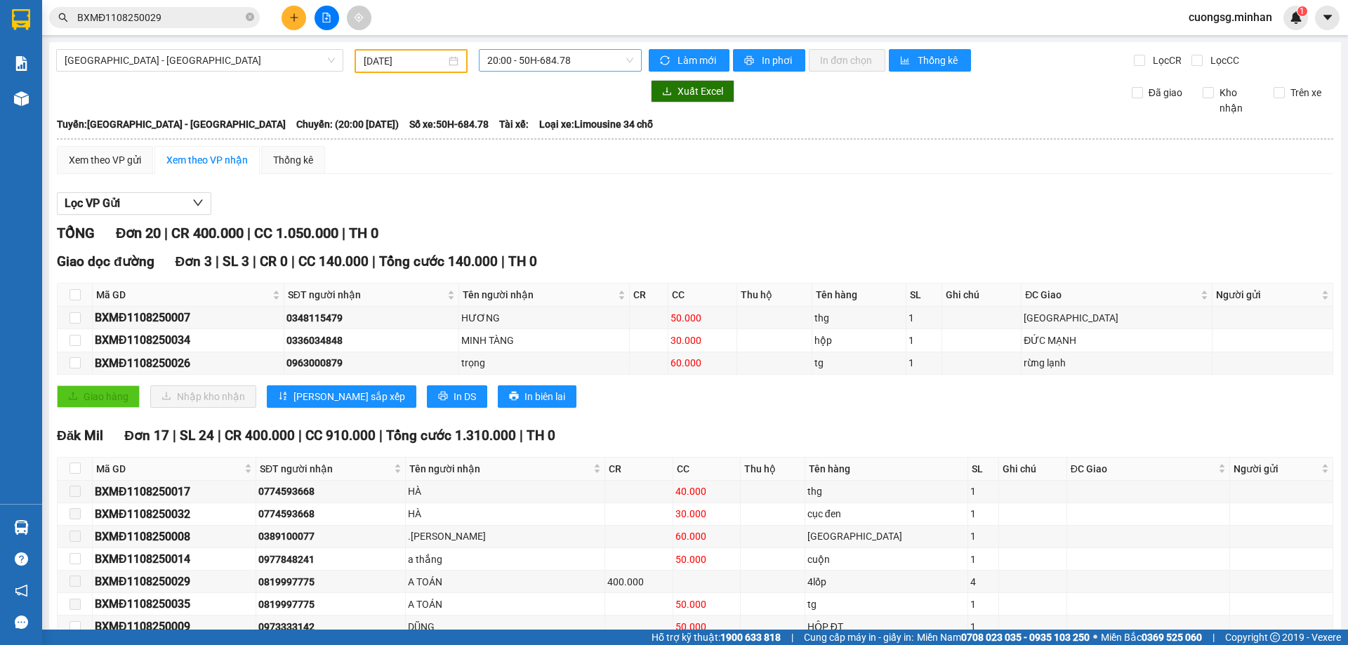
click at [562, 62] on span "20:00 - 50H-684.78" at bounding box center [560, 60] width 146 height 21
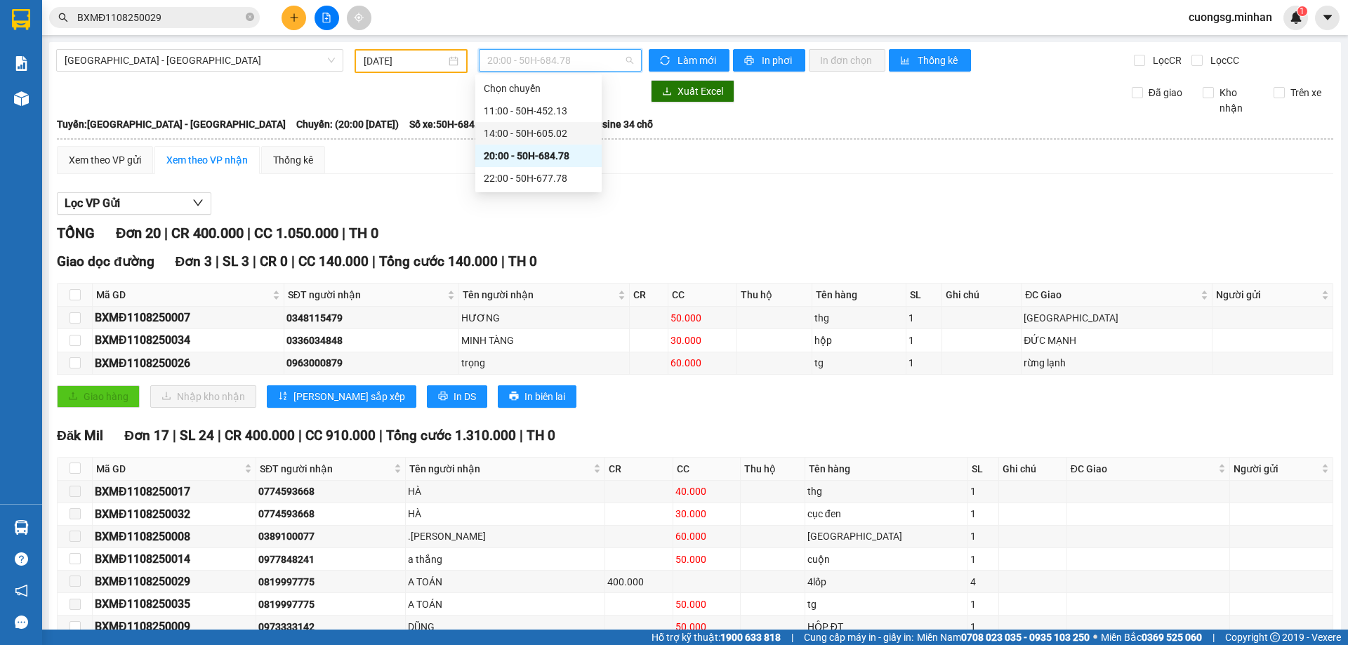
click at [532, 131] on div "14:00 - 50H-605.02" at bounding box center [539, 133] width 110 height 15
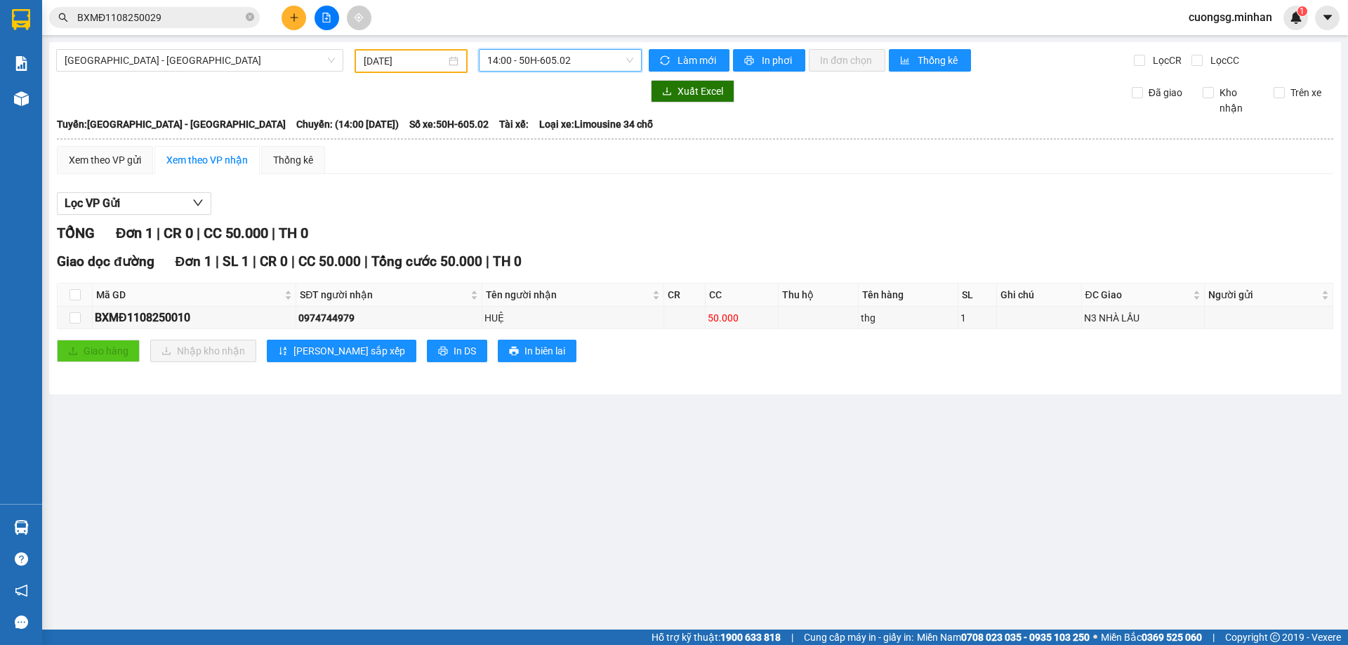
click at [521, 55] on span "14:00 - 50H-605.02" at bounding box center [560, 60] width 146 height 21
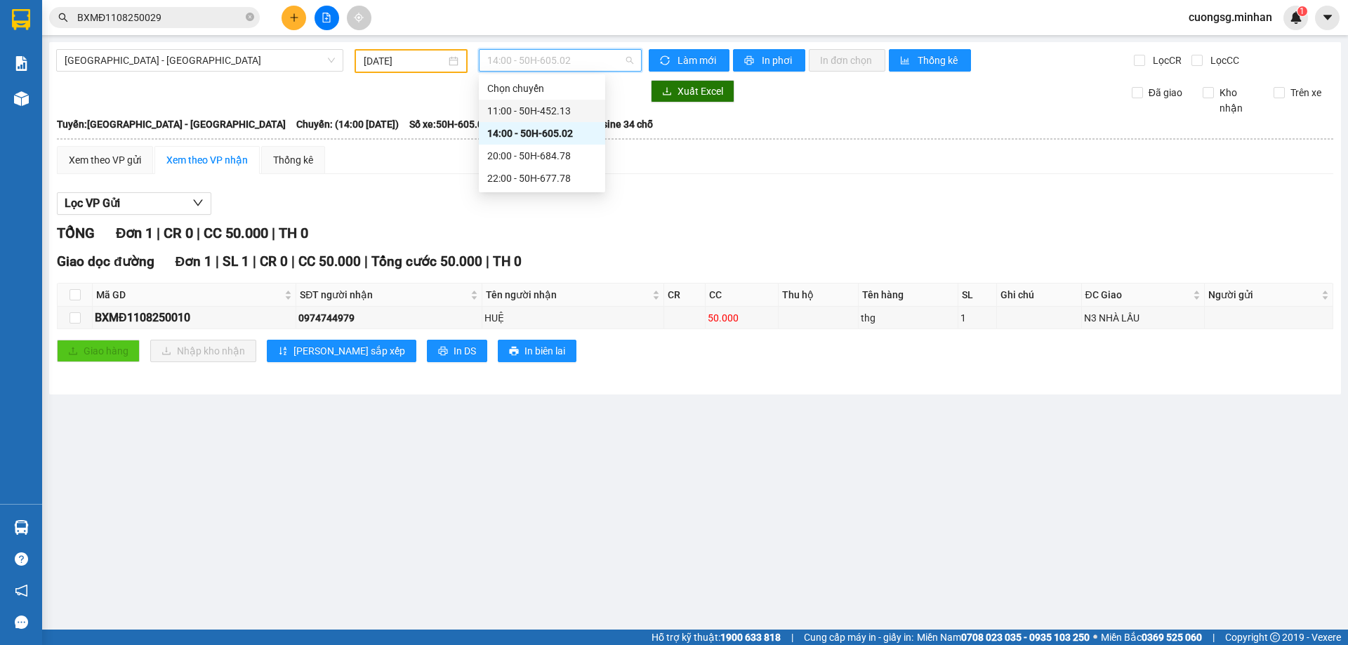
click at [540, 105] on div "11:00 - 50H-452.13" at bounding box center [542, 110] width 110 height 15
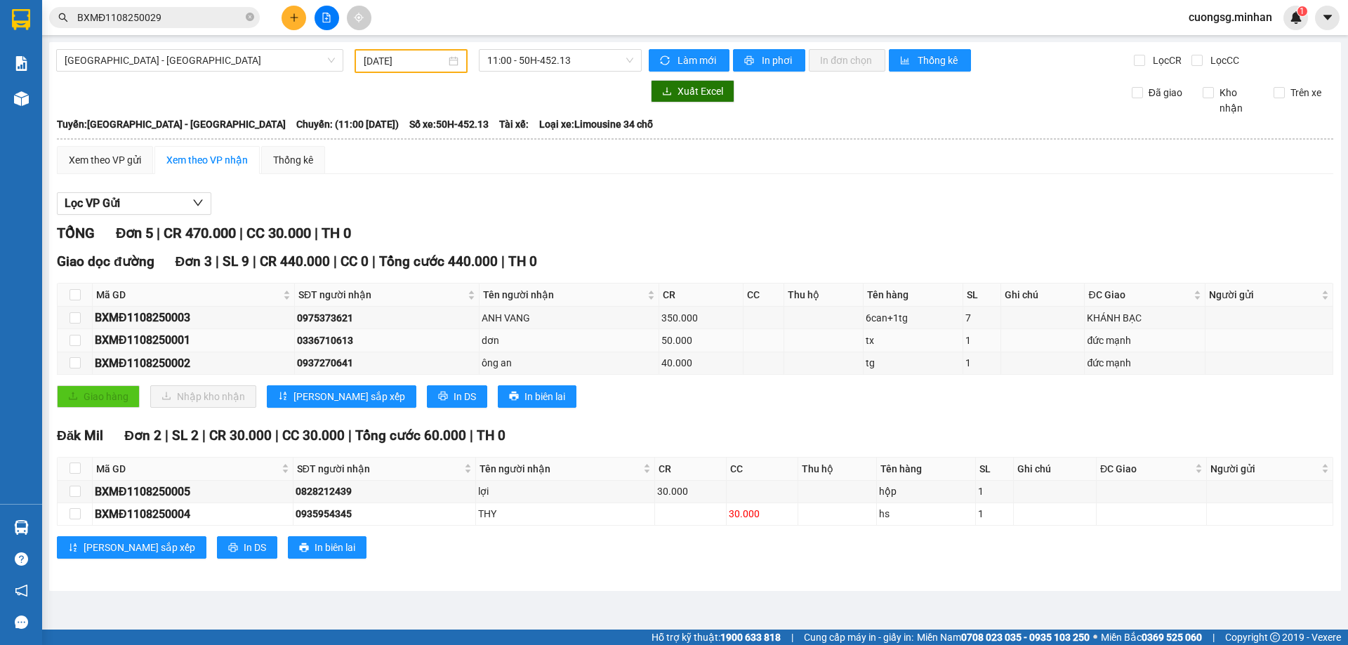
drag, startPoint x: 88, startPoint y: 305, endPoint x: 828, endPoint y: 350, distance: 741.3
click at [828, 350] on table "Mã GD SĐT người nhận Tên người nhận CR CC Thu hộ Tên hàng SL Ghi chú ĐC Giao Ng…" at bounding box center [695, 328] width 1275 height 91
click at [640, 451] on div "Đăk Mil Đơn 2 | SL 2 | CR 30.000 | CC 30.000 | Tổng cước 60.000 | TH 0 Mã GD SĐ…" at bounding box center [695, 497] width 1276 height 144
click at [153, 340] on div "BXMĐ1108250001" at bounding box center [193, 340] width 197 height 18
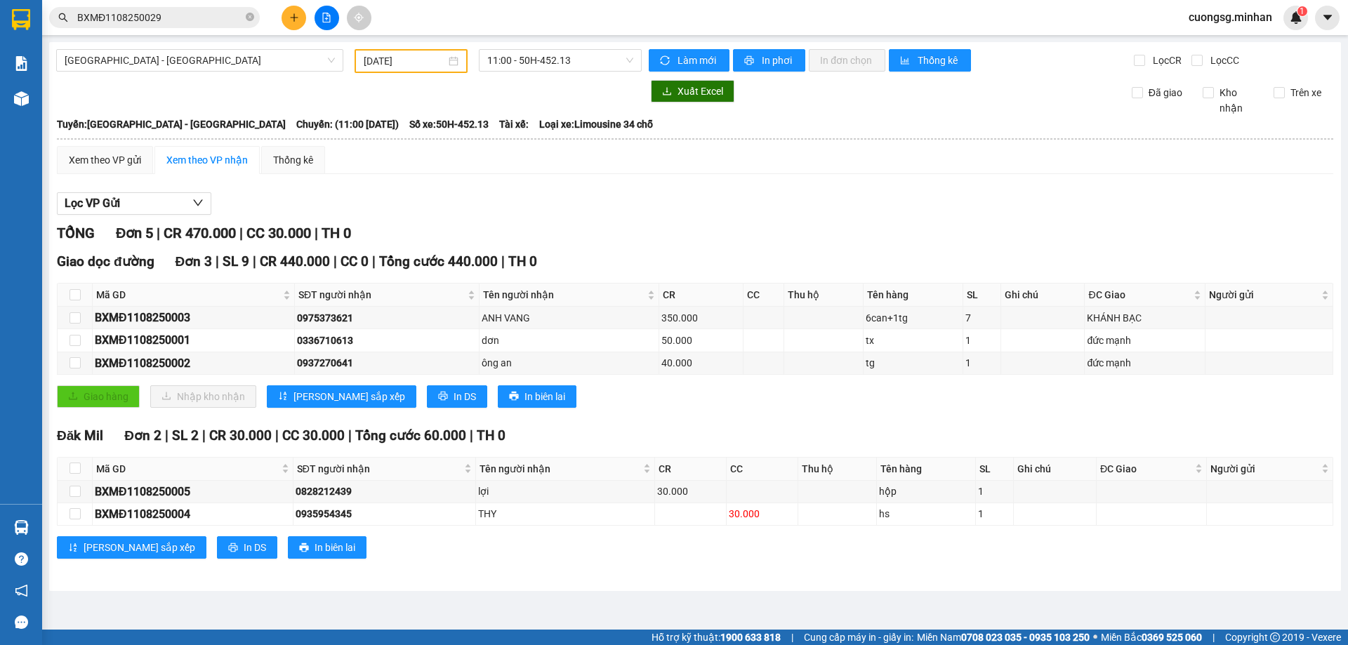
click at [155, 13] on input "BXMĐ1108250029" at bounding box center [160, 17] width 166 height 15
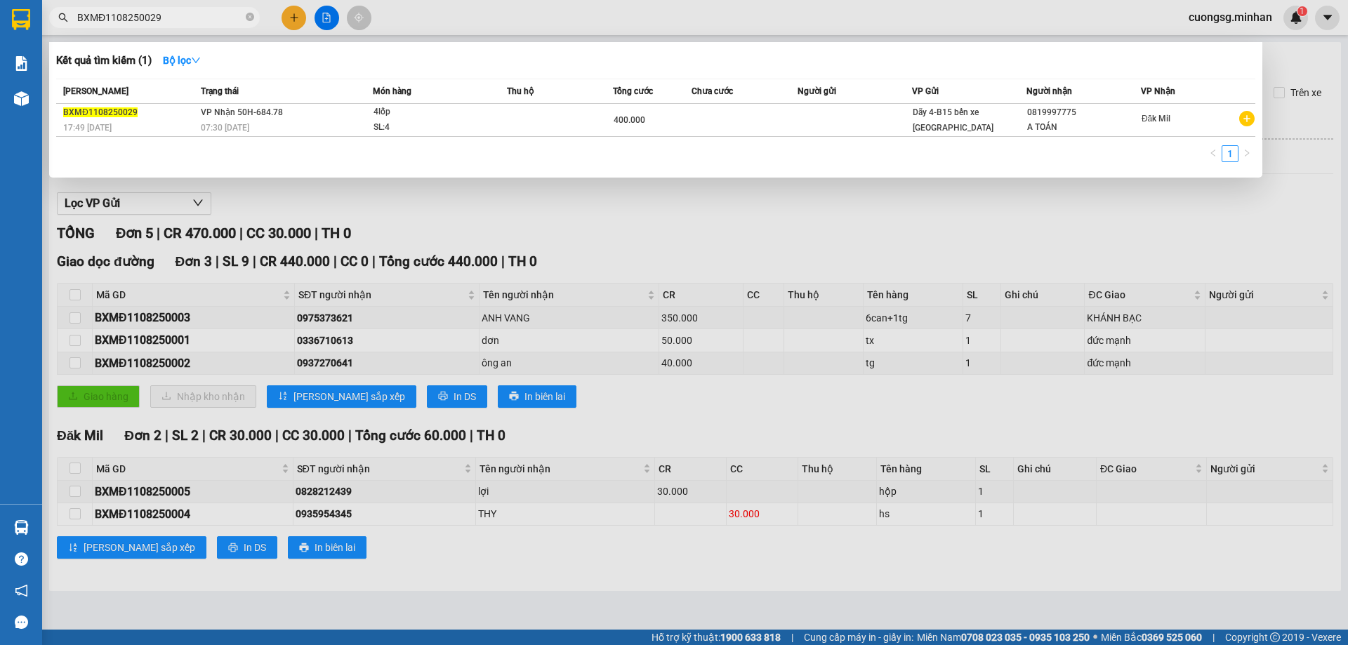
click at [155, 13] on input "BXMĐ1108250029" at bounding box center [160, 17] width 166 height 15
paste input "01"
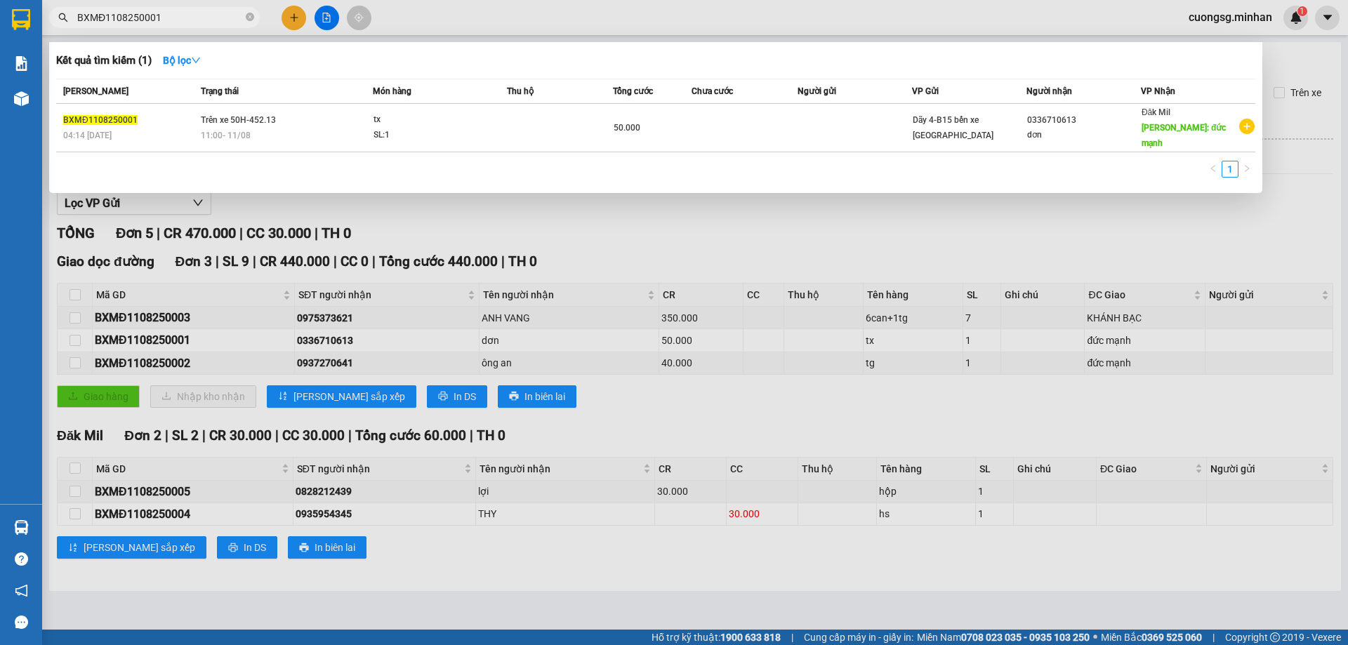
click at [111, 360] on div at bounding box center [674, 322] width 1348 height 645
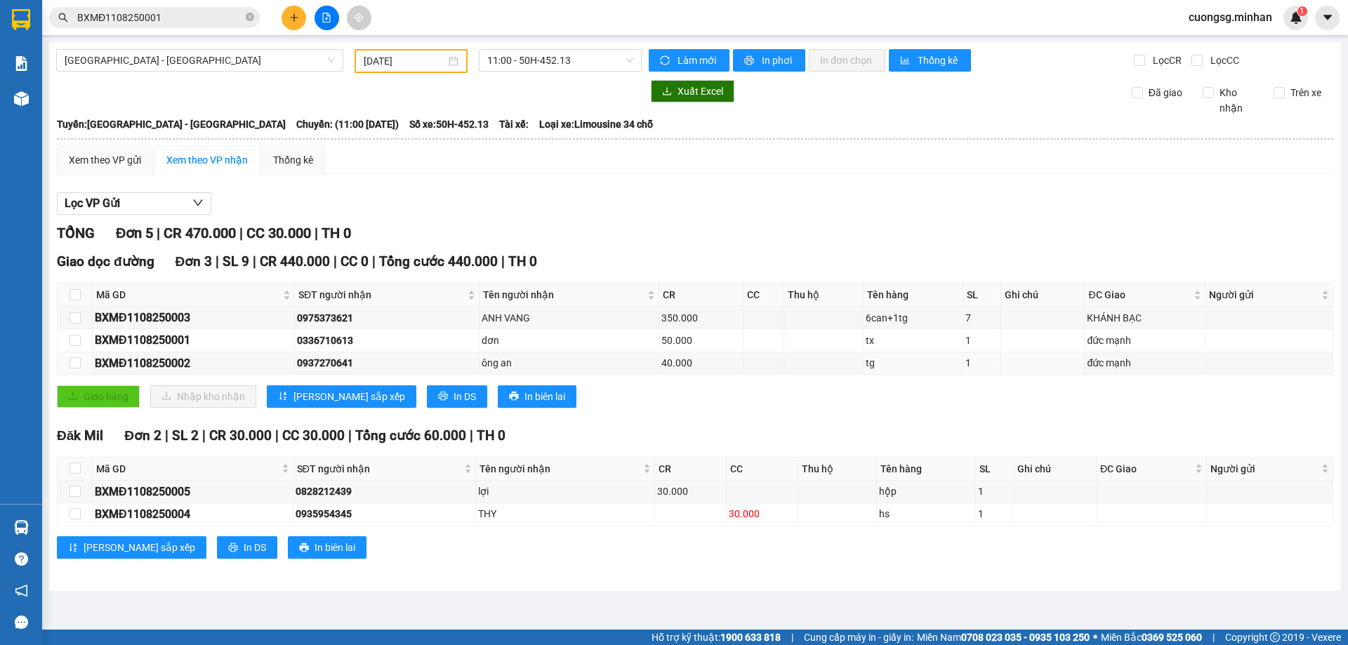
click at [111, 360] on div "BXMĐ1108250002" at bounding box center [193, 363] width 197 height 18
click at [209, 24] on input "BXMĐ1108250001" at bounding box center [160, 17] width 166 height 15
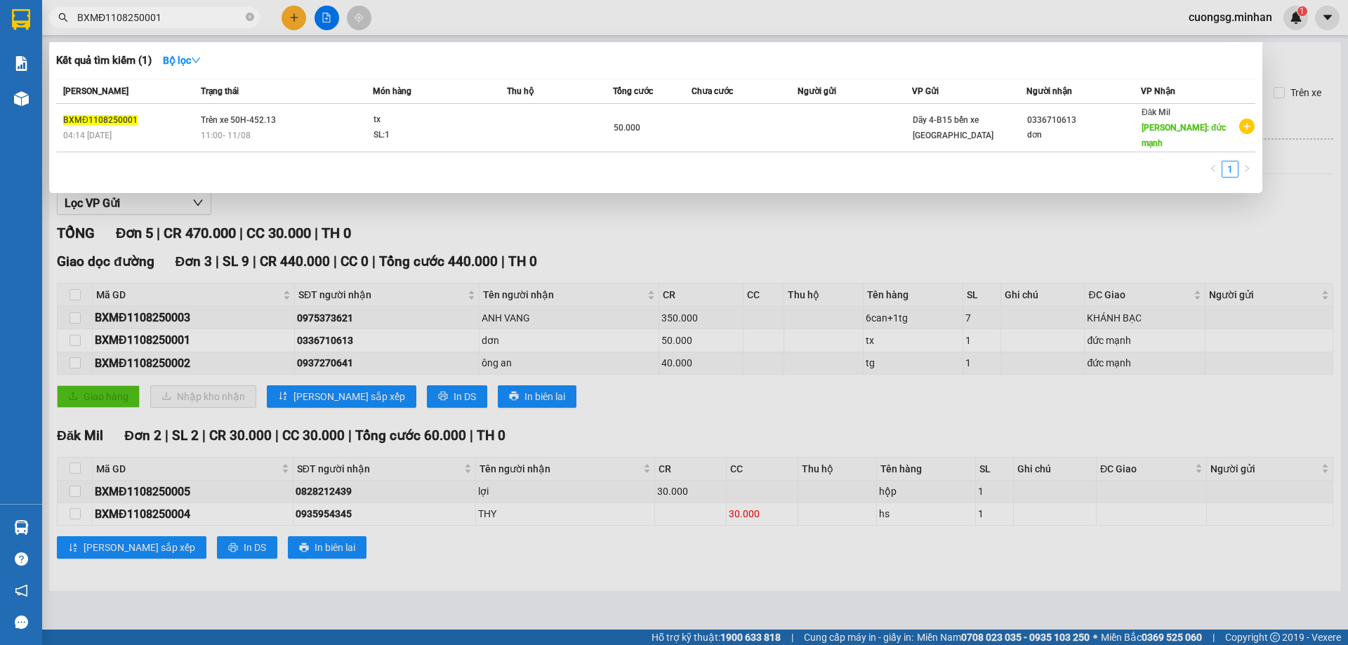
click at [209, 24] on input "BXMĐ1108250001" at bounding box center [160, 17] width 166 height 15
paste input "2"
click at [116, 317] on div at bounding box center [674, 322] width 1348 height 645
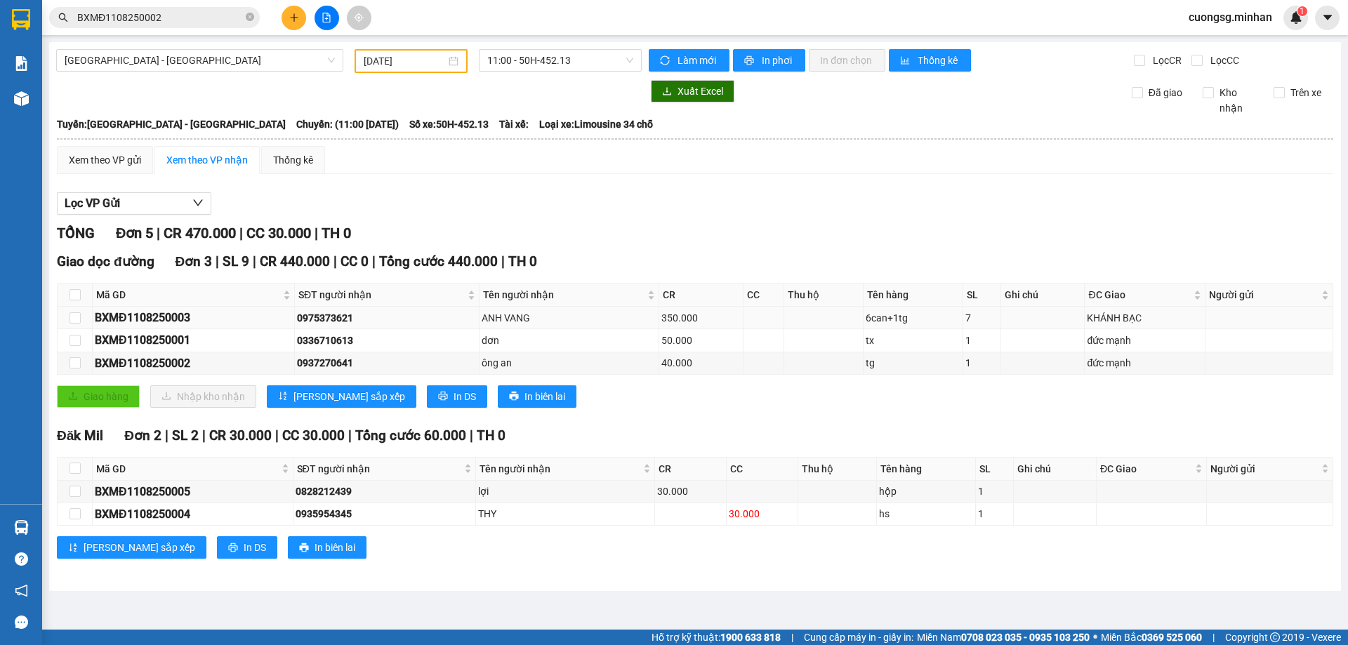
click at [117, 316] on div "BXMĐ1108250003" at bounding box center [193, 318] width 197 height 18
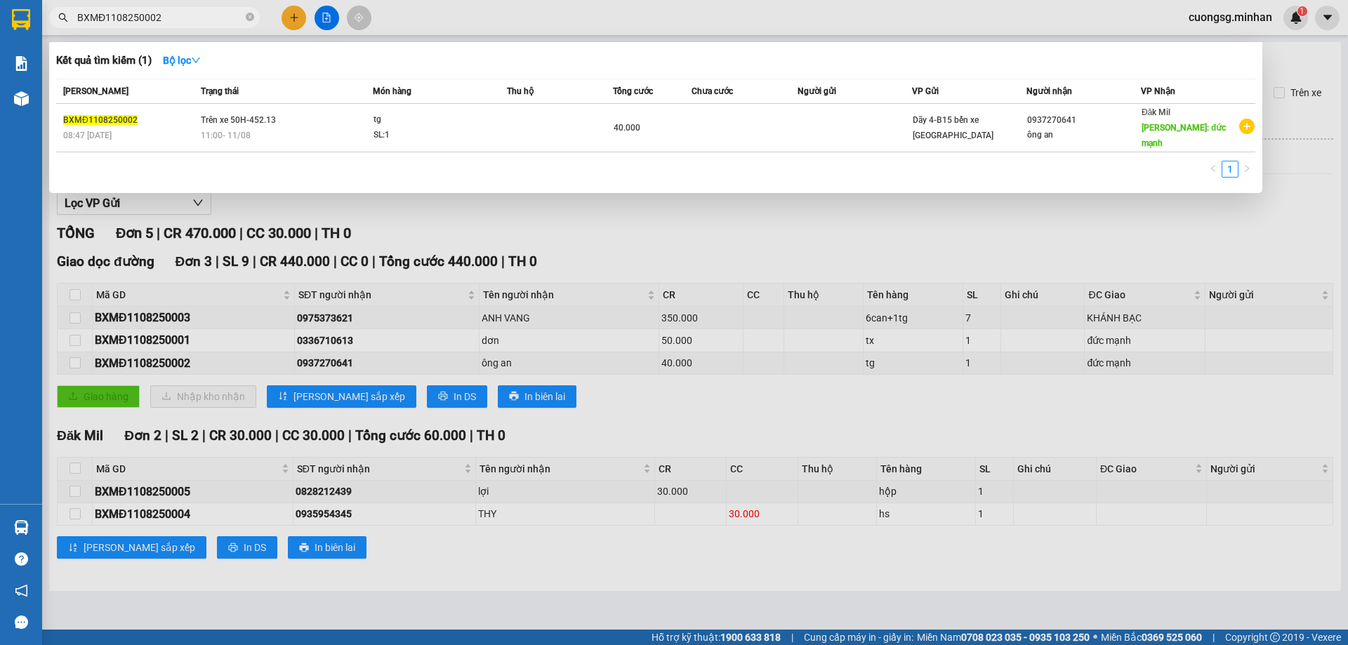
click at [182, 13] on input "BXMĐ1108250002" at bounding box center [160, 17] width 166 height 15
paste input "3"
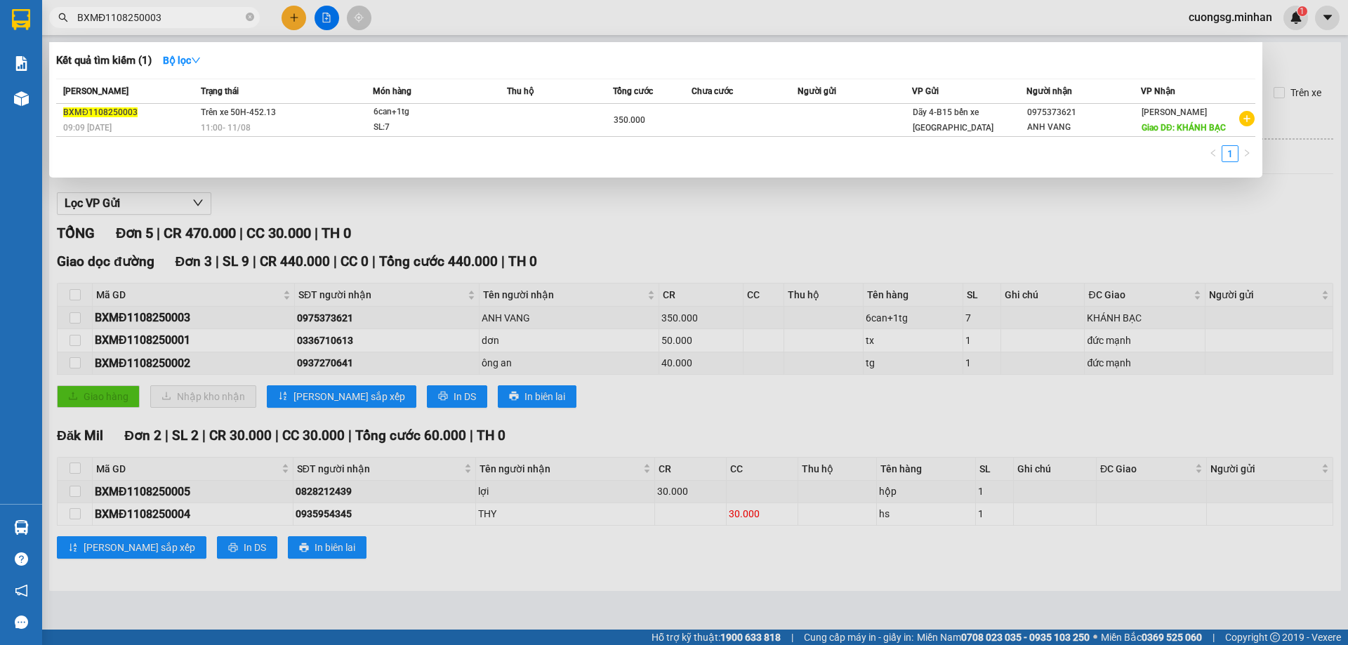
click at [627, 336] on div at bounding box center [674, 322] width 1348 height 645
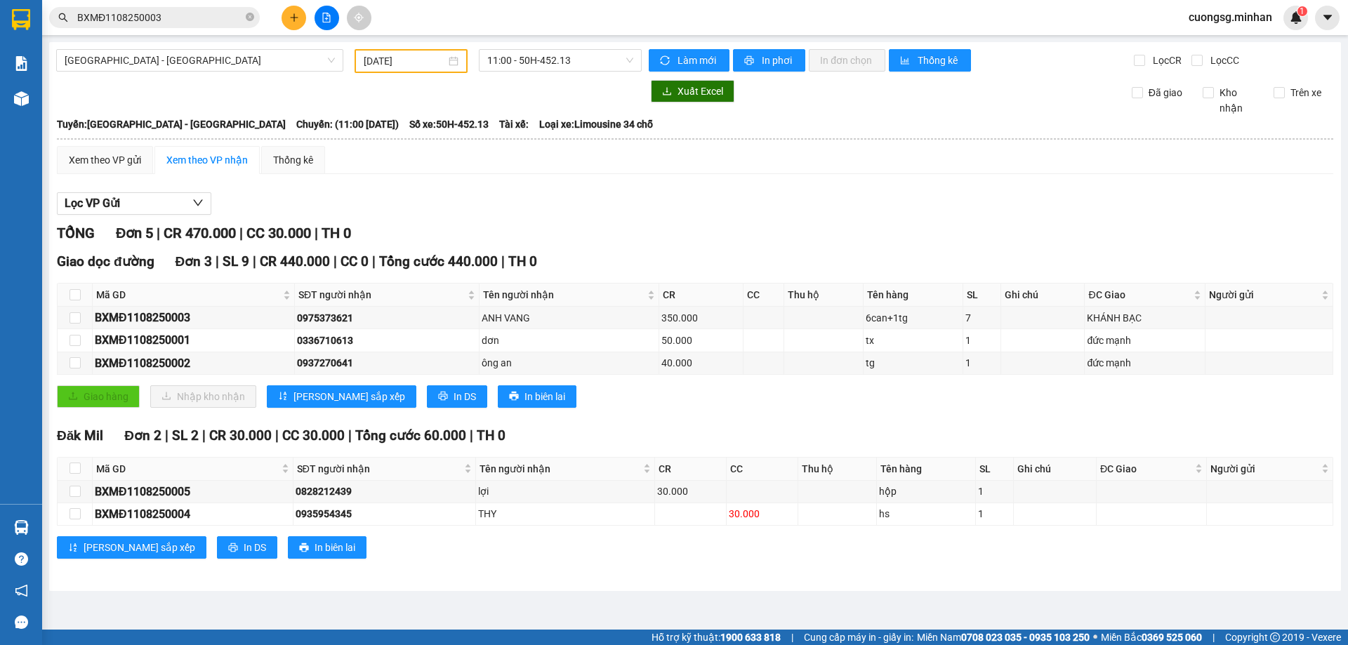
click at [179, 18] on input "BXMĐ1108250003" at bounding box center [160, 17] width 166 height 15
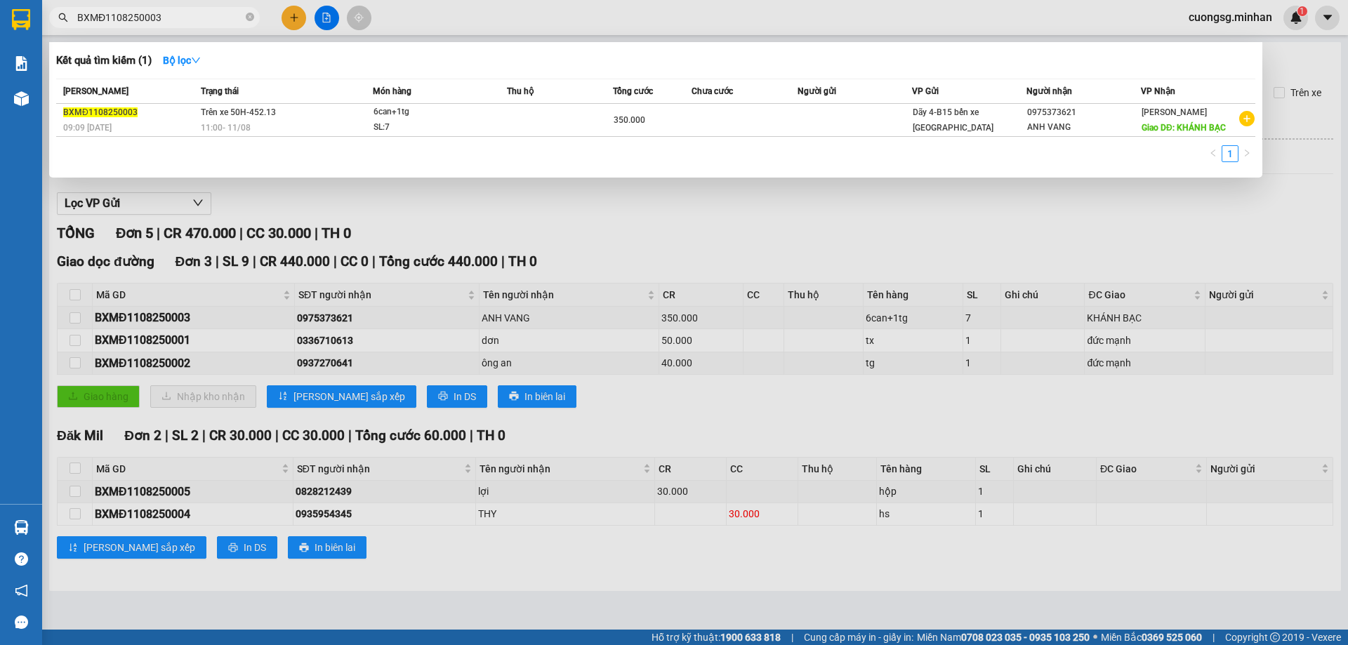
click at [166, 485] on div at bounding box center [674, 322] width 1348 height 645
click at [166, 485] on div "BXMĐ1108250005" at bounding box center [193, 492] width 196 height 18
click at [205, 17] on input "BXMĐ1108250003" at bounding box center [160, 17] width 166 height 15
paste input "5"
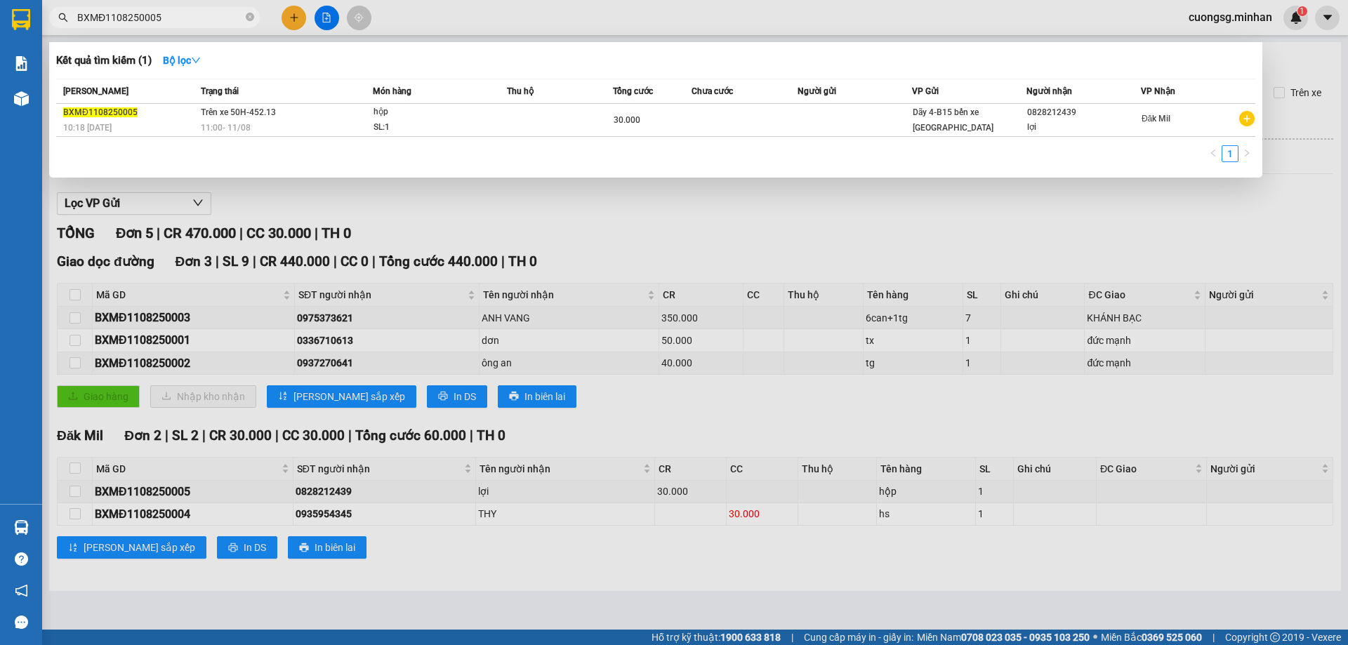
type input "BXMĐ1108250005"
click at [370, 496] on div at bounding box center [674, 322] width 1348 height 645
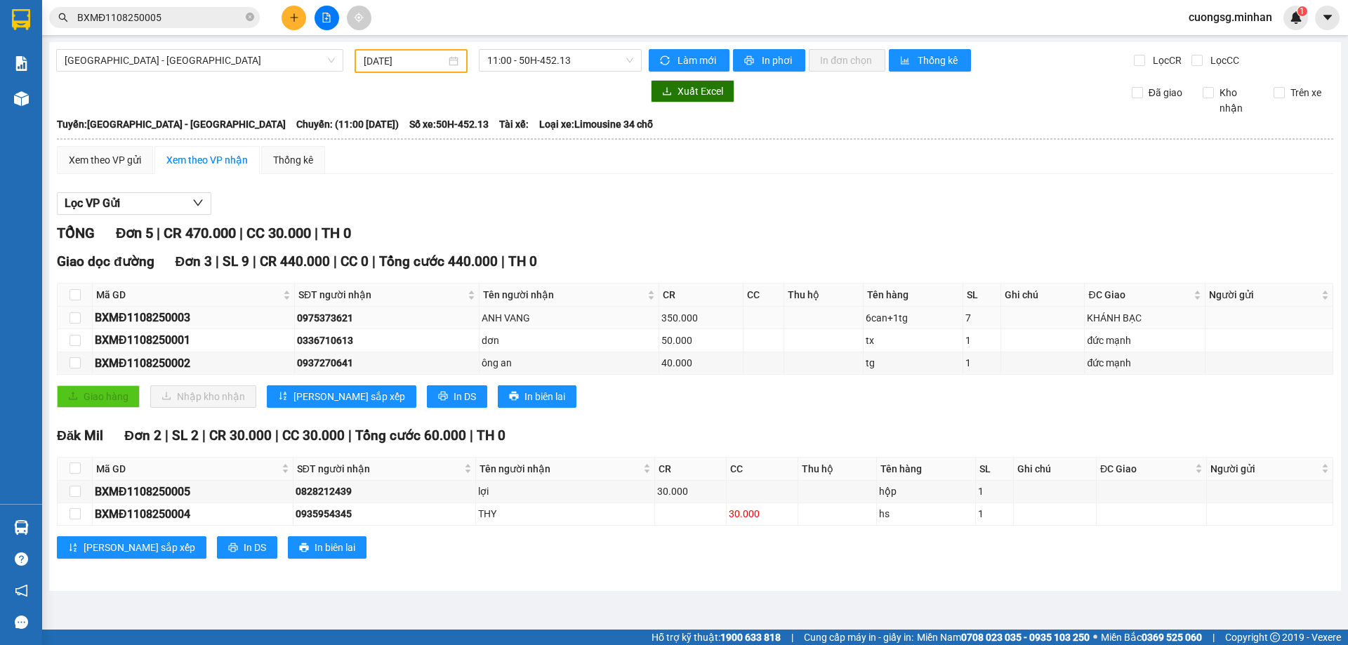
drag, startPoint x: 96, startPoint y: 342, endPoint x: 771, endPoint y: 310, distance: 675.3
click at [771, 310] on tbody "BXMĐ1108250003 0975373621 ANH VANG 350.000 6can+1tg 7 KHÁNH BẠC BXMĐ1108250001 …" at bounding box center [695, 340] width 1275 height 67
click at [611, 385] on div "Giao hàng Nhập kho nhận Lưu sắp xếp In DS In biên lai" at bounding box center [695, 396] width 1276 height 22
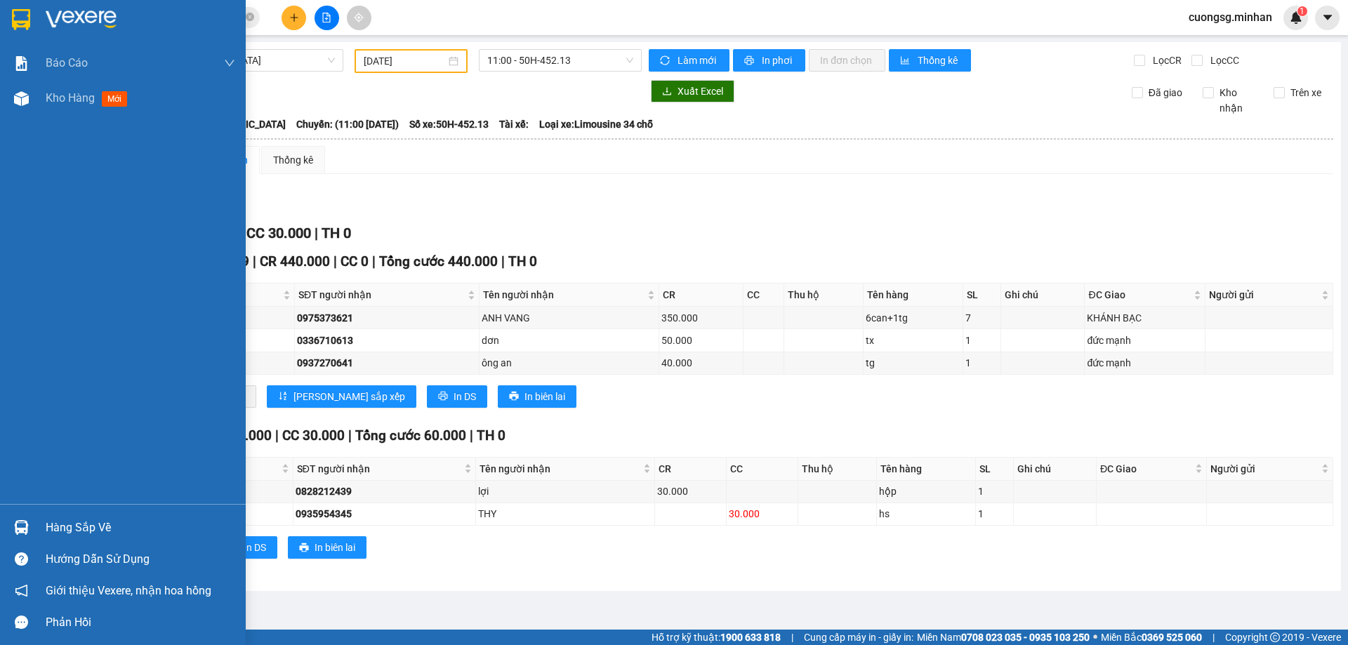
click at [11, 6] on div at bounding box center [123, 23] width 246 height 46
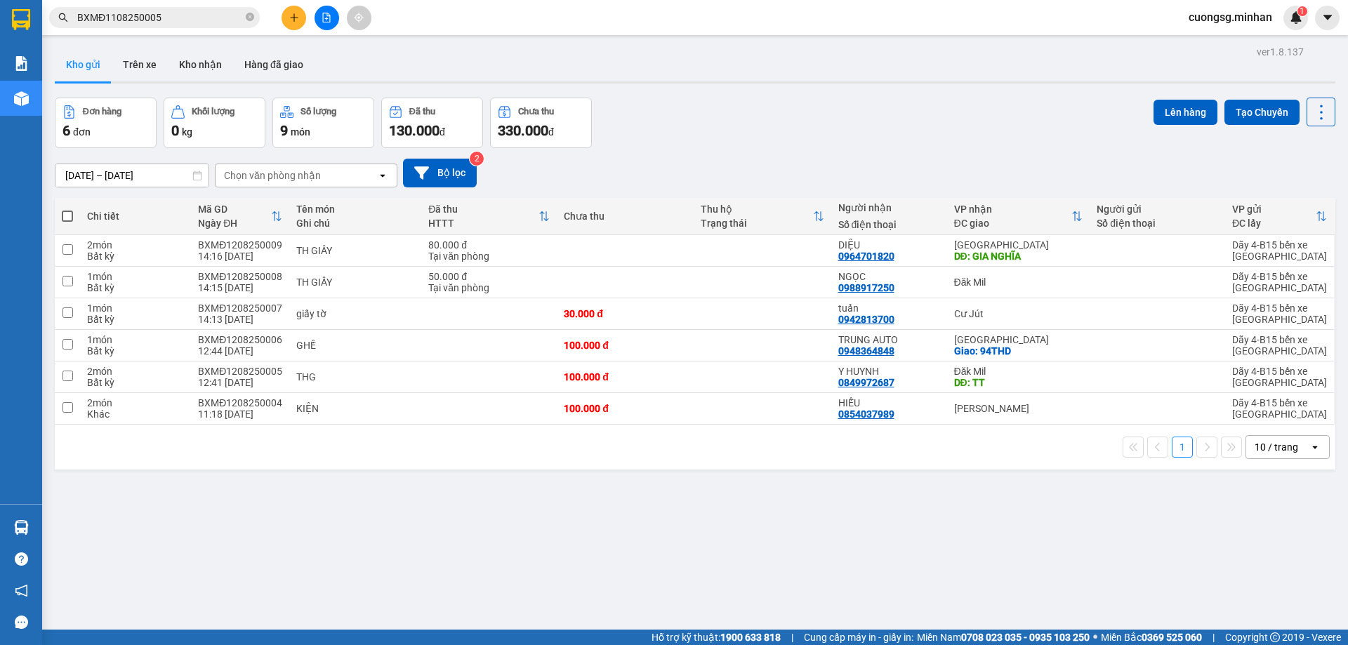
click at [295, 14] on icon "plus" at bounding box center [294, 18] width 10 height 10
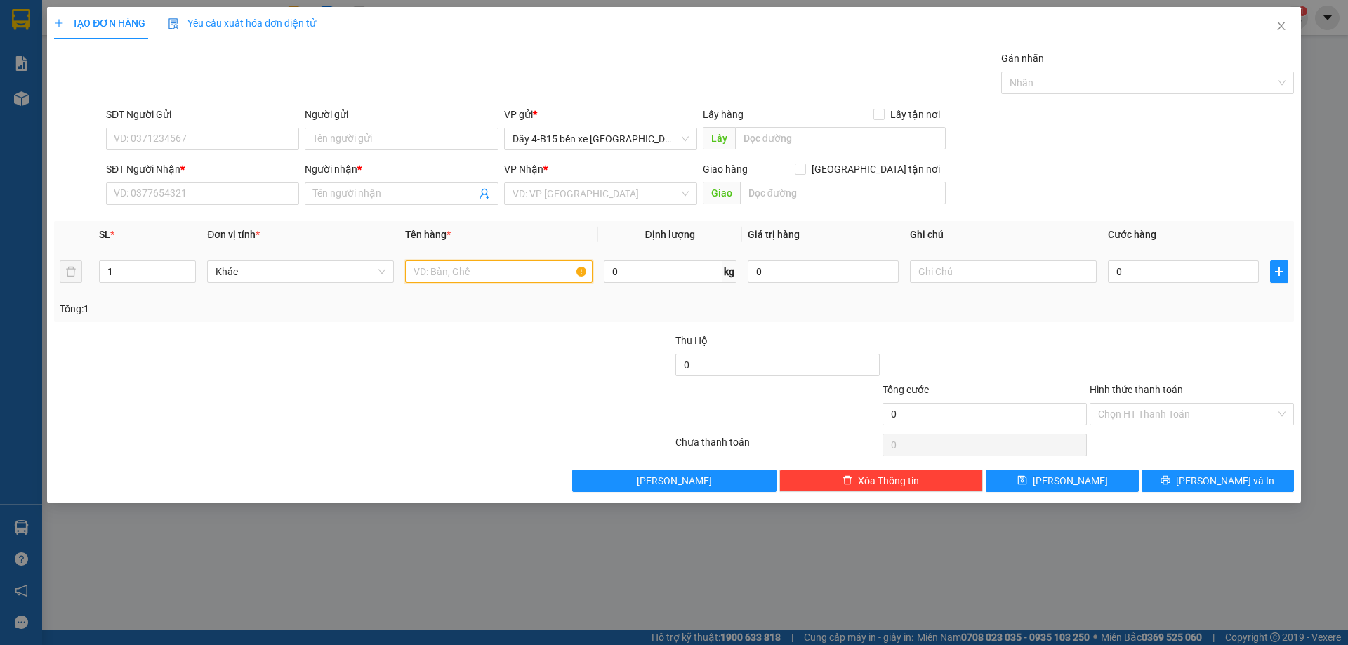
click at [430, 274] on input "text" at bounding box center [498, 271] width 187 height 22
type input "XE LIBERTY"
click at [246, 184] on input "SĐT Người Nhận *" at bounding box center [202, 194] width 193 height 22
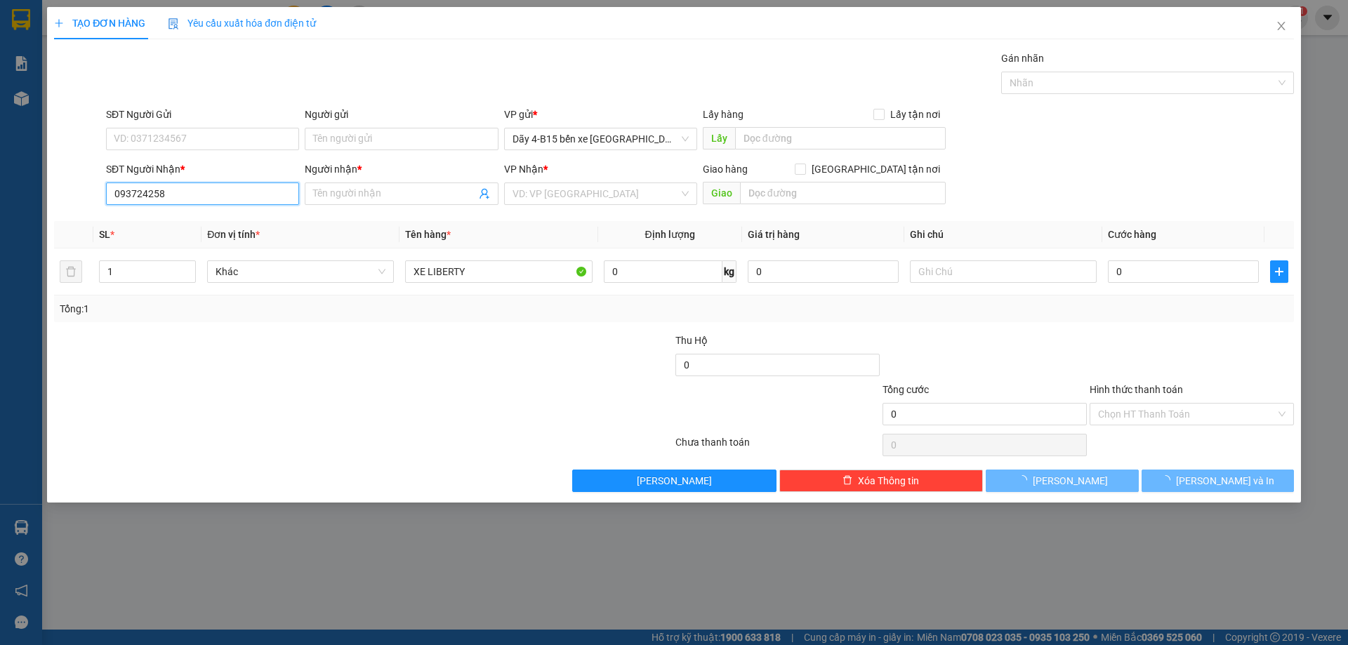
type input "0937242588"
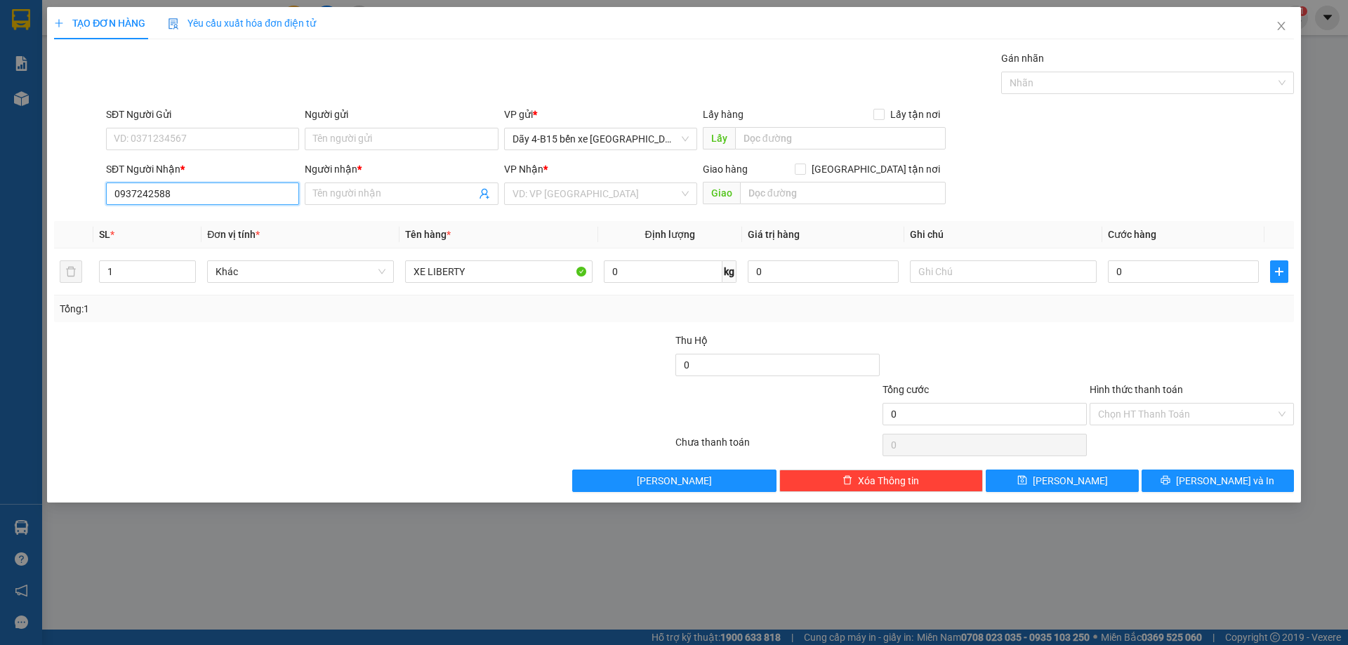
click at [218, 186] on input "0937242588" at bounding box center [202, 194] width 193 height 22
click at [214, 185] on input "0937242588" at bounding box center [202, 194] width 193 height 22
type input "0"
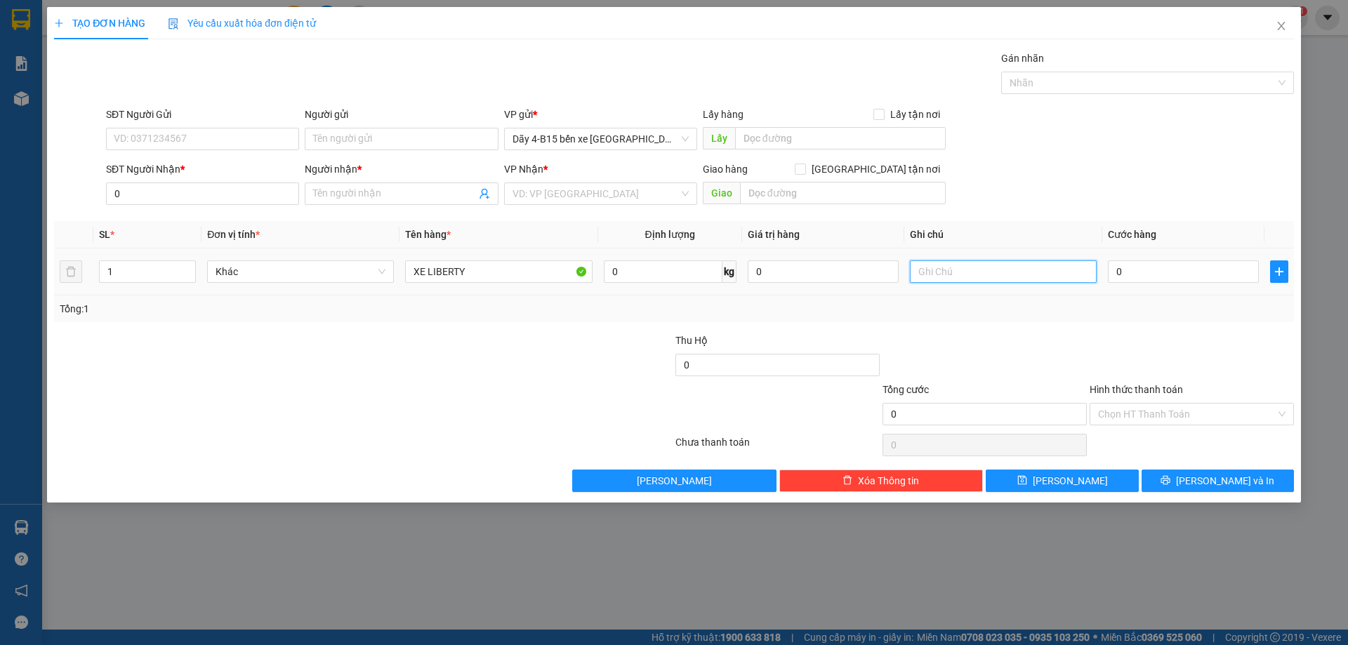
click at [1054, 274] on input "text" at bounding box center [1003, 271] width 187 height 22
type input "KHÔNG ĐẢM BẢO"
click at [239, 190] on input "0" at bounding box center [202, 194] width 193 height 22
type input "0937242588"
click at [327, 200] on input "Người nhận *" at bounding box center [394, 193] width 162 height 15
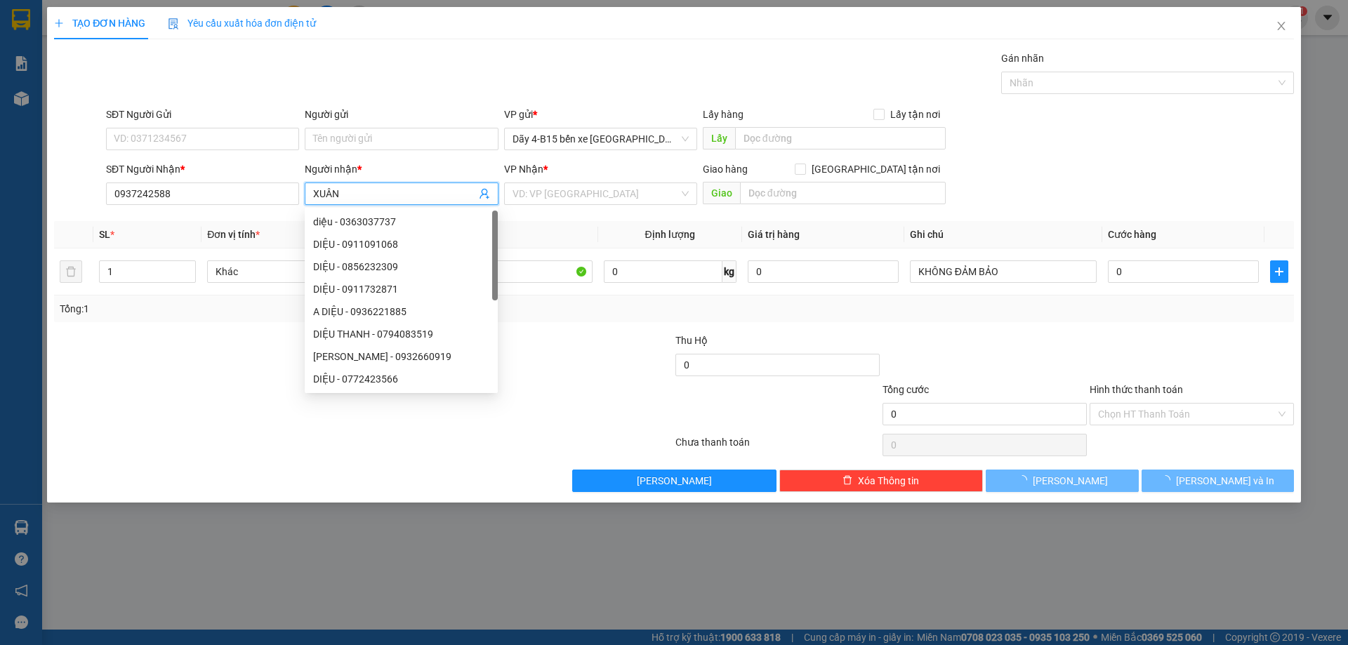
type input "XUÂN"
drag, startPoint x: 546, startPoint y: 213, endPoint x: 553, endPoint y: 202, distance: 12.7
click at [547, 213] on div "Transit Pickup Surcharge Ids Transit Deliver Surcharge Ids Transit Deliver Surc…" at bounding box center [674, 272] width 1240 height 442
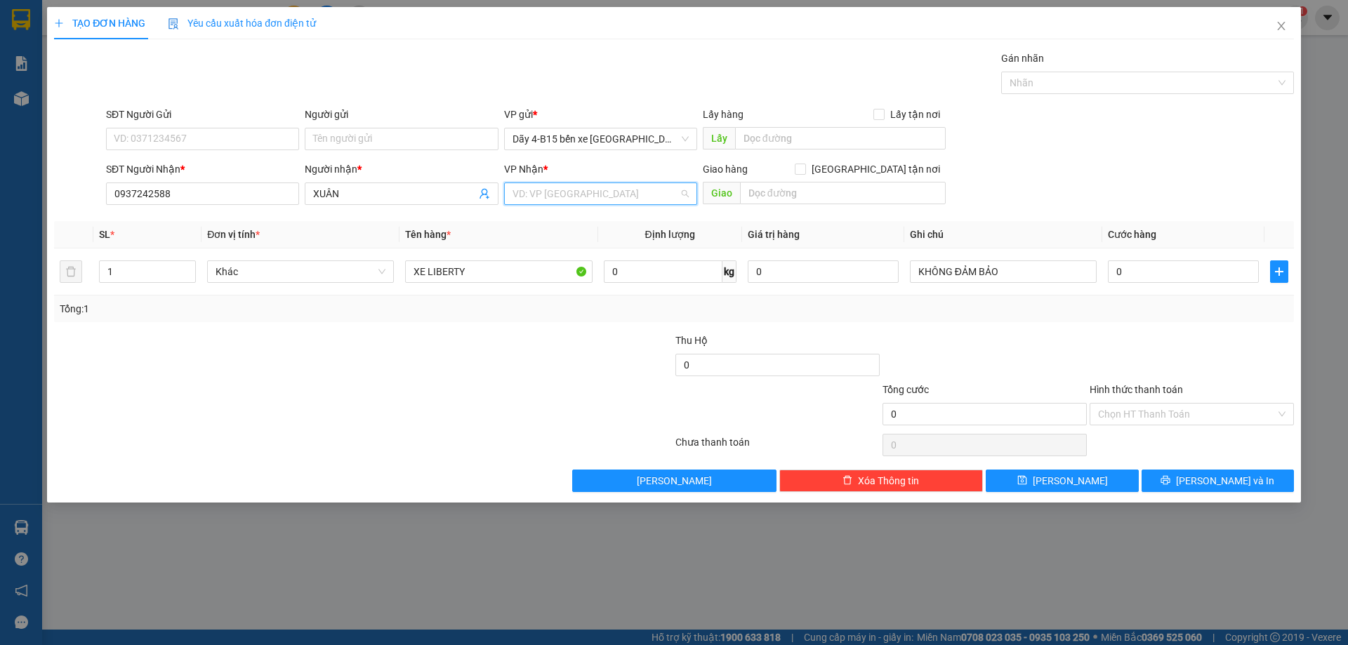
click at [558, 192] on input "search" at bounding box center [595, 193] width 166 height 21
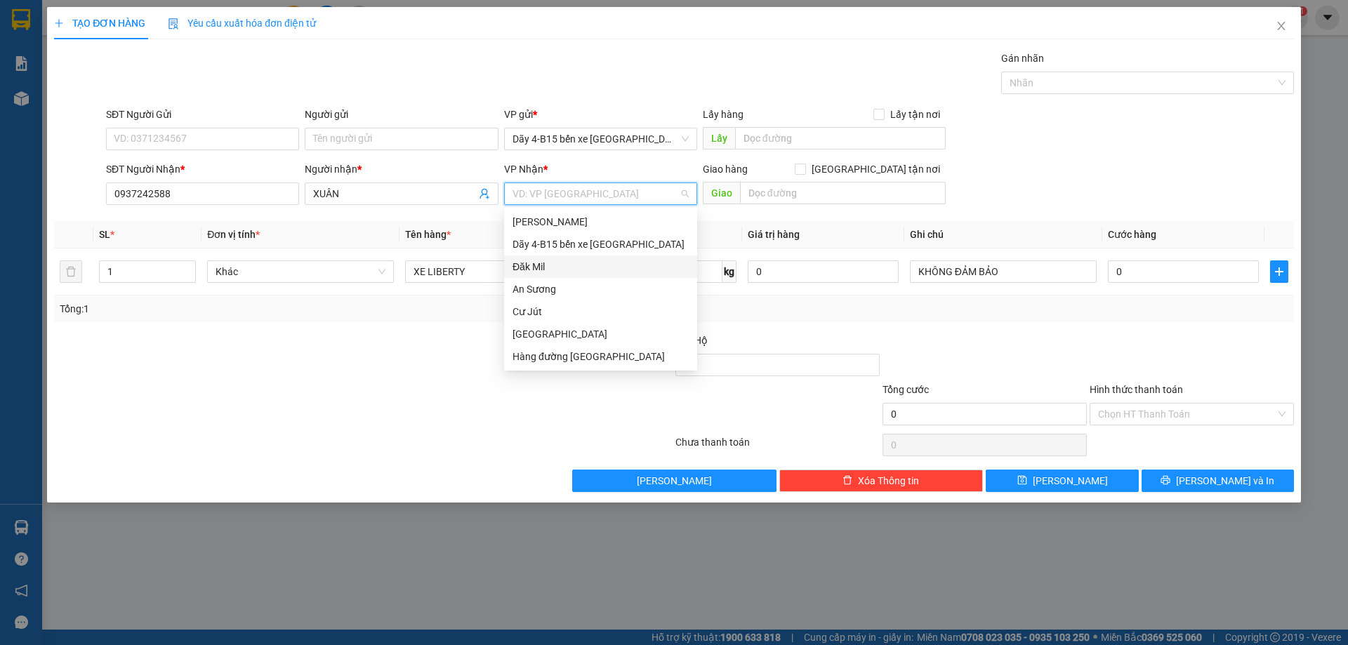
click at [663, 270] on div "Đăk Mil" at bounding box center [600, 266] width 176 height 15
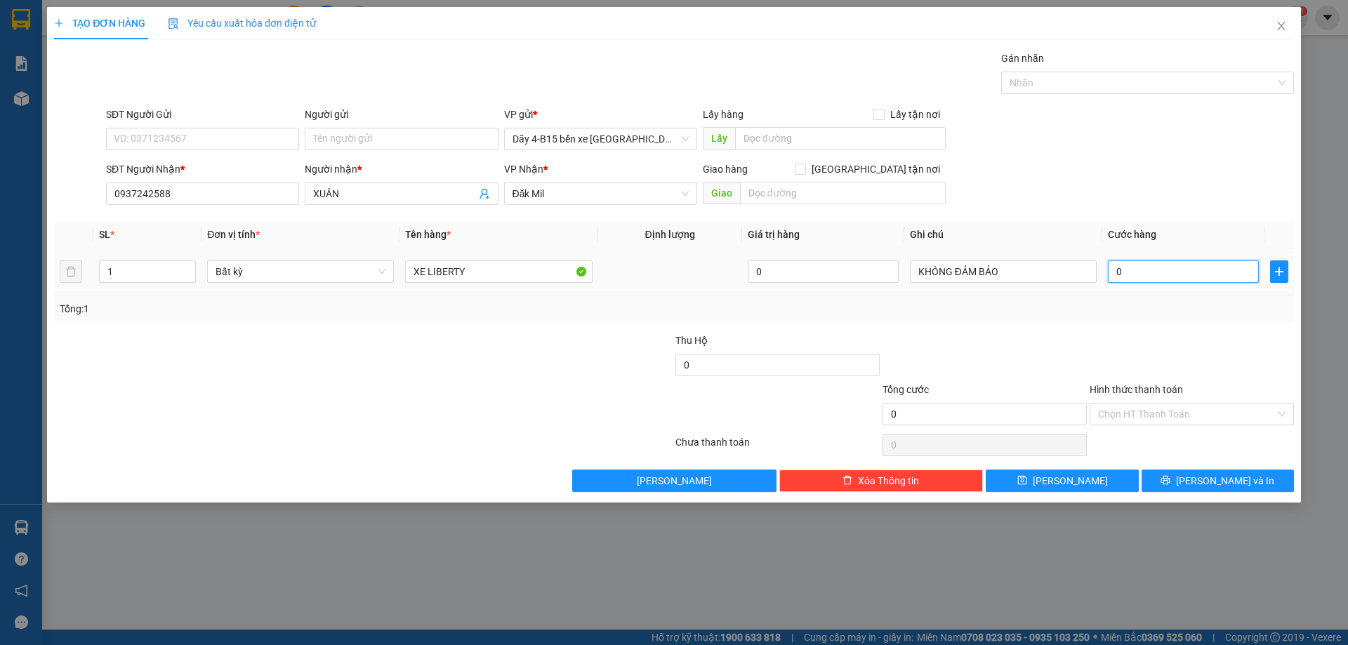
click at [1125, 271] on input "0" at bounding box center [1183, 271] width 151 height 22
type input "4"
type input "40"
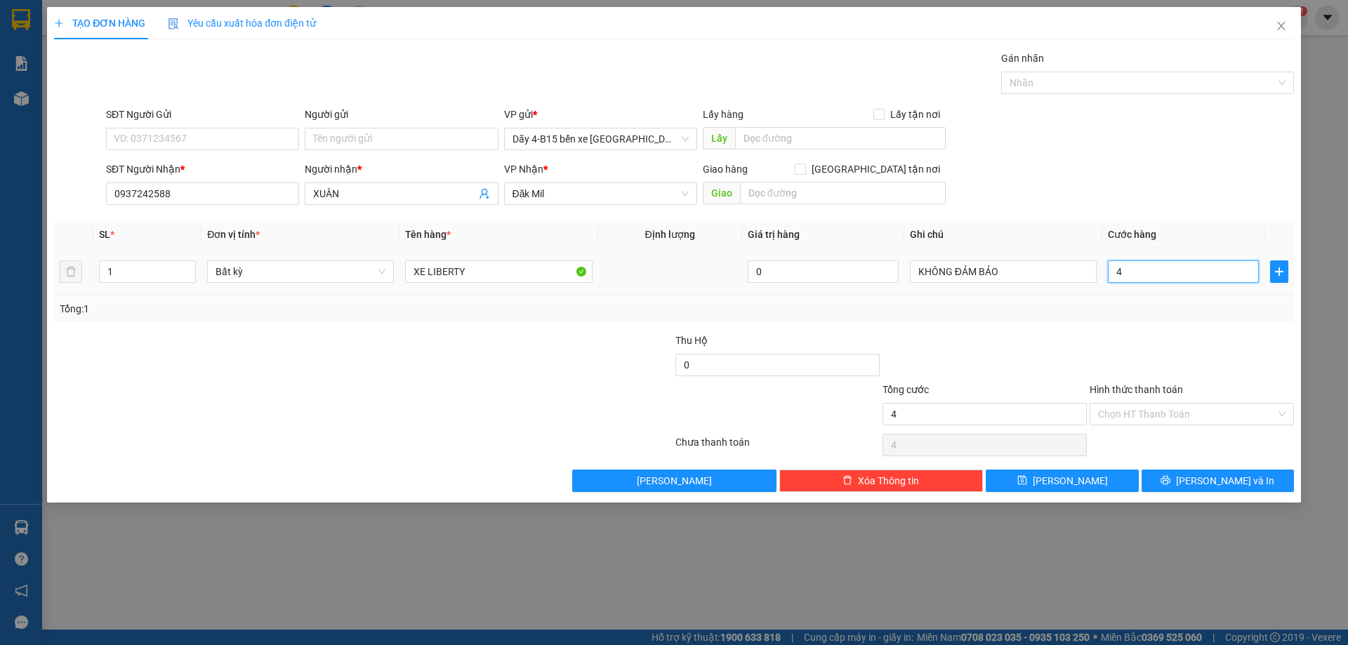
type input "40"
type input "400"
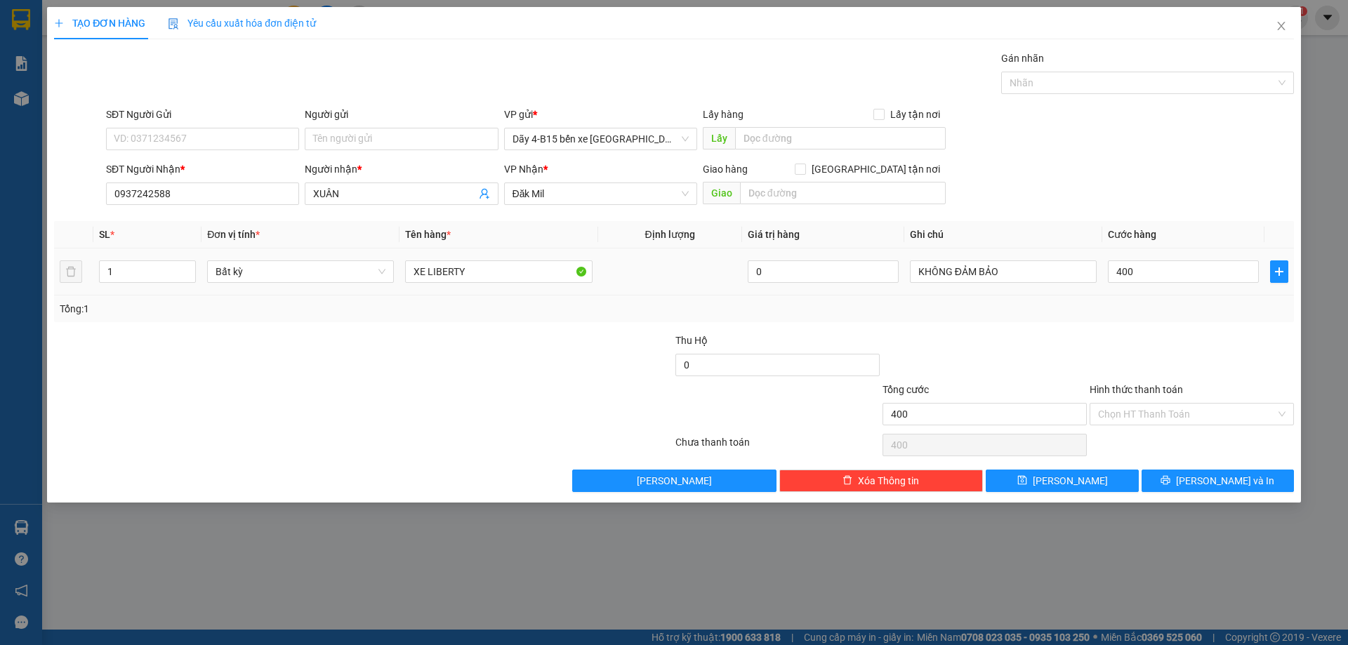
type input "400.000"
click at [1127, 317] on div "Tổng: 1" at bounding box center [674, 309] width 1240 height 27
click at [1172, 411] on input "Hình thức thanh toán" at bounding box center [1187, 414] width 178 height 21
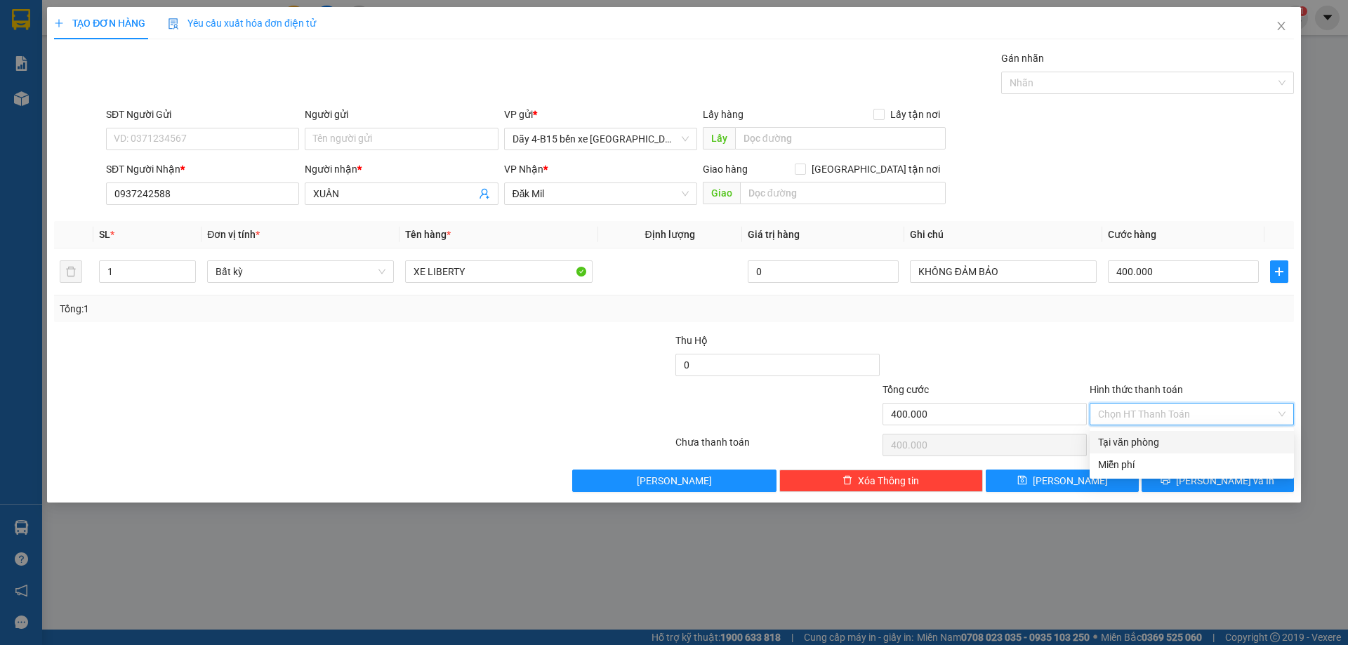
click at [1173, 444] on div "Tại văn phòng" at bounding box center [1191, 442] width 187 height 15
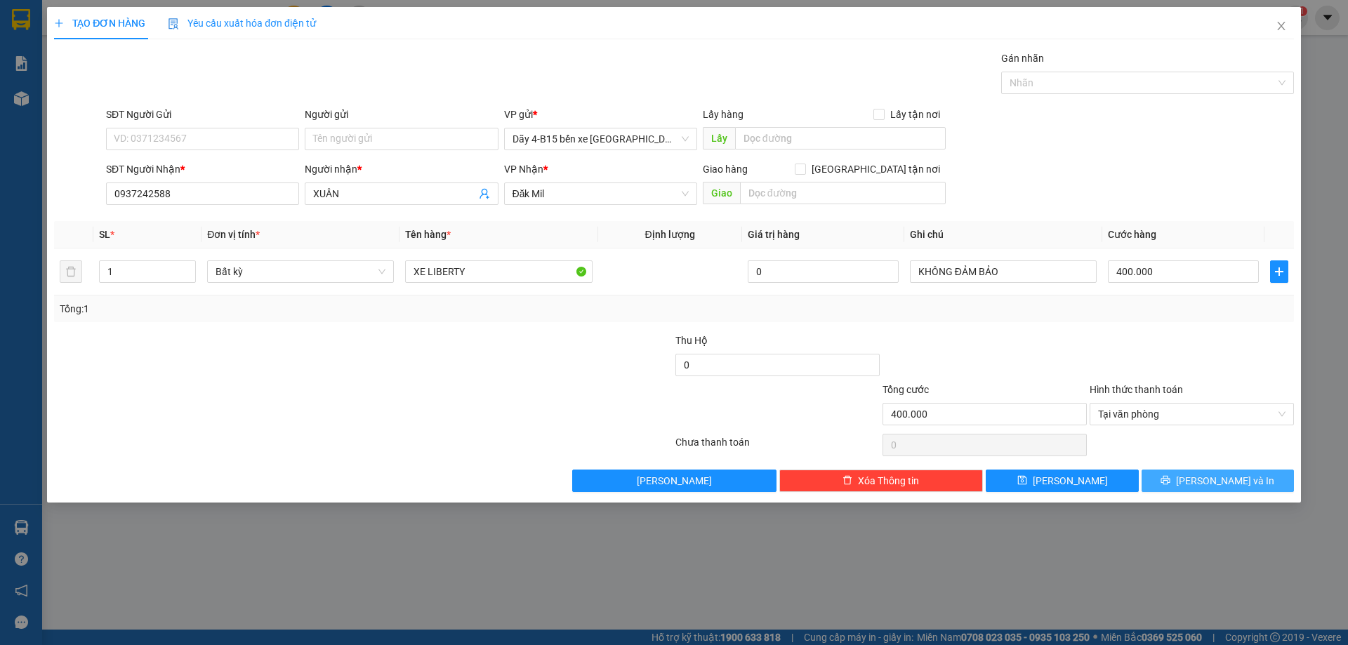
click at [1218, 476] on span "[PERSON_NAME] và In" at bounding box center [1225, 480] width 98 height 15
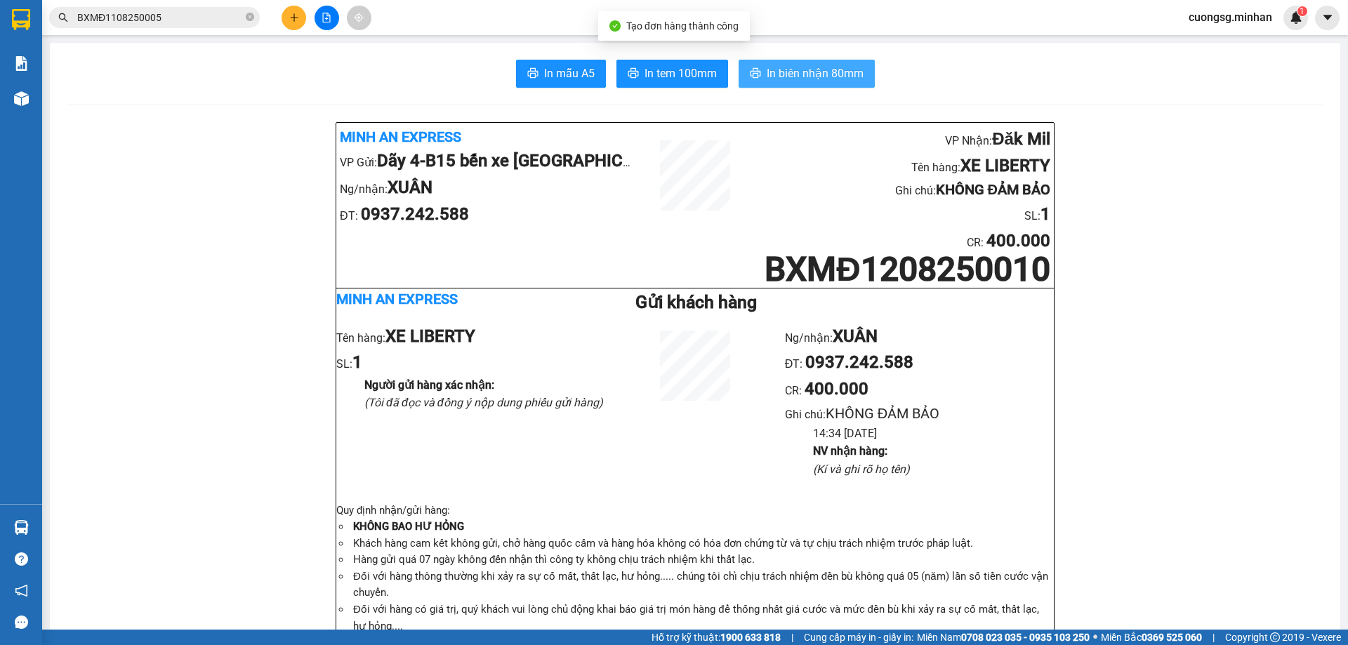
click at [824, 74] on span "In biên nhận 80mm" at bounding box center [815, 74] width 97 height 18
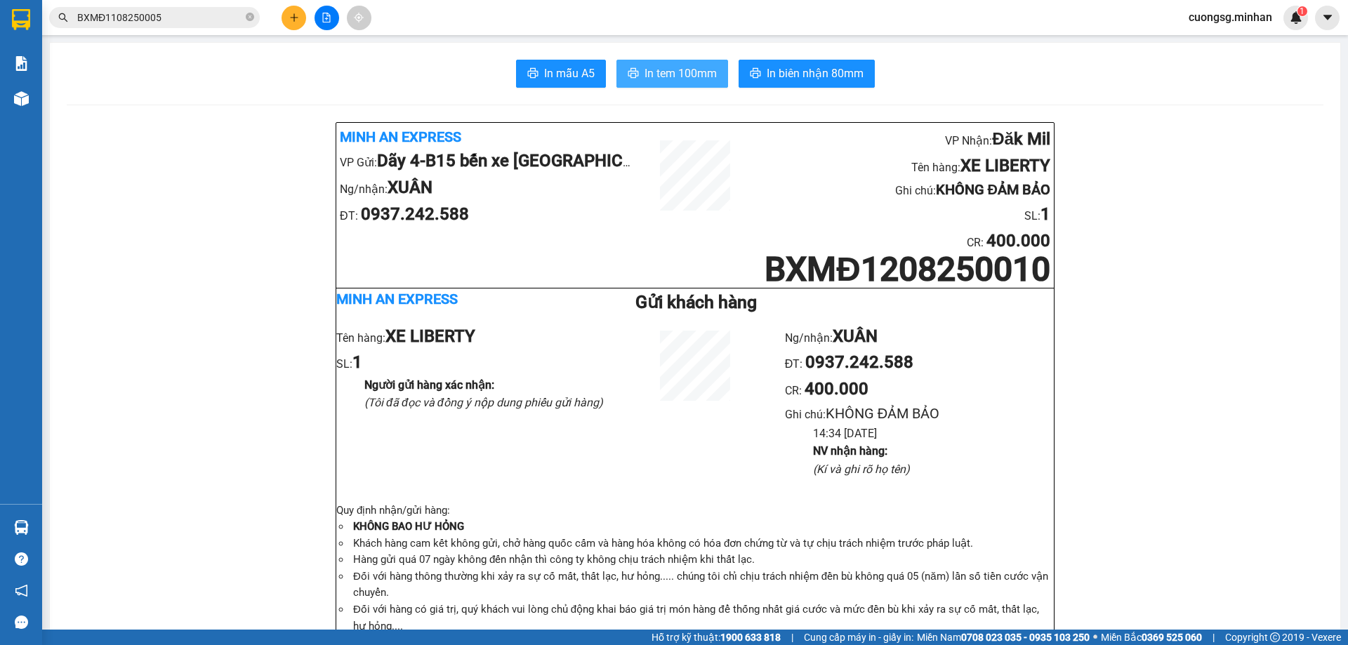
click at [690, 73] on span "In tem 100mm" at bounding box center [680, 74] width 72 height 18
